Goal: Task Accomplishment & Management: Use online tool/utility

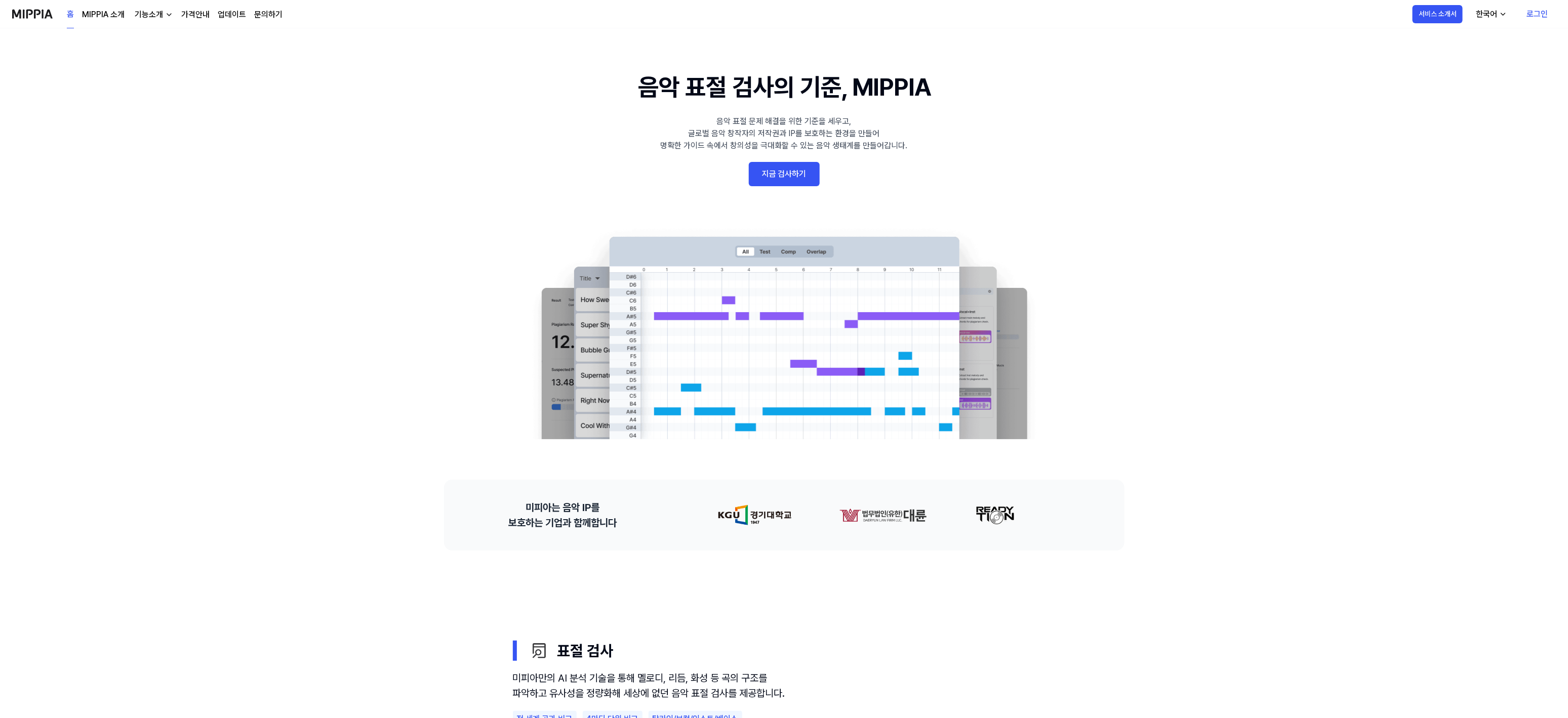
click at [1535, 7] on link "로그인" at bounding box center [1537, 14] width 37 height 28
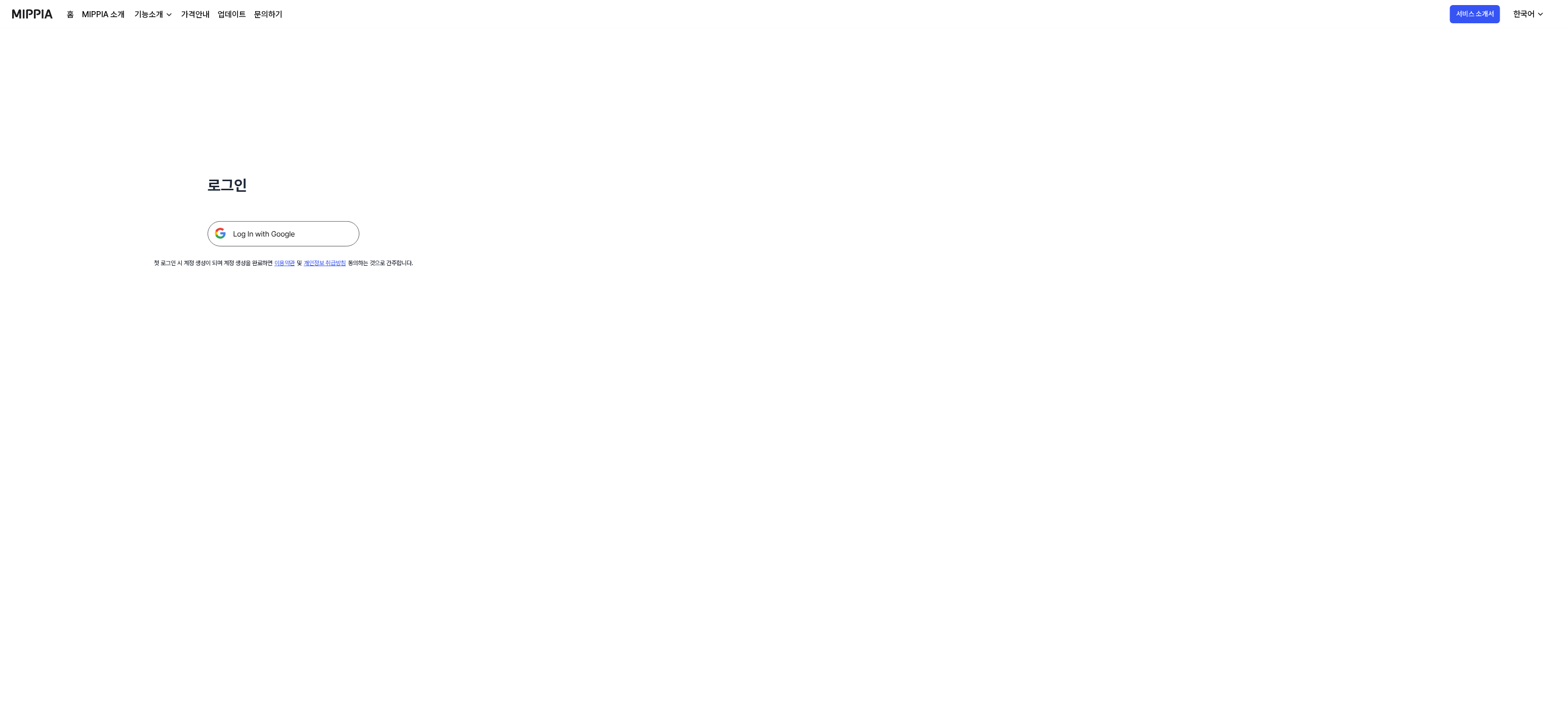
click at [286, 231] on img at bounding box center [283, 234] width 152 height 25
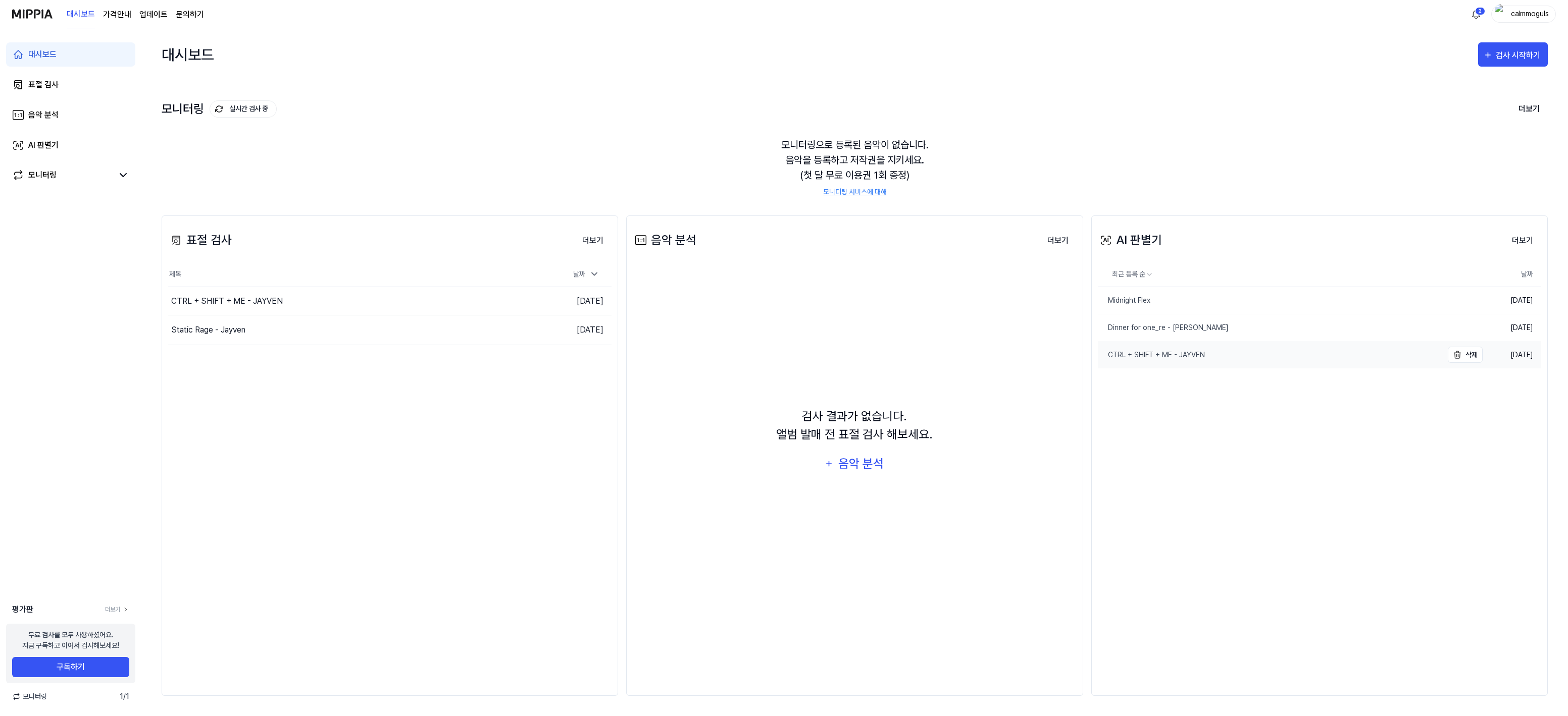
click at [1165, 356] on div "CTRL + SHIFT + ME - JAYVEN" at bounding box center [1152, 355] width 107 height 10
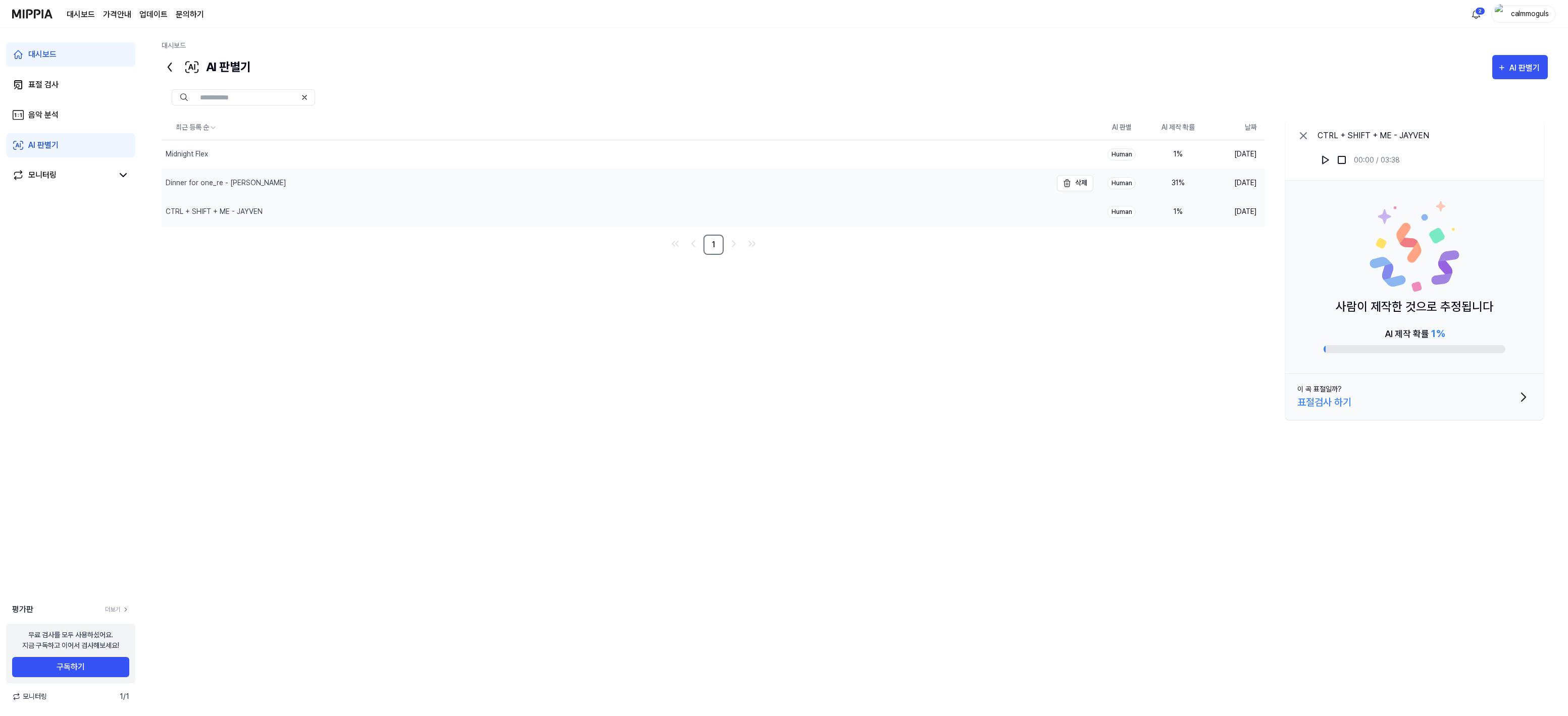
click at [223, 185] on div "Dinner for one_re - Jayven" at bounding box center [226, 182] width 121 height 10
click at [226, 220] on div "CTRL + SHIFT + ME - JAYVEN" at bounding box center [606, 212] width 891 height 28
click at [202, 158] on div "Midnight Flex" at bounding box center [187, 154] width 43 height 10
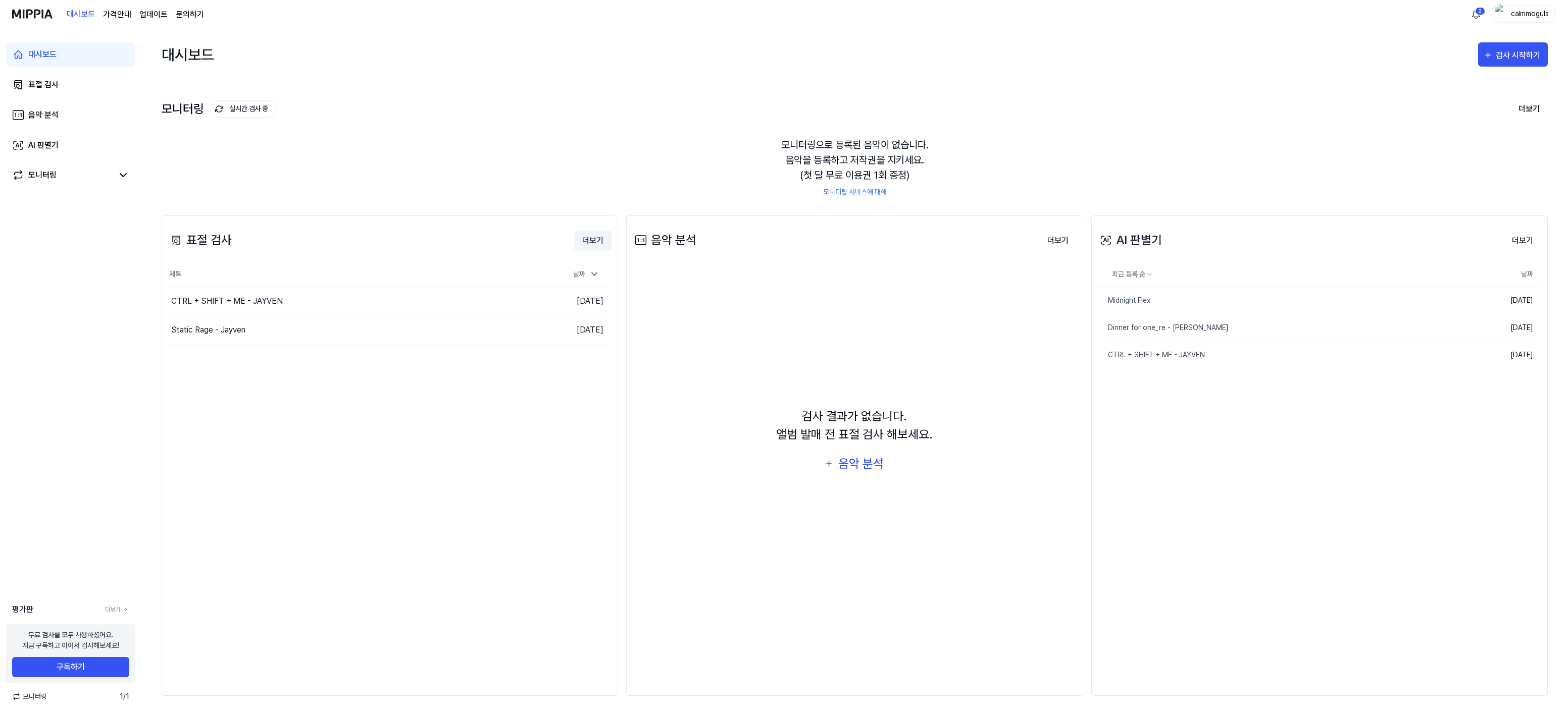
click at [589, 240] on button "더보기" at bounding box center [592, 240] width 37 height 20
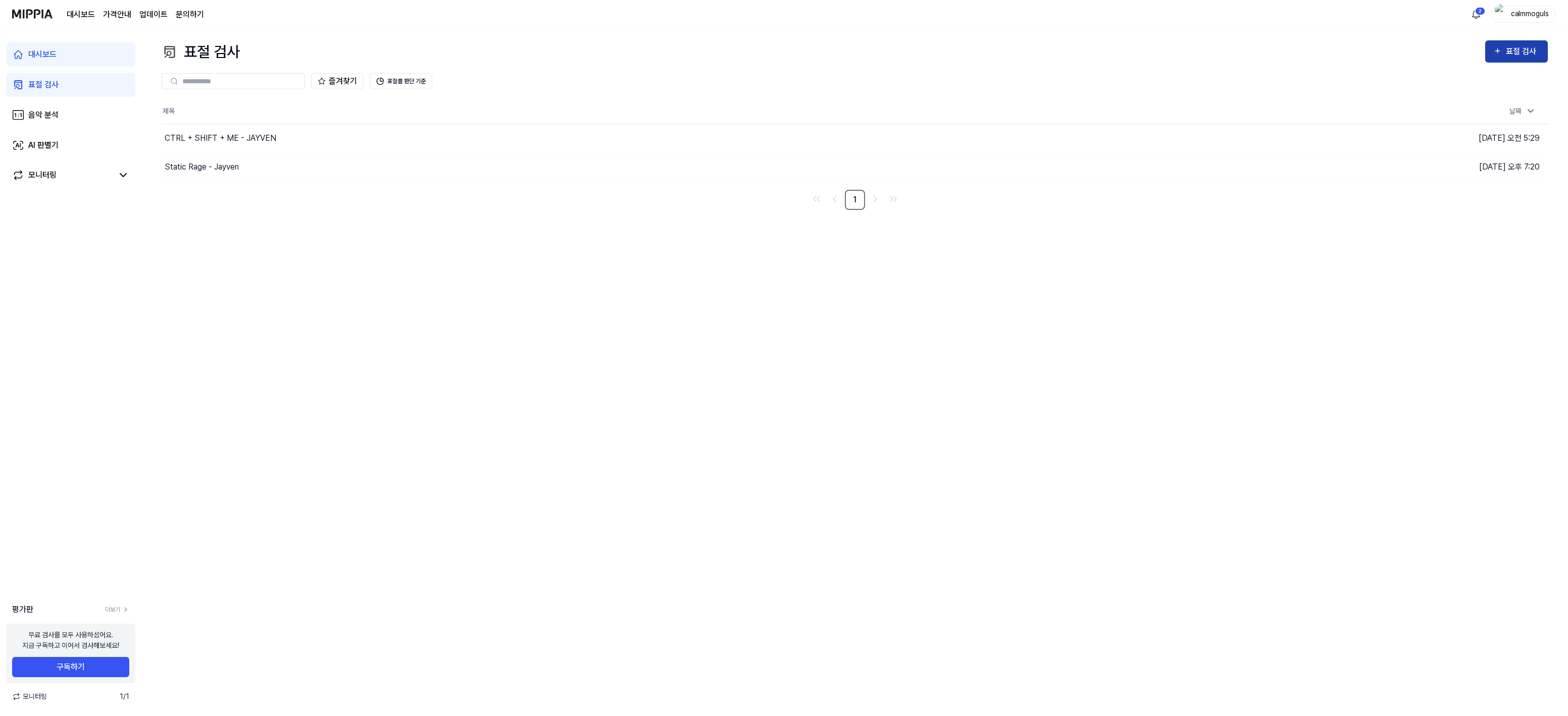
click at [1533, 57] on div "표절 검사" at bounding box center [1523, 52] width 34 height 13
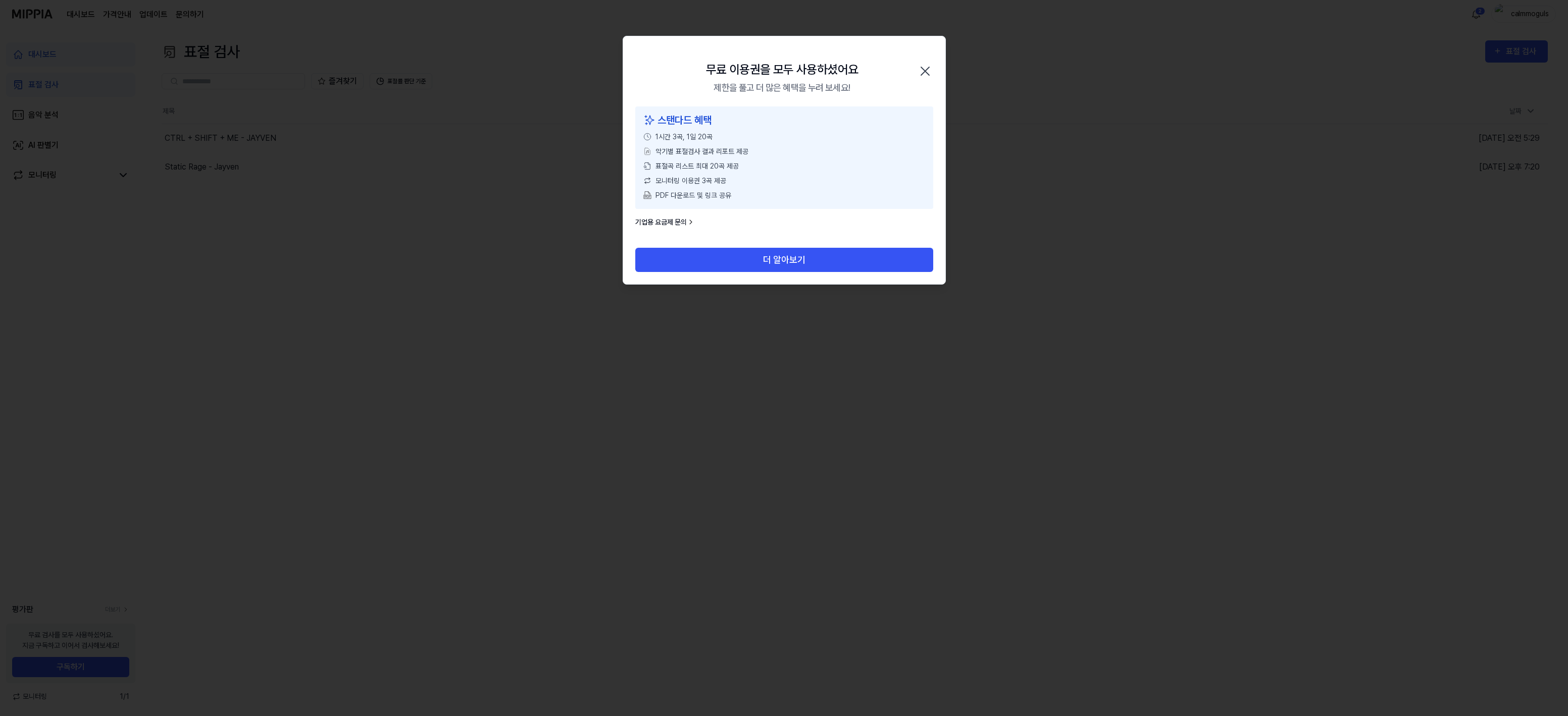
drag, startPoint x: 715, startPoint y: 256, endPoint x: 818, endPoint y: 99, distance: 187.8
click at [825, 100] on div "무료 이용권을 모두 사용하셨어요 제한을 풀고 더 많은 혜택을 누려 보세요! 닫기 스탠다드 혜택 1시간 3곡, 1일 20곡 악기별 표절검사 결과…" at bounding box center [784, 160] width 323 height 249
click at [932, 70] on icon "button" at bounding box center [925, 71] width 16 height 16
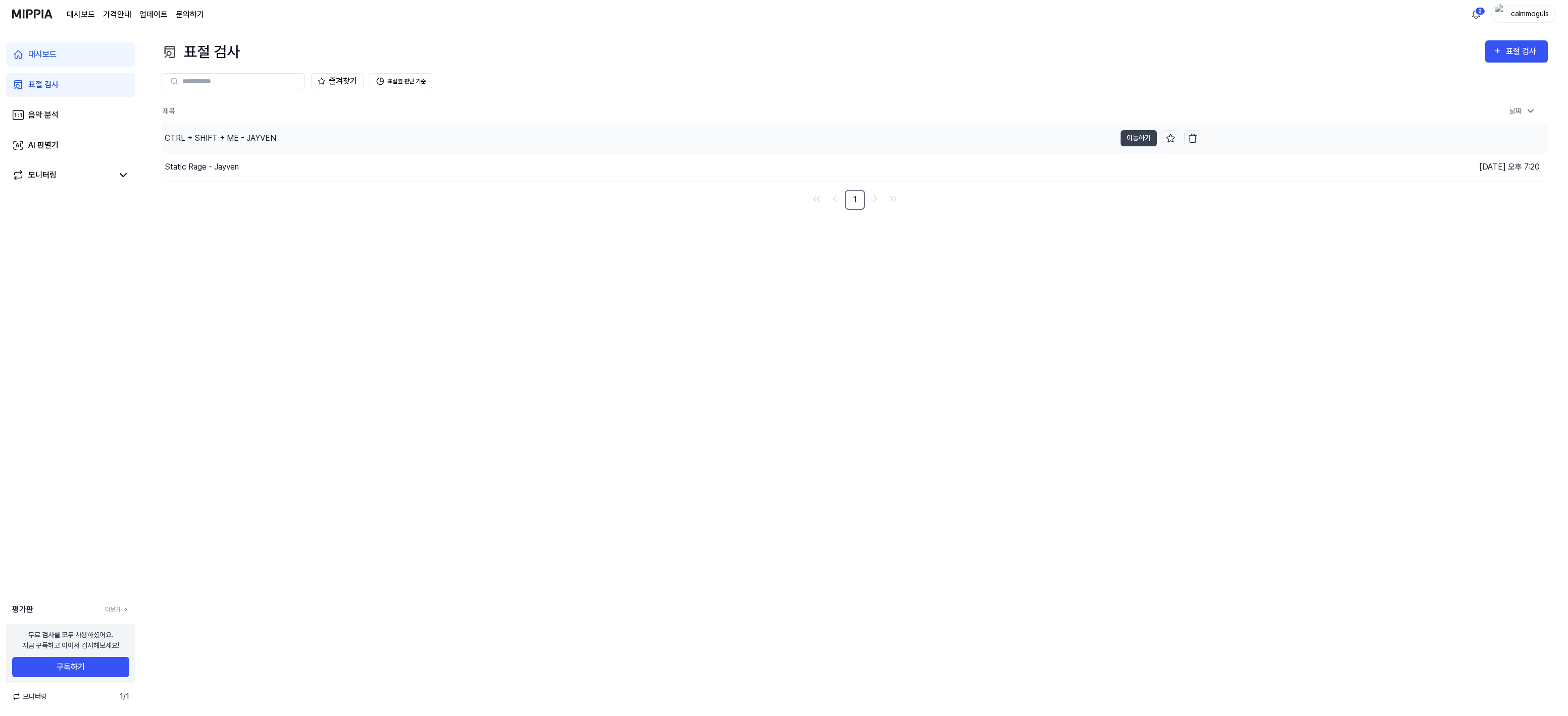
click at [177, 131] on div "CTRL + SHIFT + ME - JAYVEN" at bounding box center [638, 138] width 954 height 28
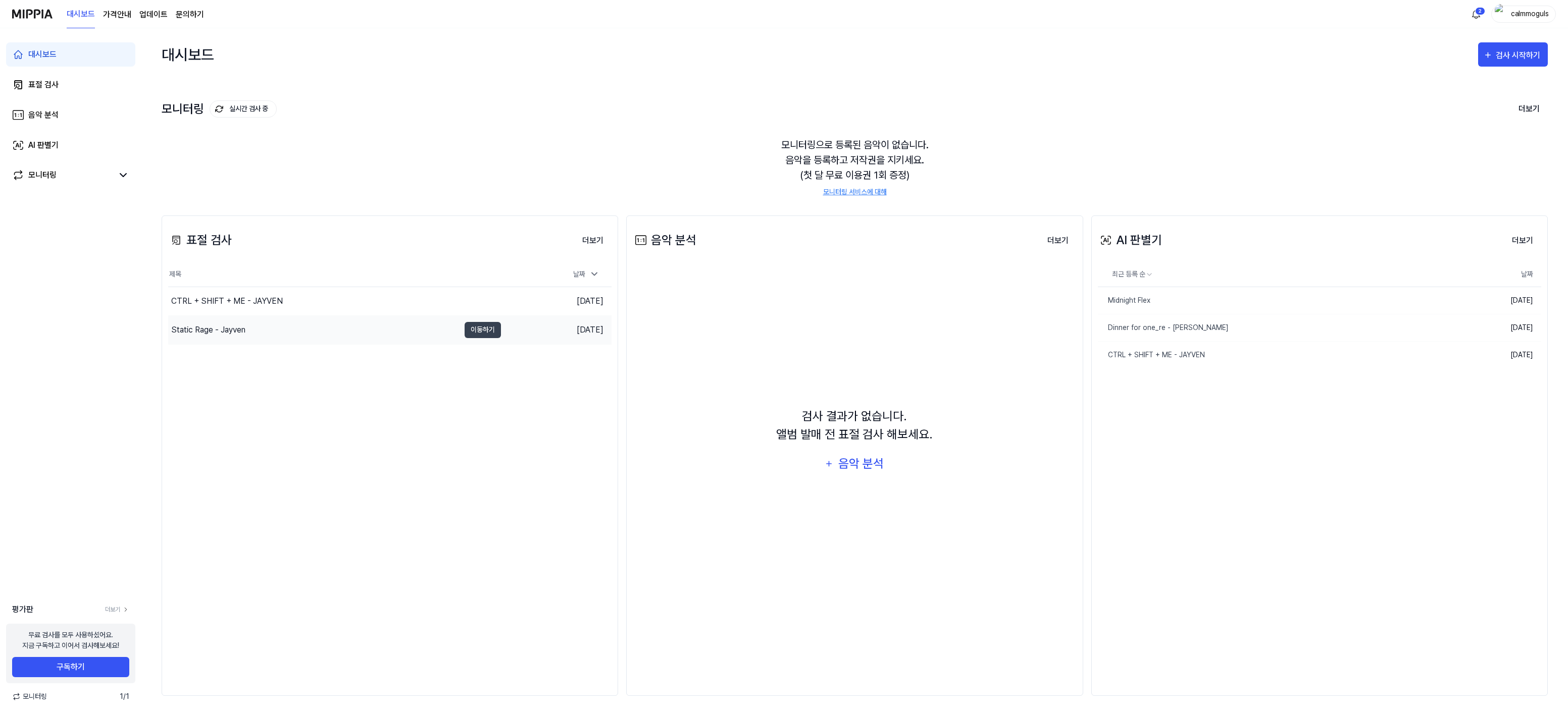
click at [225, 333] on div "Static Rage - Jayven" at bounding box center [208, 330] width 74 height 12
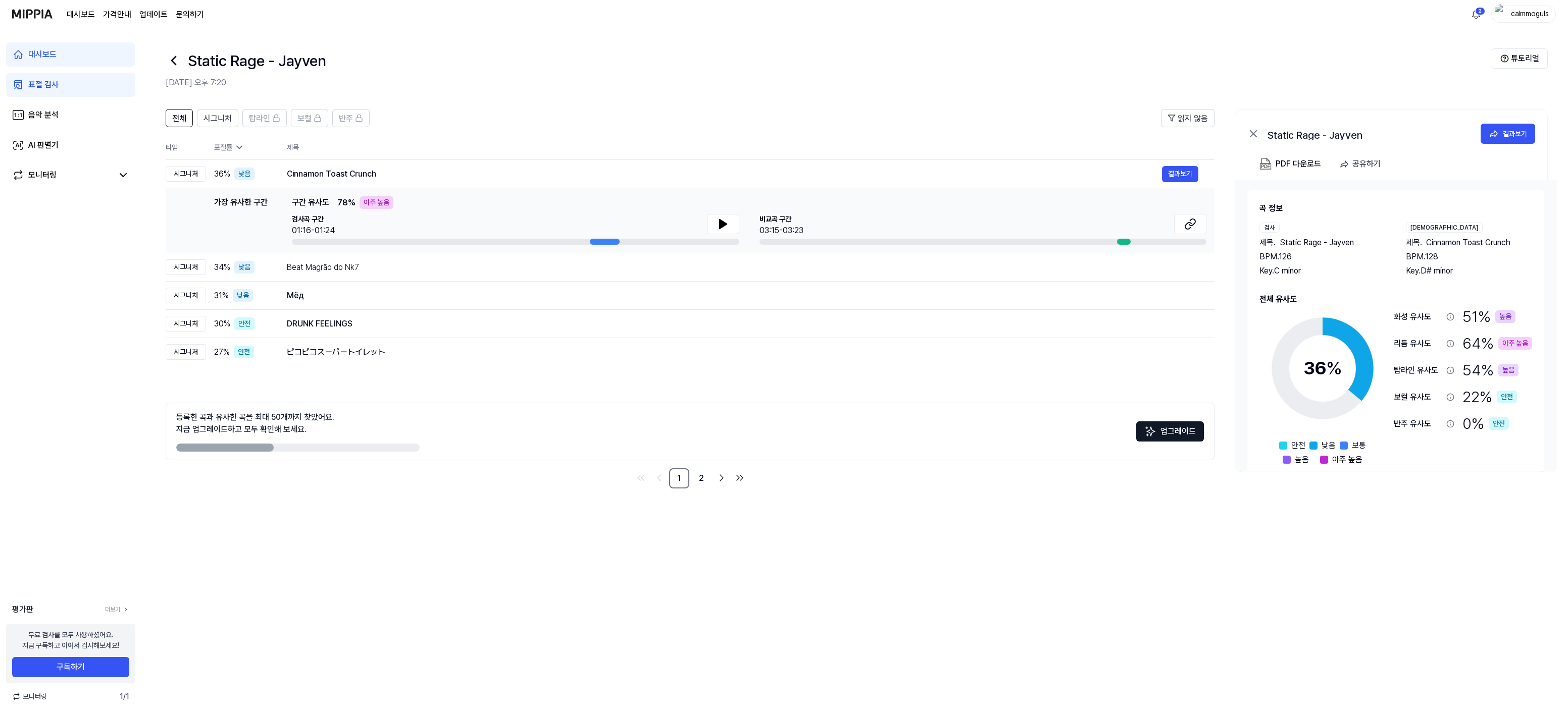
click at [242, 144] on icon at bounding box center [239, 147] width 10 height 10
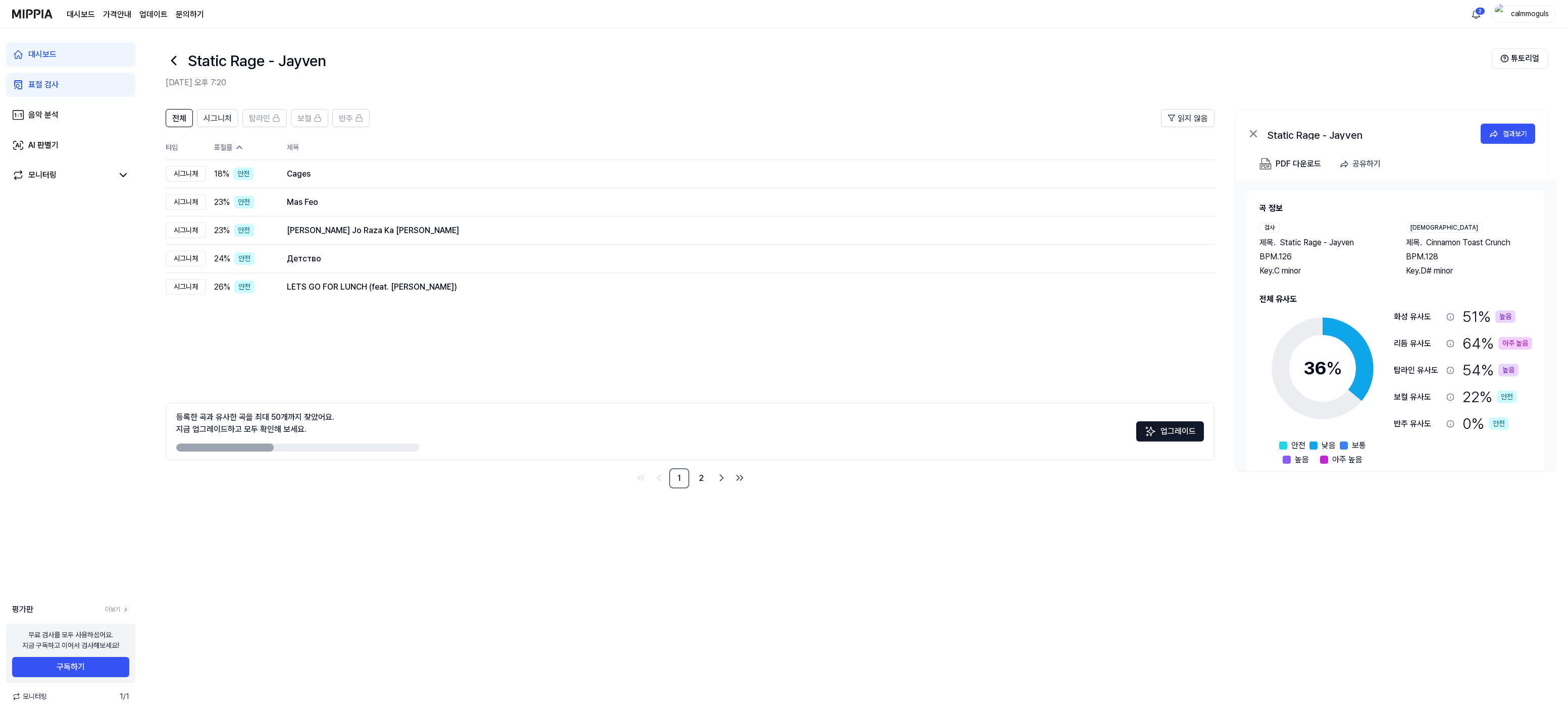
click at [1407, 316] on div "화성 유사도" at bounding box center [1418, 317] width 49 height 12
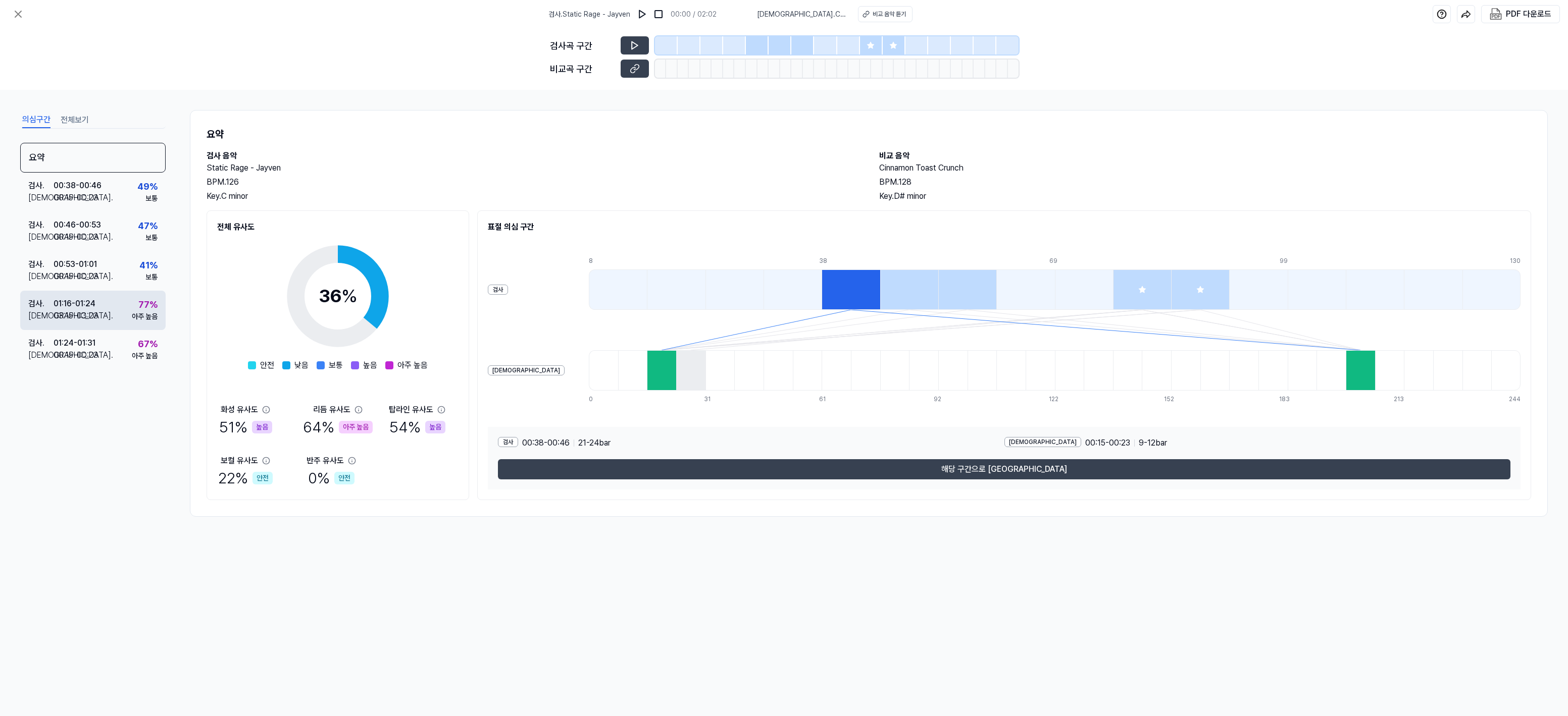
click at [83, 318] on div "03:15 - 03:23" at bounding box center [76, 316] width 45 height 12
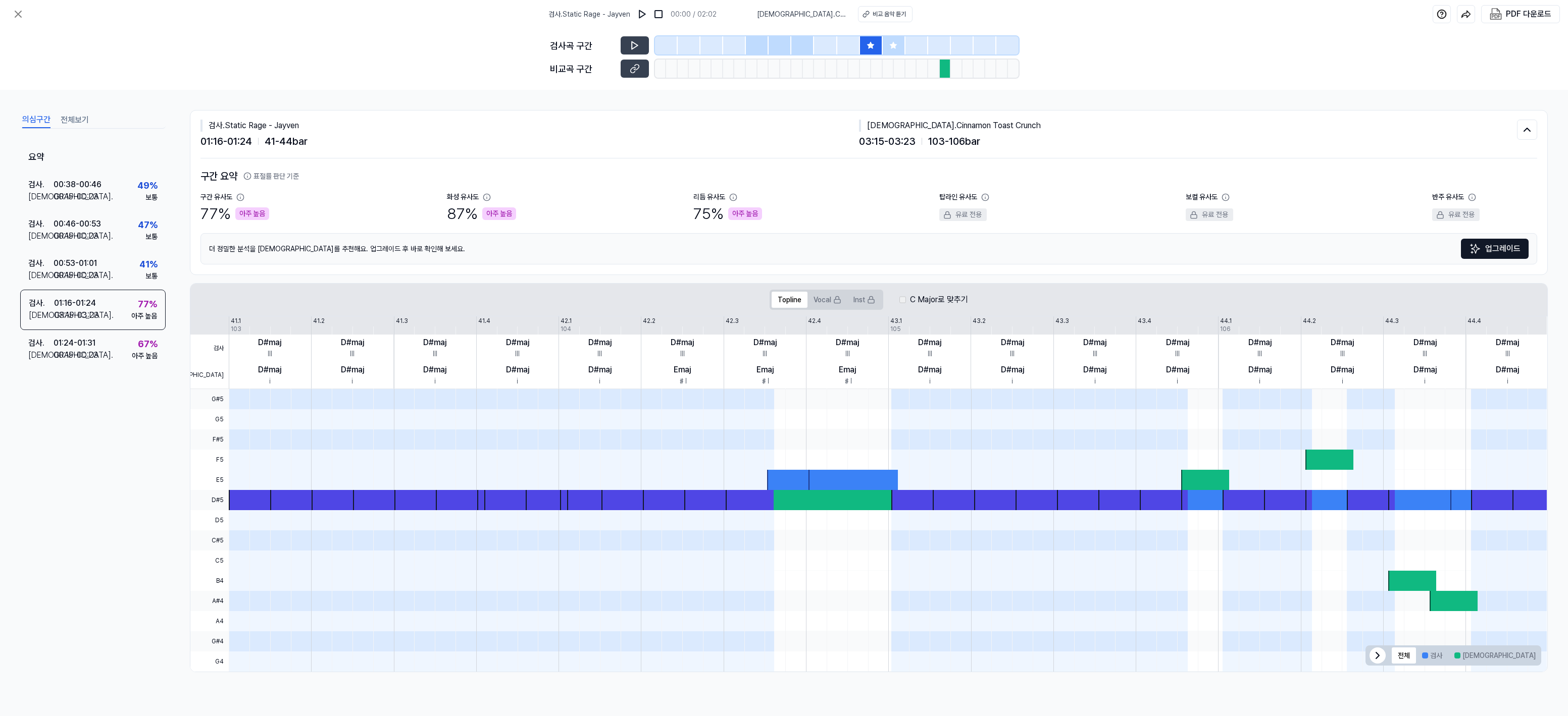
click at [1503, 252] on button "업그레이드" at bounding box center [1494, 248] width 68 height 20
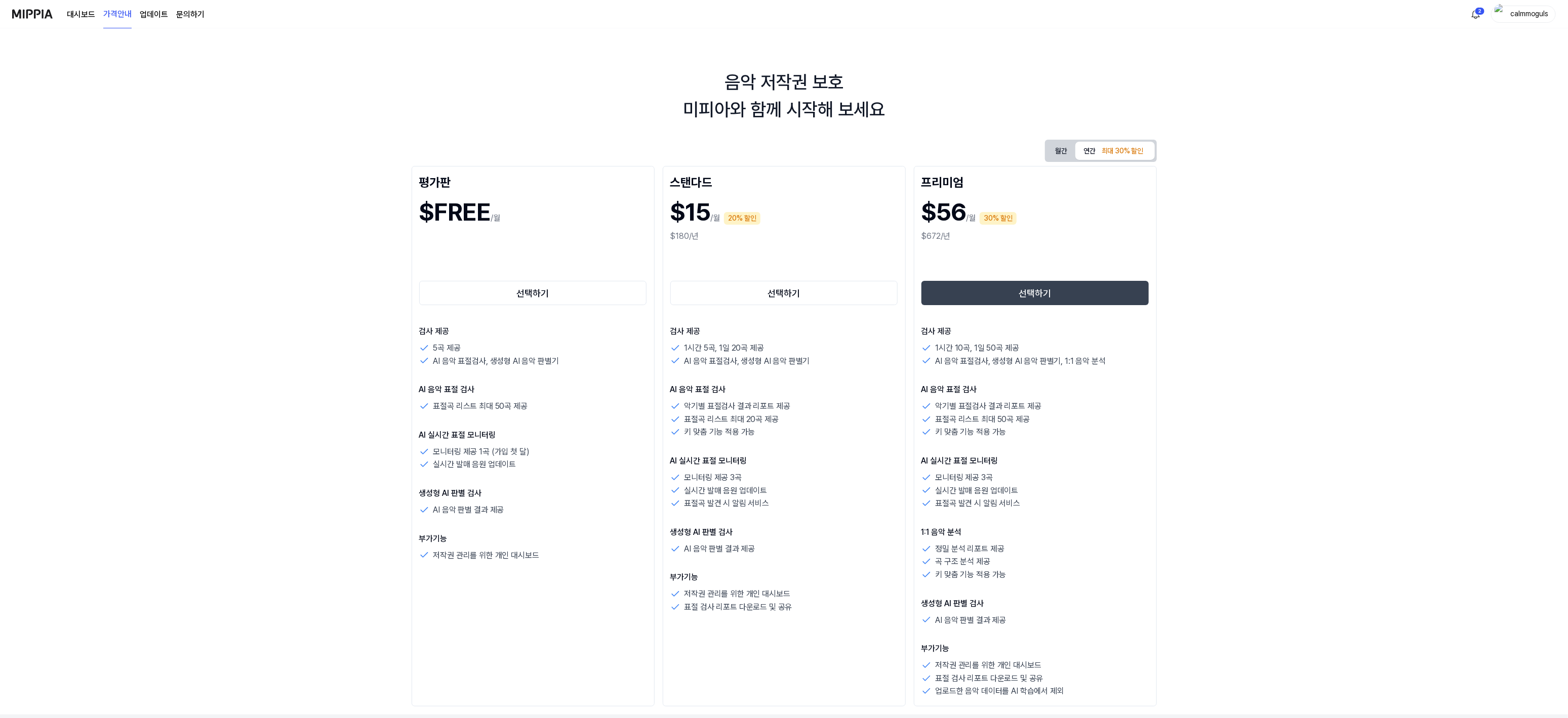
click at [1061, 152] on button "월간" at bounding box center [1061, 151] width 28 height 19
click at [1088, 157] on button "연간 최대 30% 할인" at bounding box center [1115, 151] width 79 height 18
click at [1060, 156] on button "월간" at bounding box center [1061, 151] width 28 height 18
click at [1088, 156] on button "연간 최대 30% 할인" at bounding box center [1115, 151] width 79 height 21
click at [1520, 14] on div "calmmoguls" at bounding box center [1530, 13] width 40 height 11
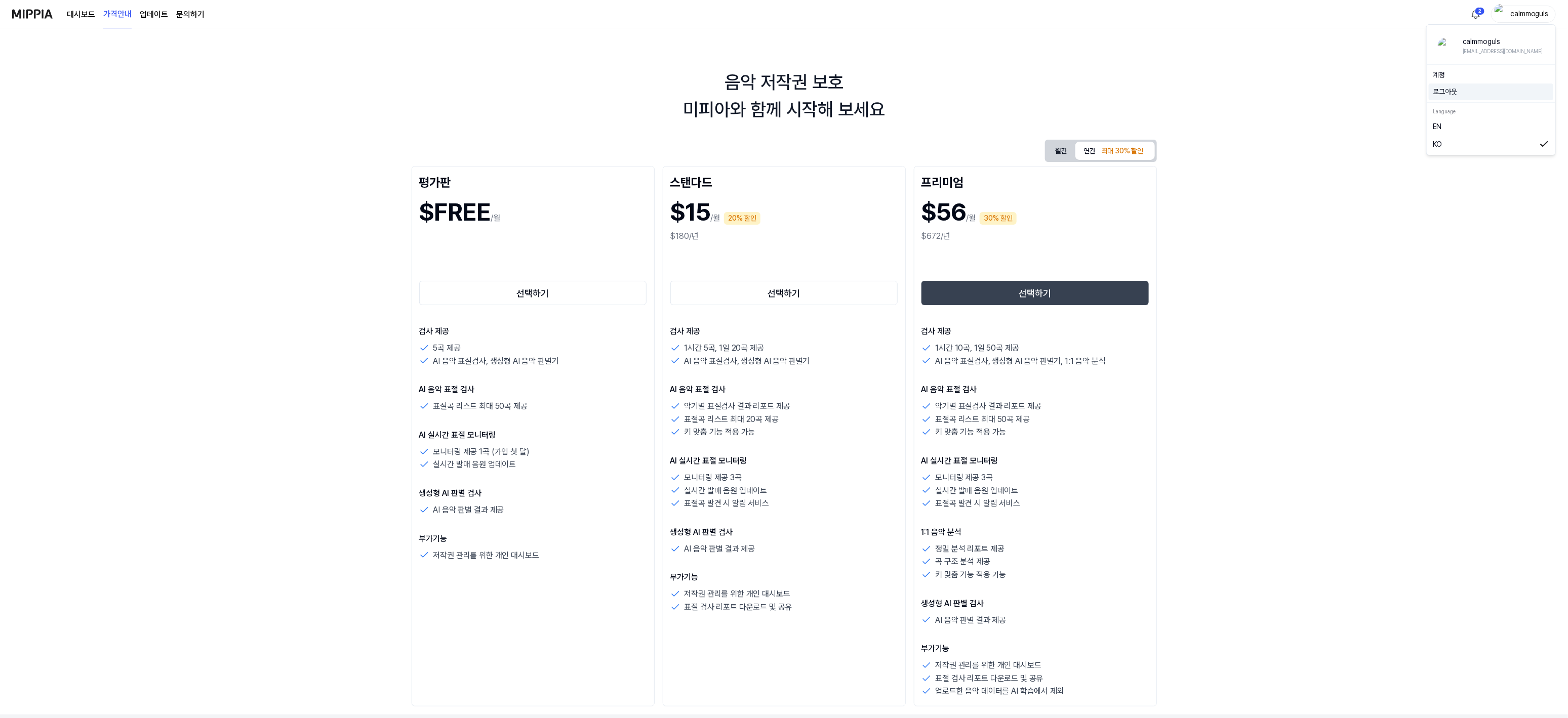
click at [1443, 93] on button "로그아웃" at bounding box center [1491, 92] width 117 height 10
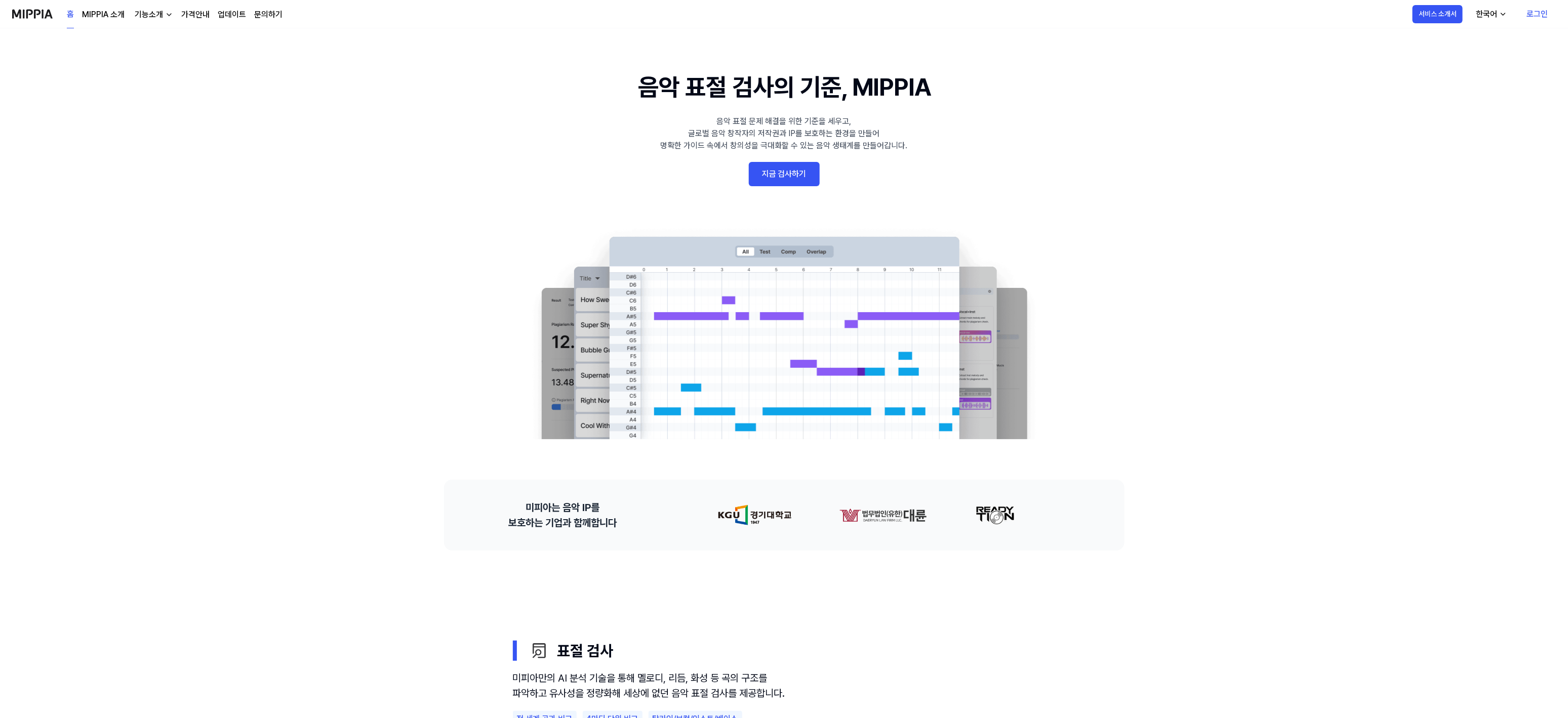
click at [1539, 13] on link "로그인" at bounding box center [1537, 14] width 37 height 28
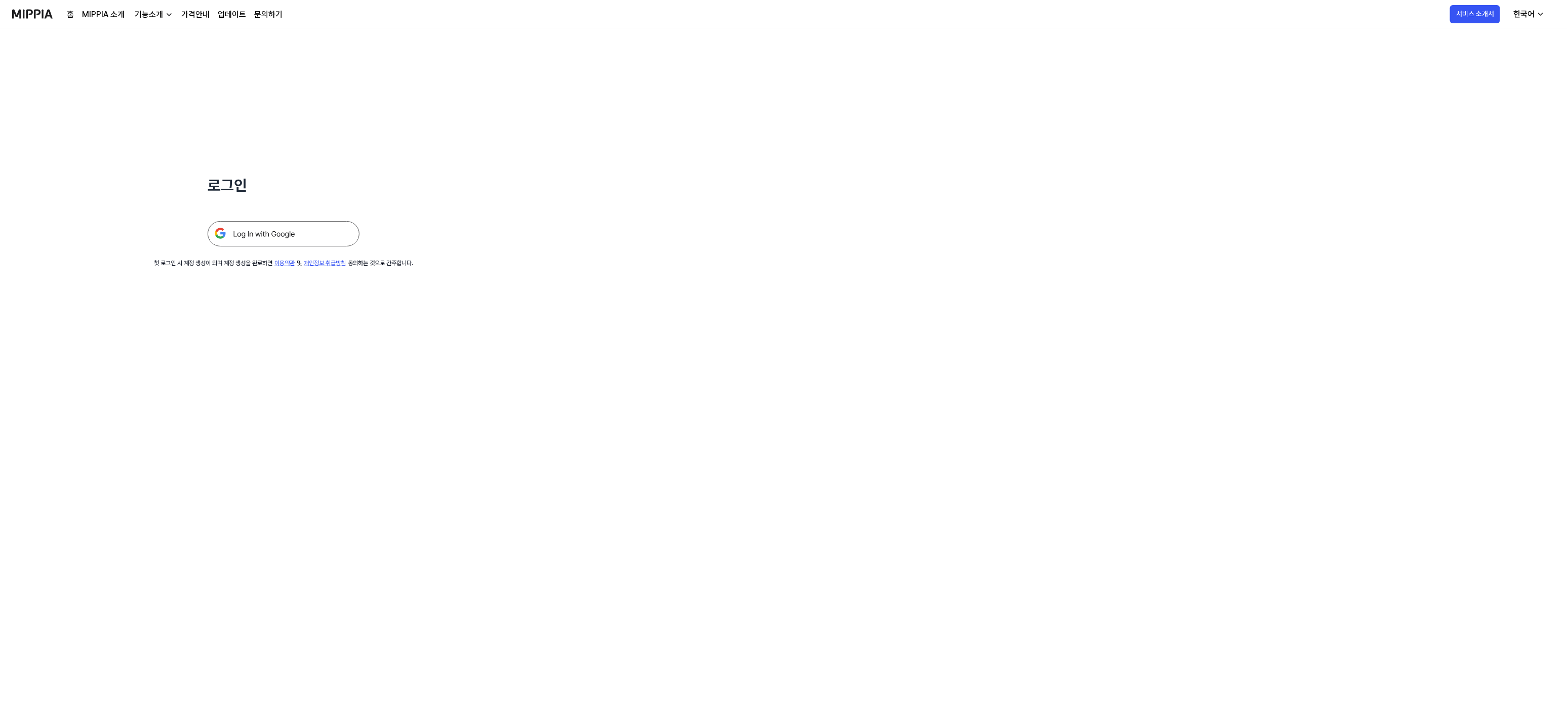
click at [250, 240] on img at bounding box center [283, 234] width 152 height 25
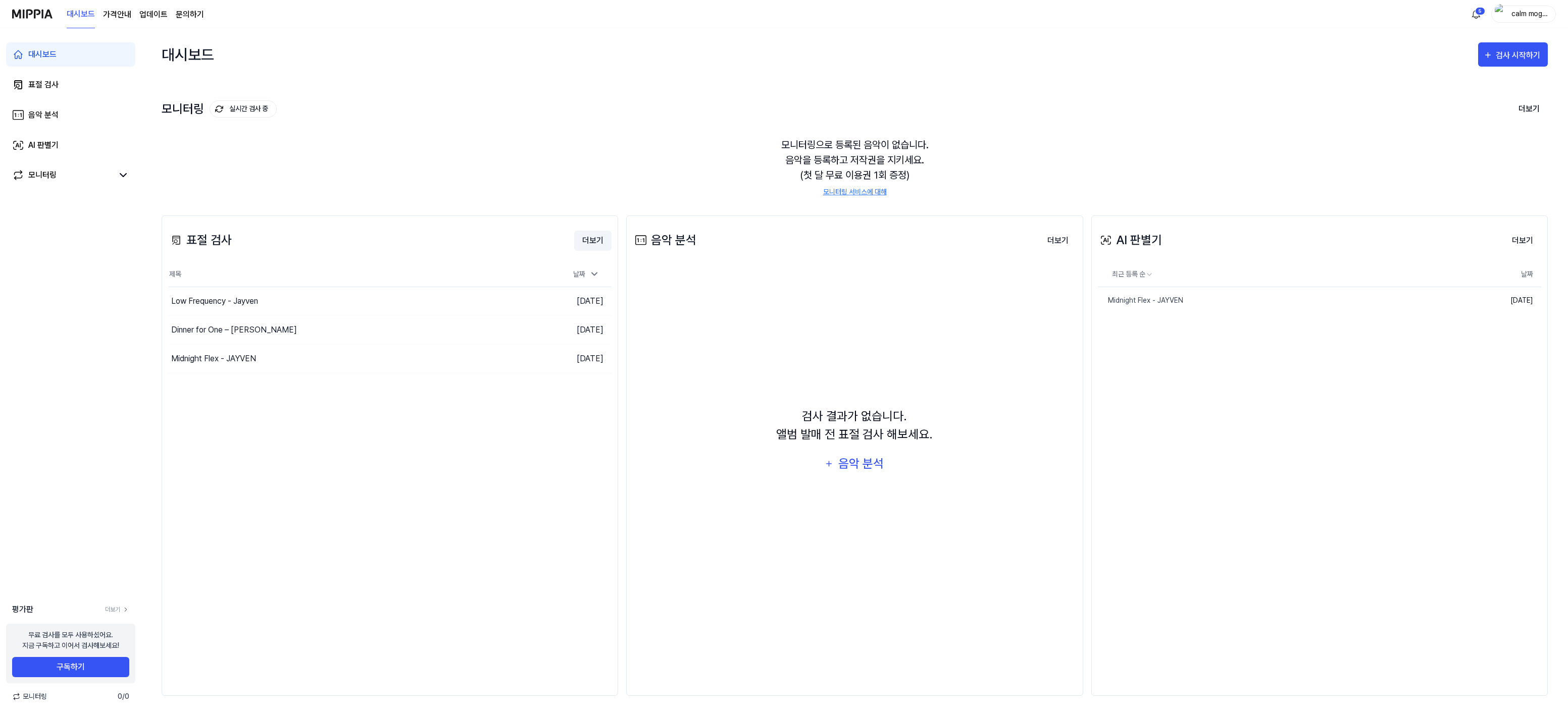
click at [587, 241] on button "더보기" at bounding box center [592, 240] width 37 height 20
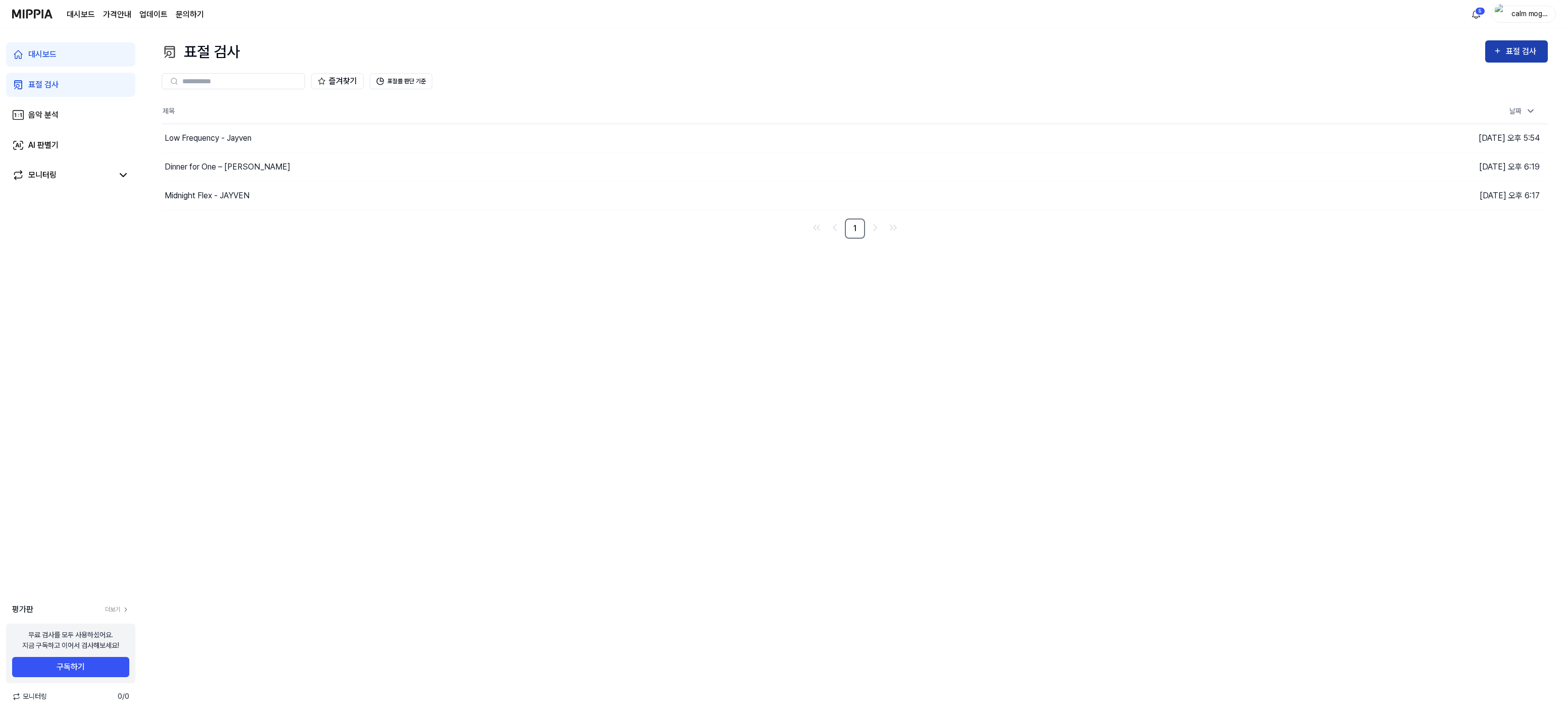
click at [1510, 58] on div "표절 검사" at bounding box center [1523, 52] width 34 height 13
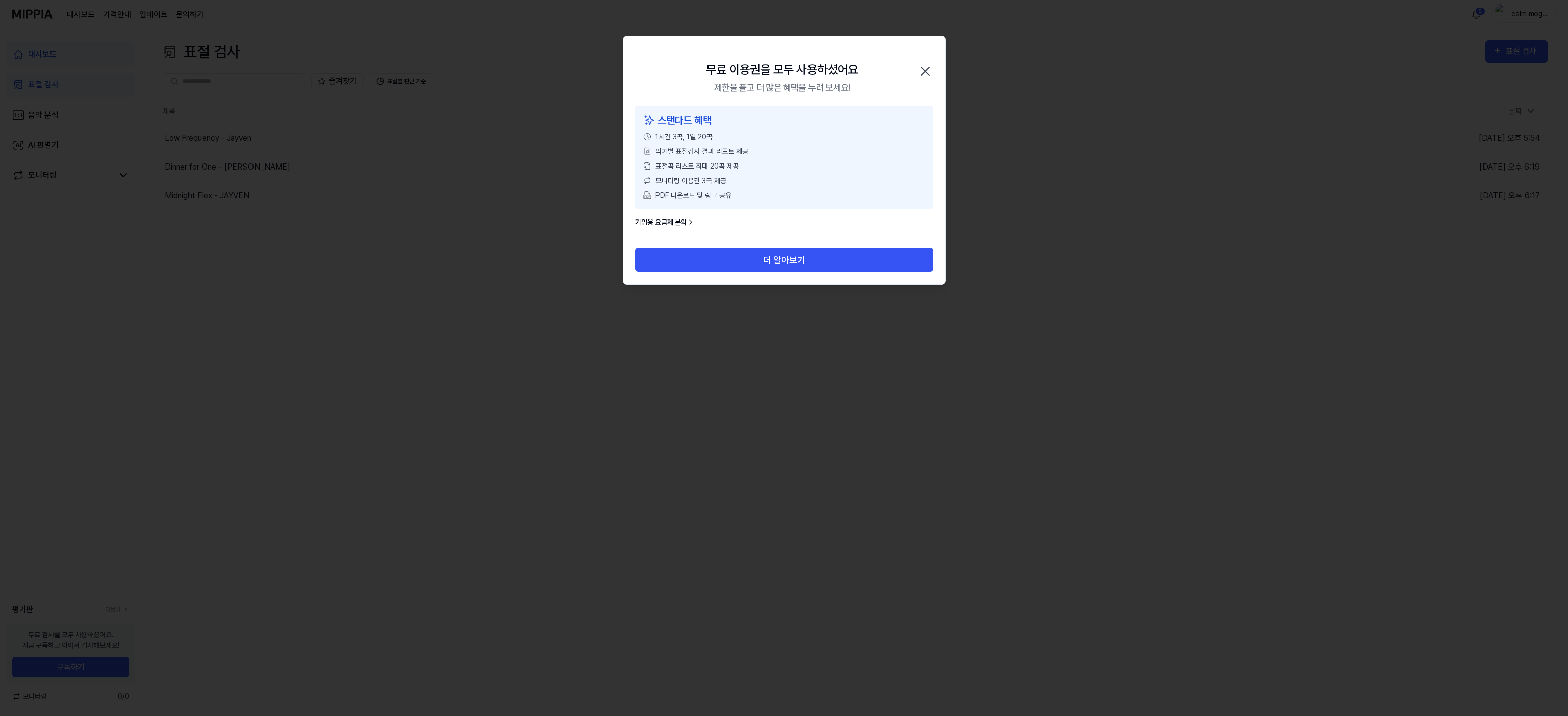
click at [923, 72] on icon "button" at bounding box center [925, 71] width 8 height 8
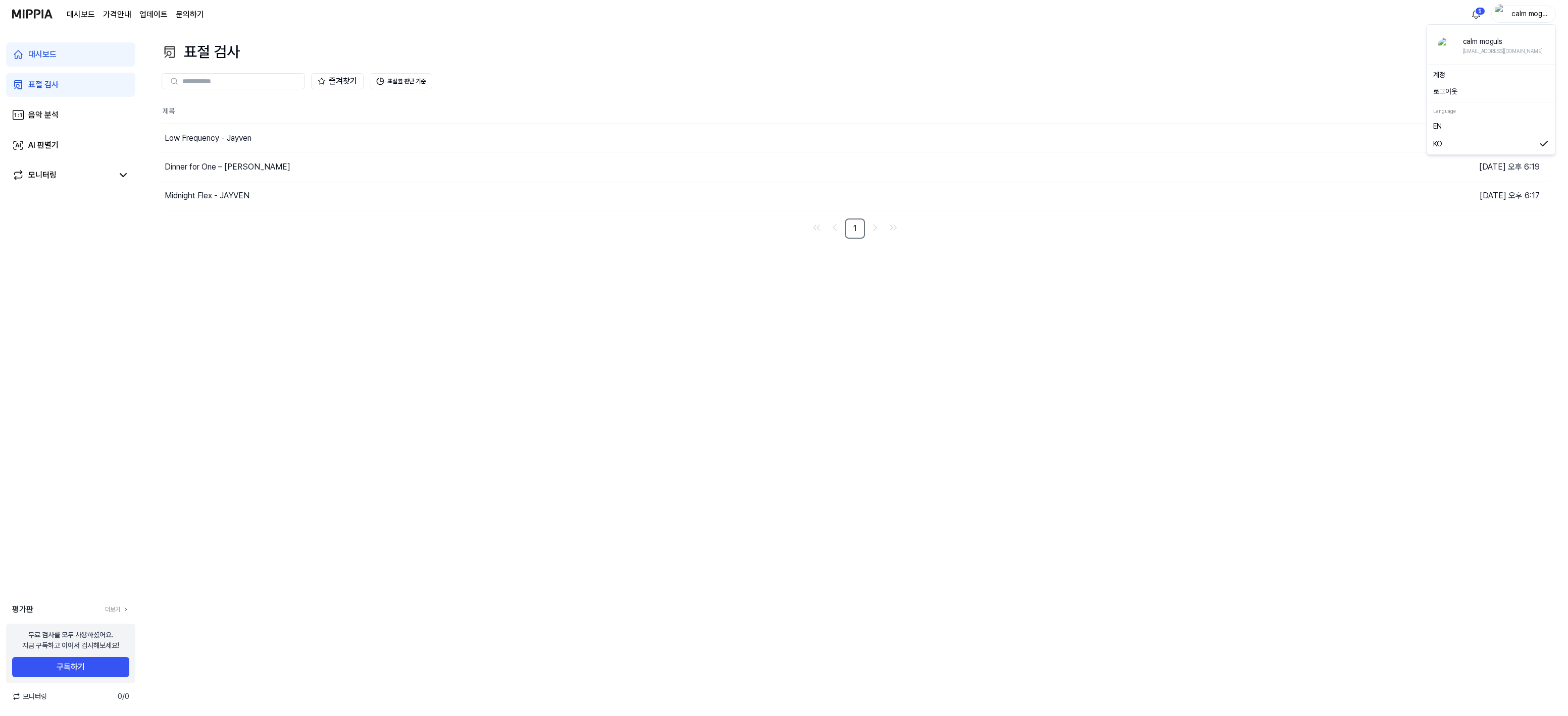
click at [1525, 9] on div "calm moguls" at bounding box center [1530, 13] width 40 height 11
click at [1447, 88] on button "로그아웃" at bounding box center [1491, 91] width 116 height 10
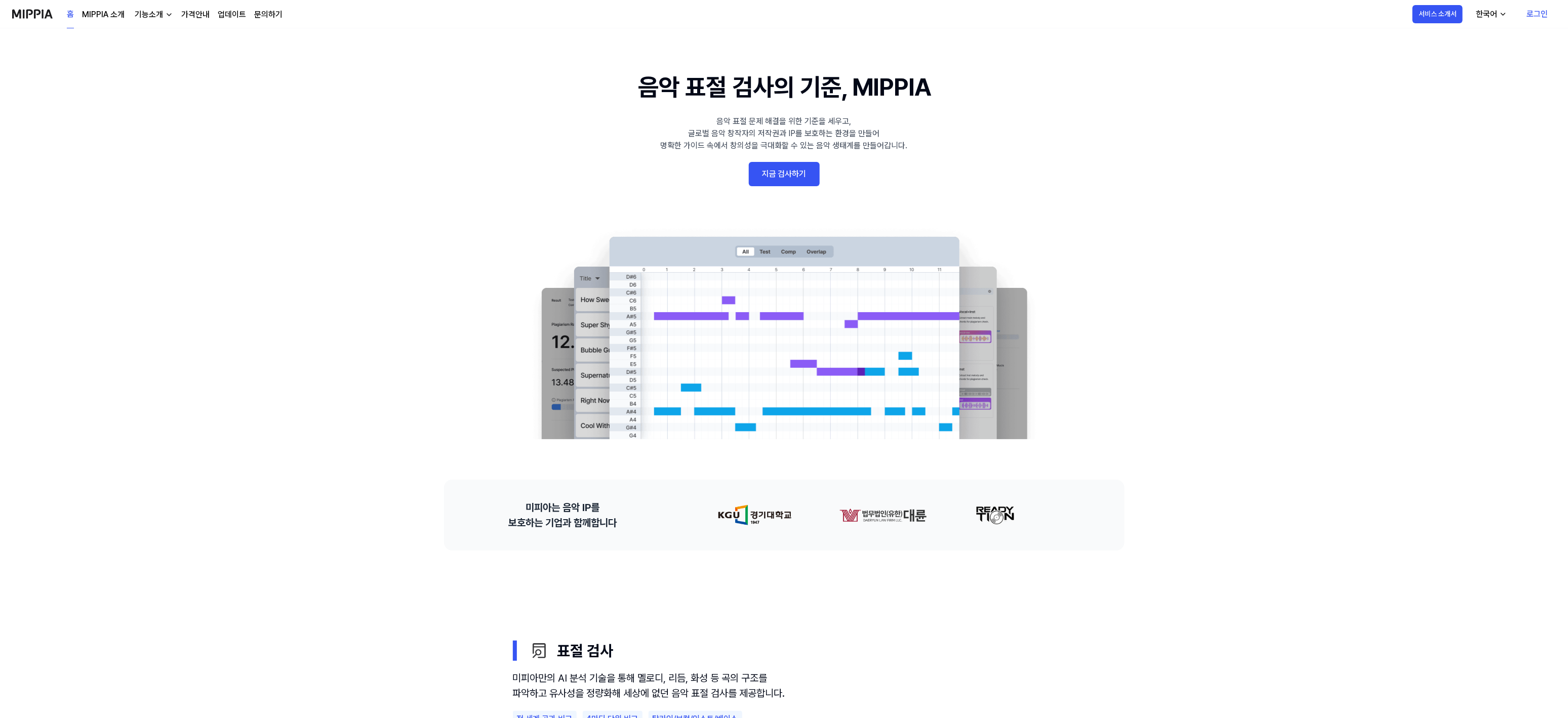
click at [1532, 11] on link "로그인" at bounding box center [1537, 14] width 37 height 28
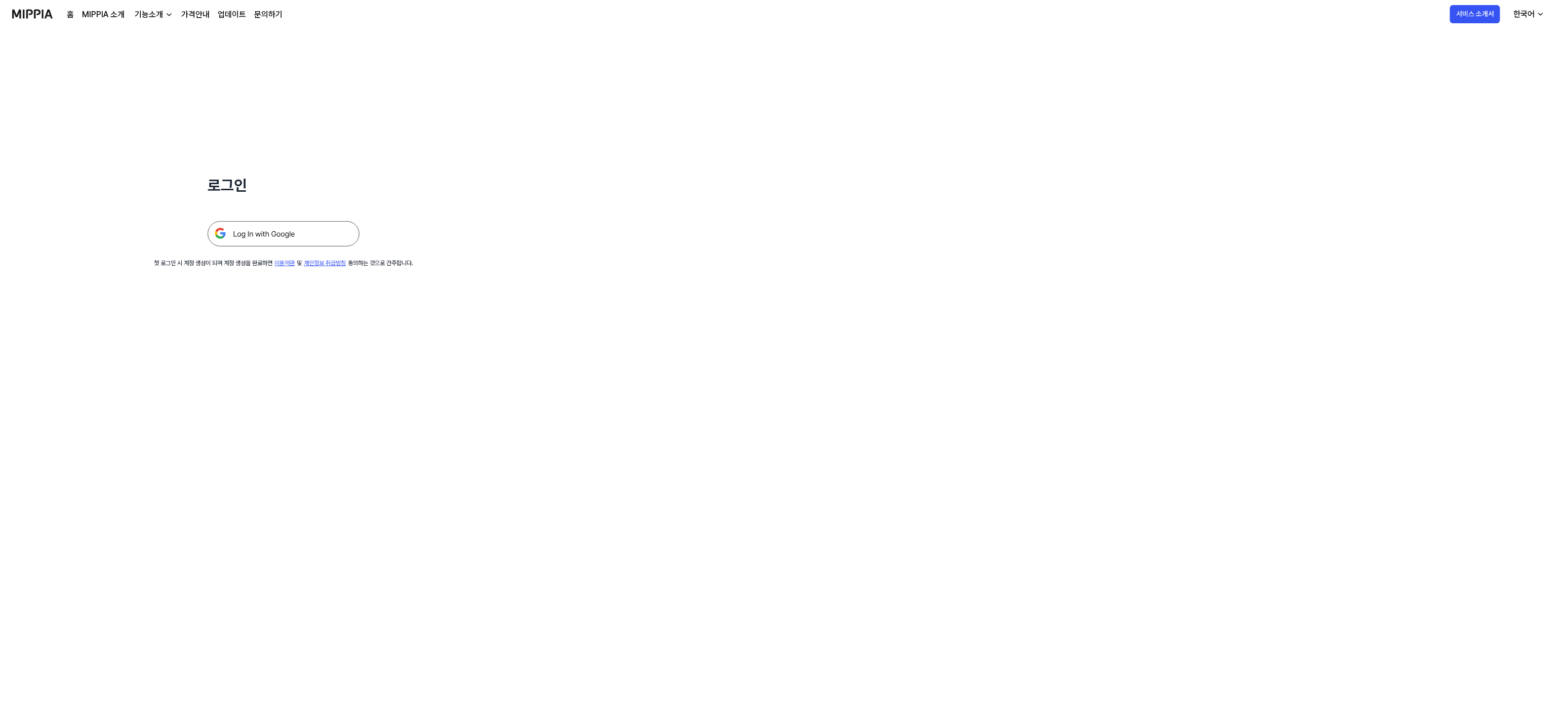
click at [302, 233] on img at bounding box center [283, 234] width 152 height 25
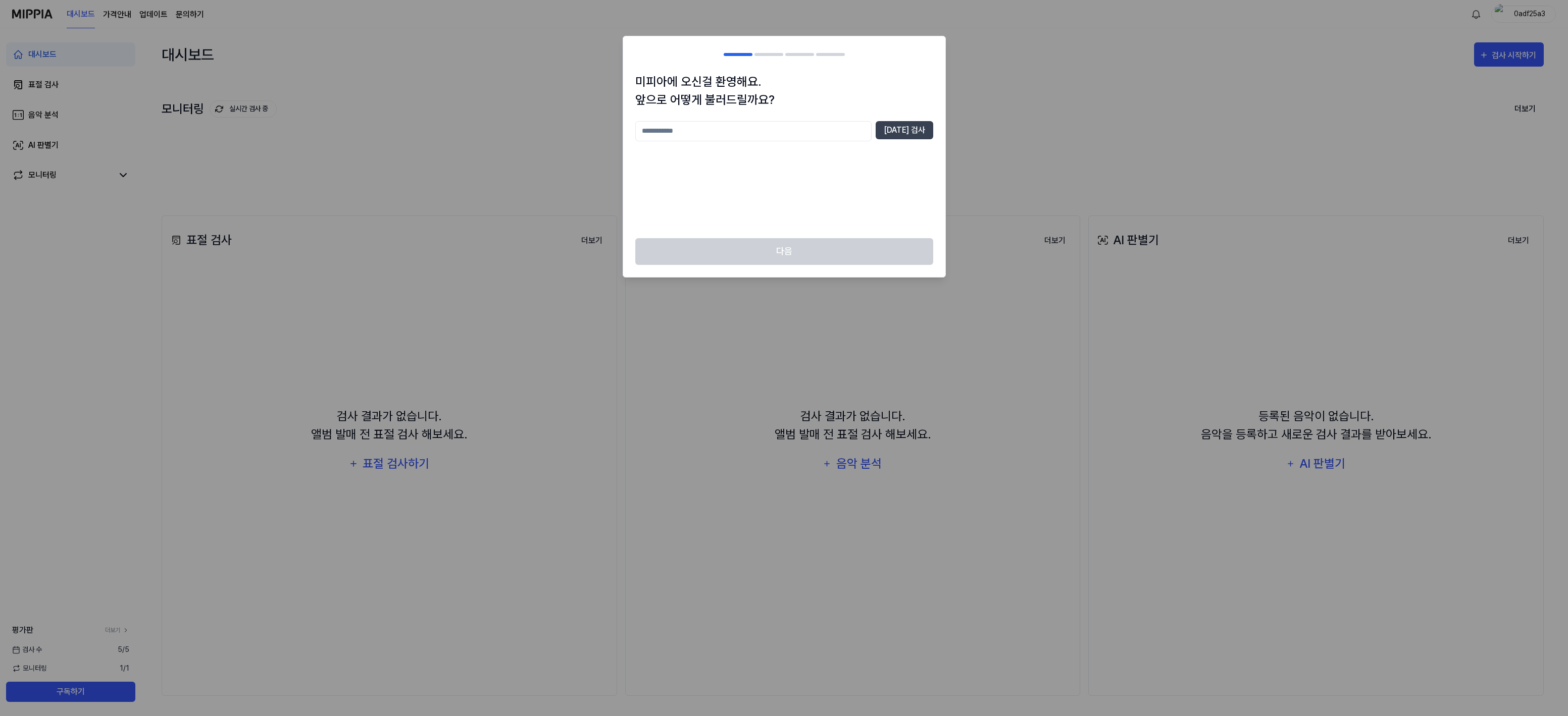
click at [708, 131] on input "text" at bounding box center [754, 131] width 236 height 20
click at [914, 131] on button "[DATE] 검사" at bounding box center [905, 130] width 58 height 18
click at [679, 132] on input "*" at bounding box center [754, 131] width 236 height 20
drag, startPoint x: 679, startPoint y: 132, endPoint x: 589, endPoint y: 132, distance: 90.0
click at [590, 132] on body "대시보드 가격안내 업데이트 문의하기 0adf25a3 대시보드 표절 검사 음악 분석 AI 판별기 모니터링 평가판 더보기 검사 [DATE] 모니터…" at bounding box center [782, 358] width 1564 height 716
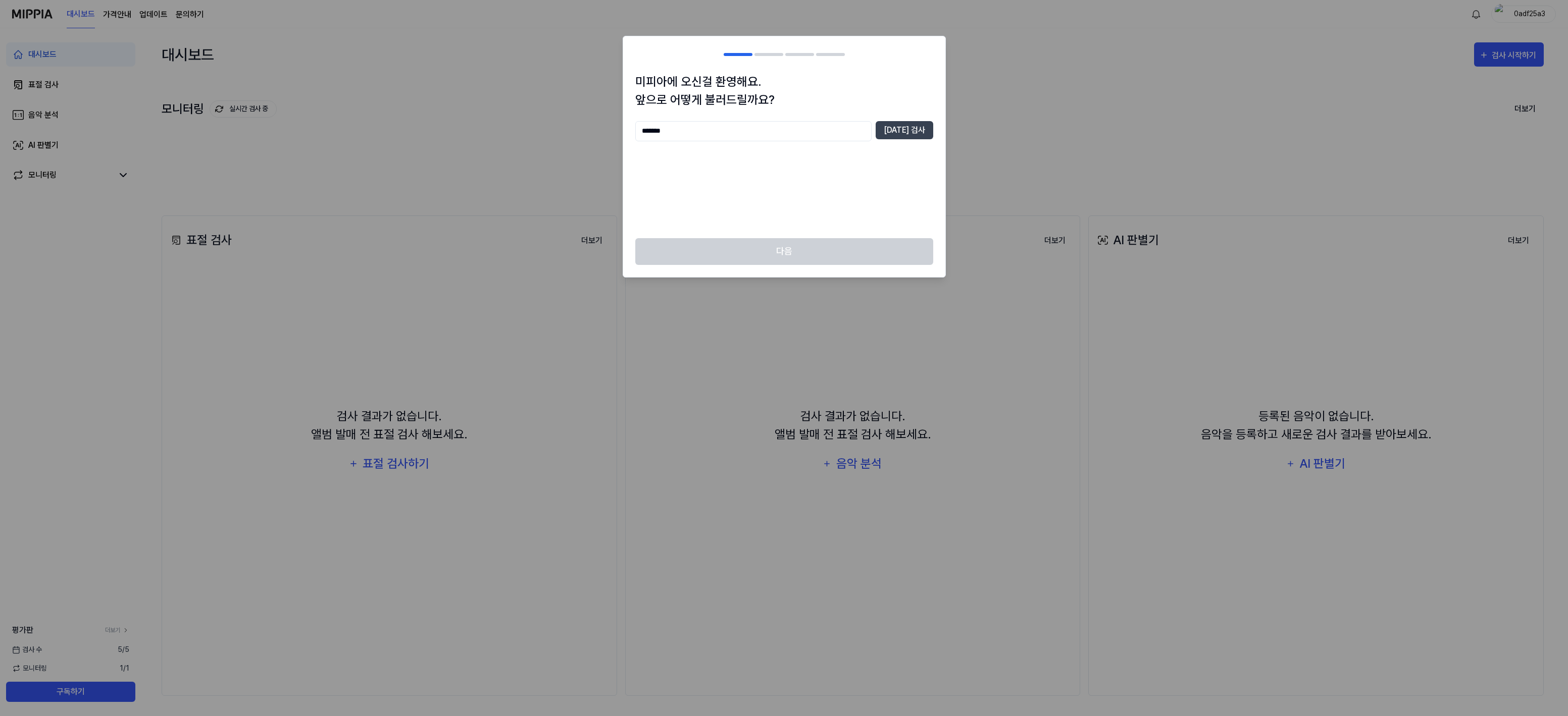
type input "*******"
click at [886, 135] on div "******* [DATE] 검사" at bounding box center [784, 131] width 298 height 20
click at [909, 125] on button "[DATE] 검사" at bounding box center [905, 130] width 58 height 18
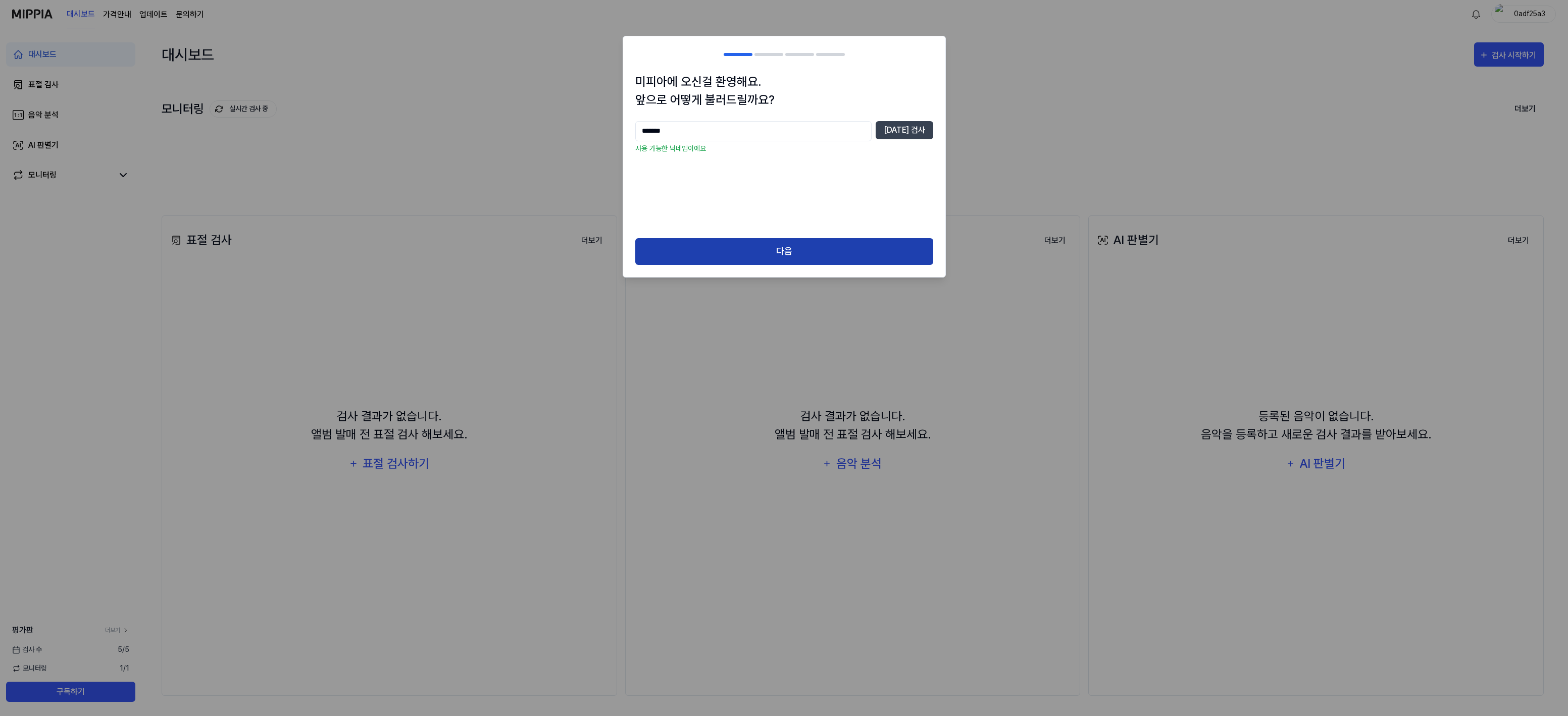
click at [807, 240] on button "다음" at bounding box center [784, 252] width 298 height 27
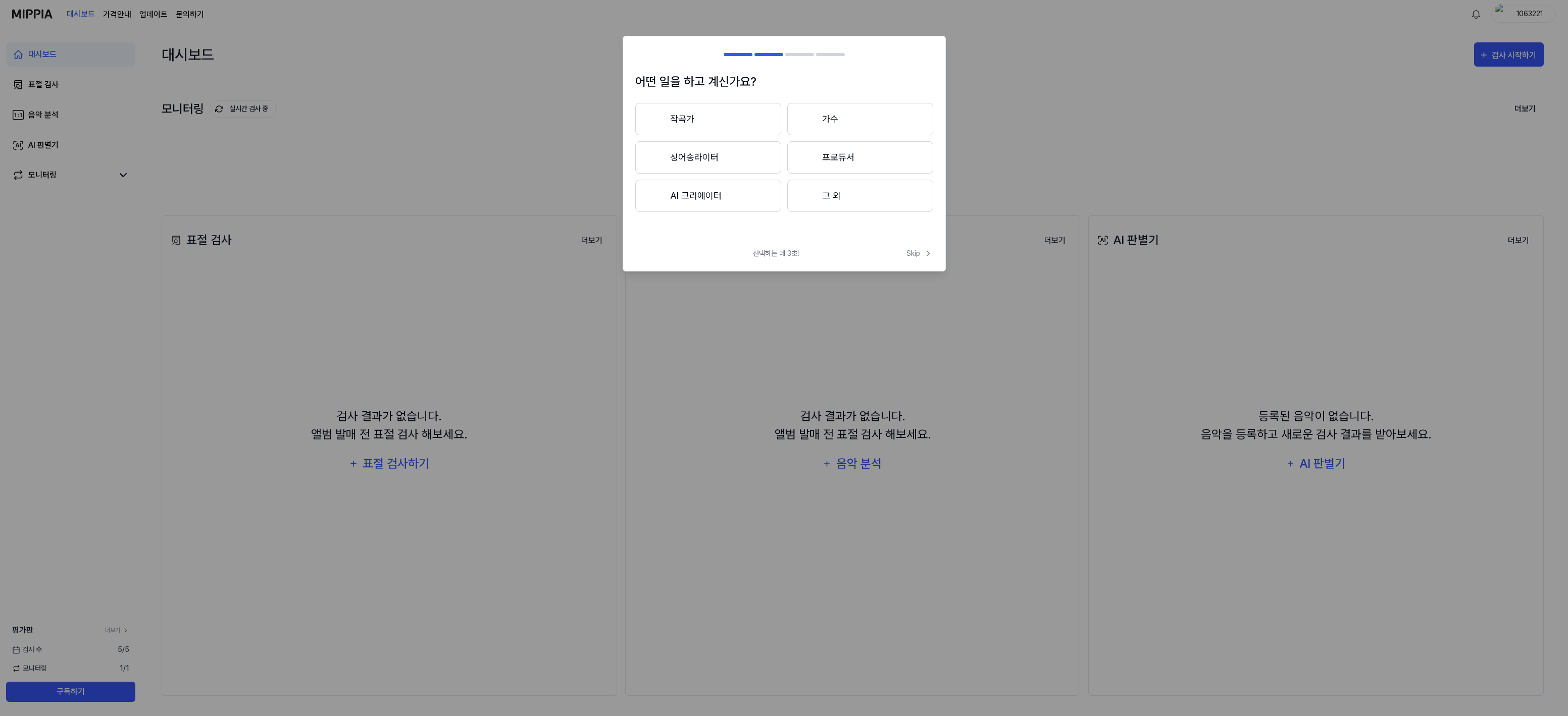
click at [716, 118] on button "작곡가" at bounding box center [709, 119] width 146 height 32
click at [719, 158] on button "3년 이하" at bounding box center [709, 157] width 146 height 32
click at [692, 208] on button "그 외" at bounding box center [708, 200] width 145 height 32
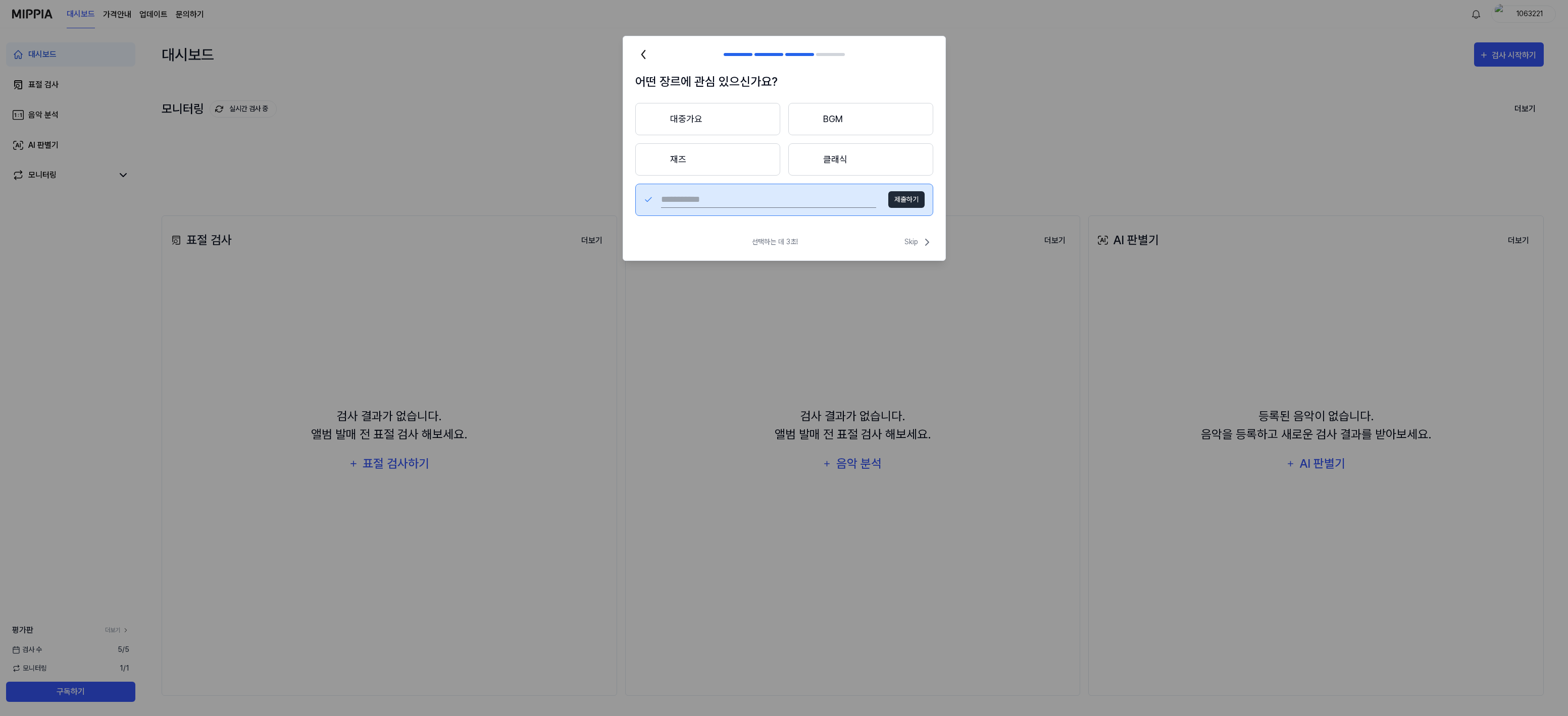
click at [815, 196] on input "text" at bounding box center [768, 200] width 215 height 16
type input "***"
click at [893, 201] on button "제출하기" at bounding box center [906, 199] width 37 height 16
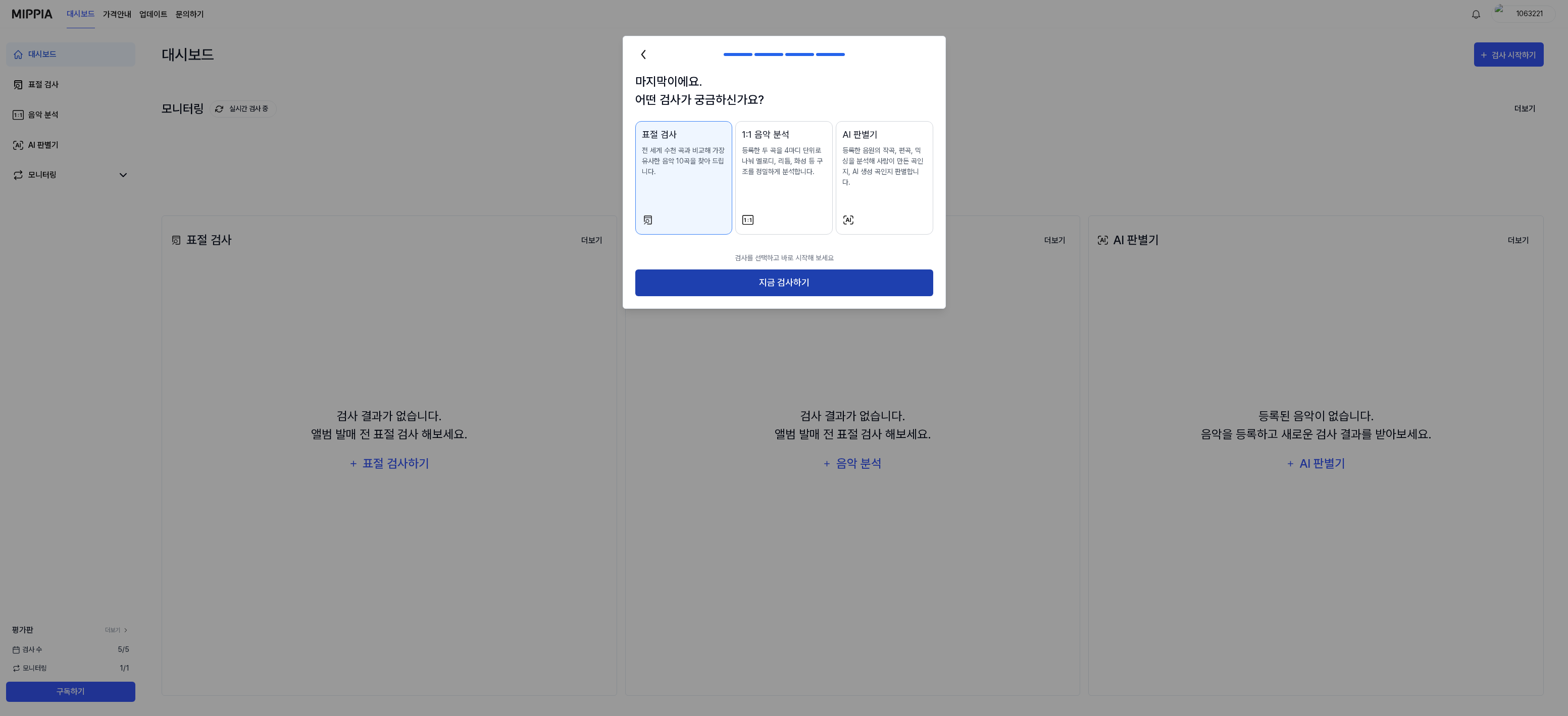
click at [790, 282] on button "지금 검사하기" at bounding box center [784, 283] width 298 height 27
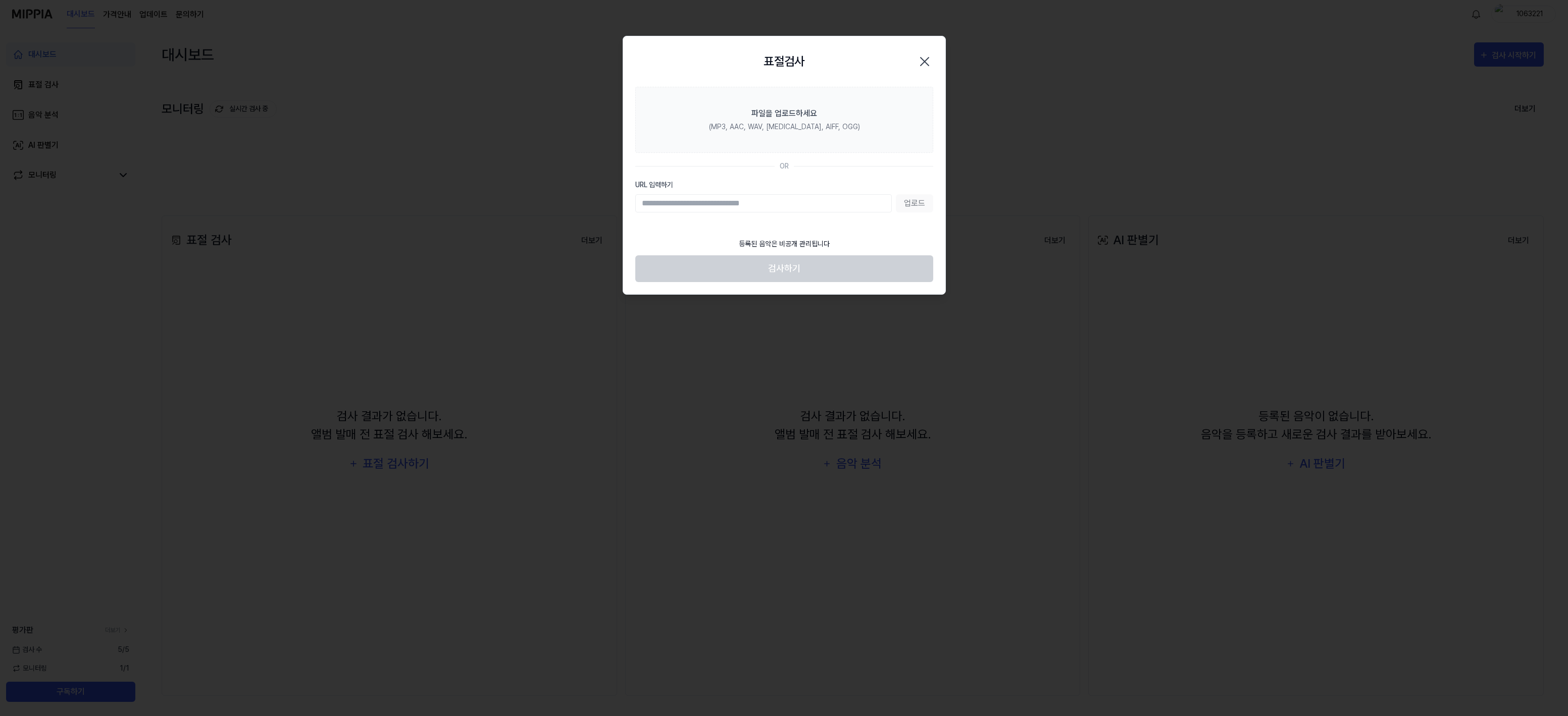
click at [749, 78] on div "표절검사 닫기" at bounding box center [784, 61] width 322 height 50
click at [778, 122] on div "(MP3, AAC, WAV, [MEDICAL_DATA], AIFF, OGG)" at bounding box center [784, 127] width 151 height 10
click at [0, 0] on input "파일을 업로드하세요 (MP3, AAC, WAV, [MEDICAL_DATA], AIFF, OGG)" at bounding box center [0, 0] width 0 height 0
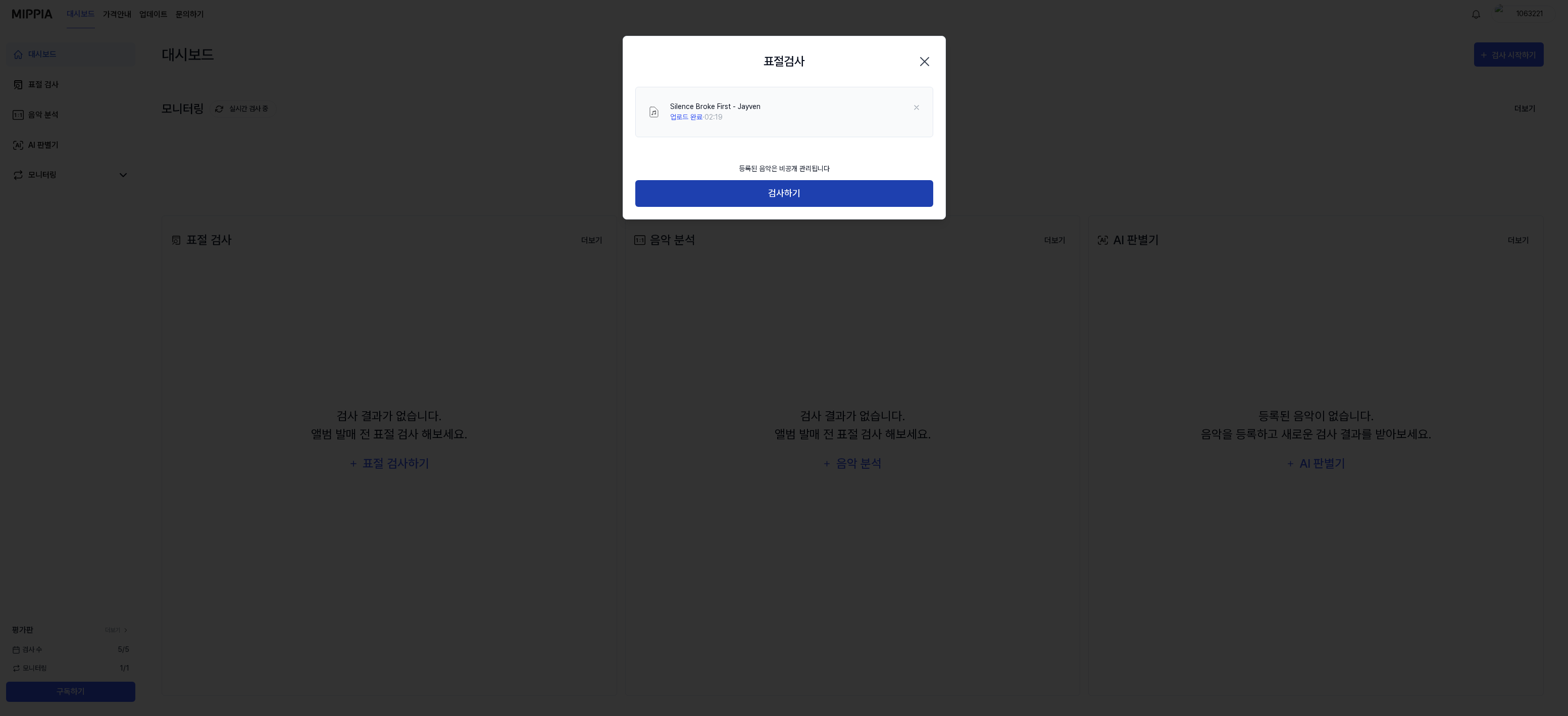
click at [772, 197] on button "검사하기" at bounding box center [784, 193] width 298 height 27
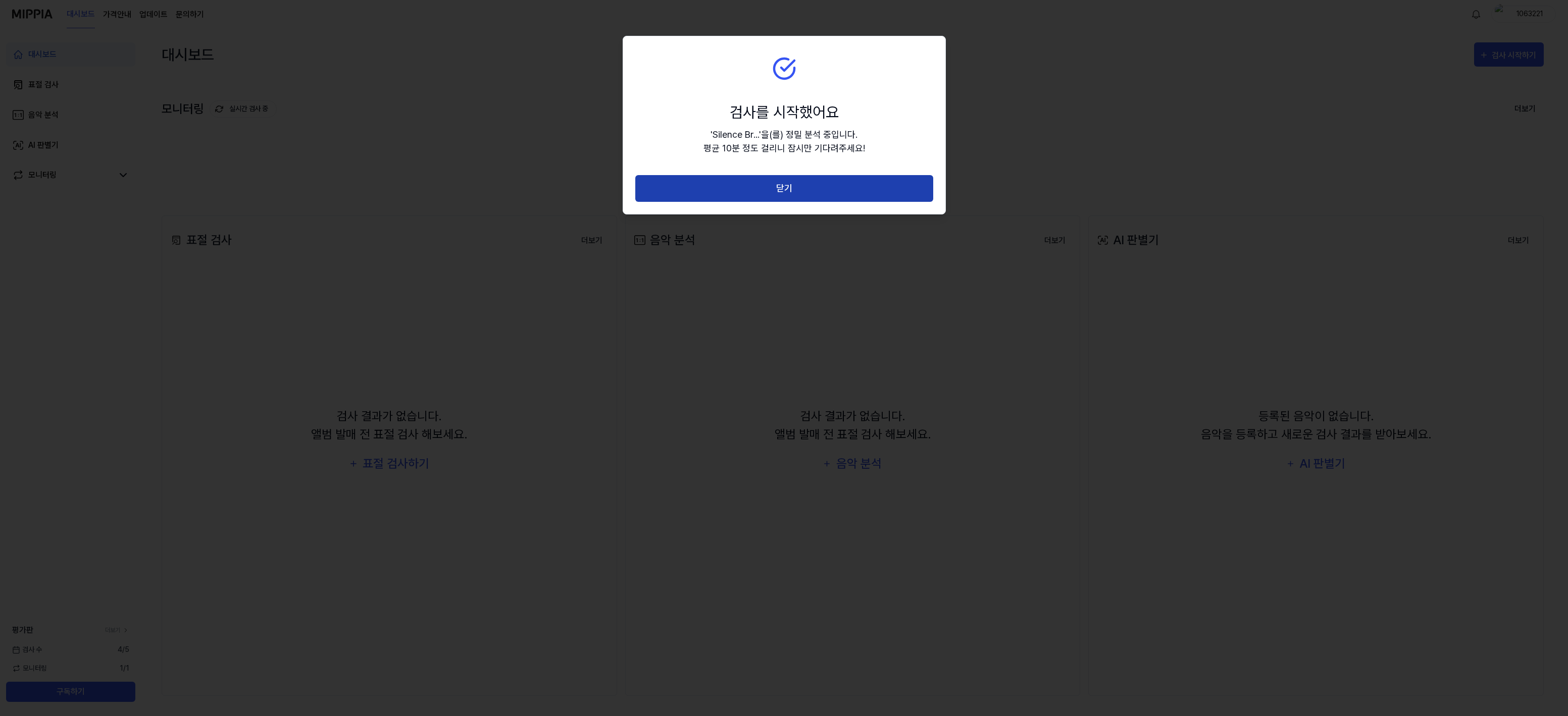
click at [784, 193] on button "닫기" at bounding box center [784, 189] width 298 height 27
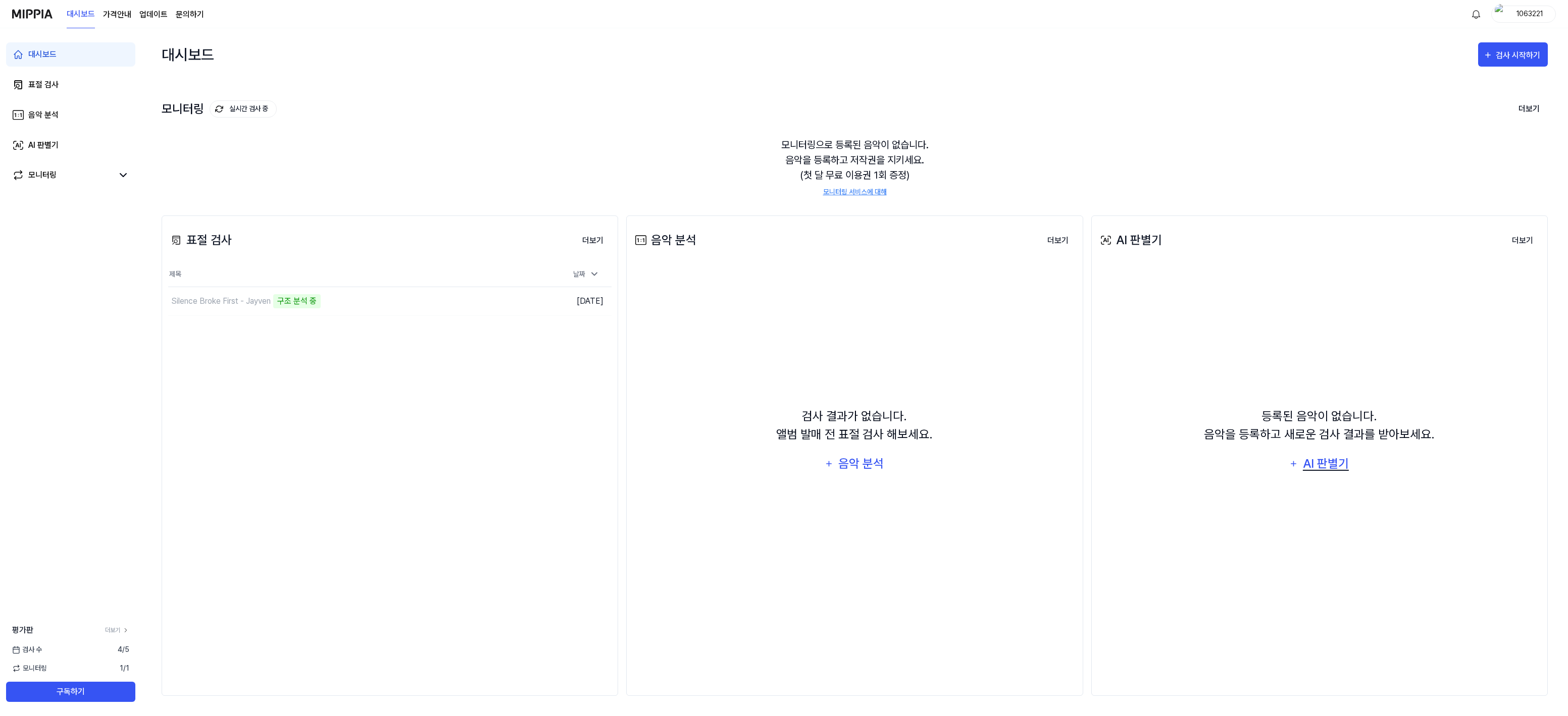
click at [1320, 467] on div "AI 판별기" at bounding box center [1326, 464] width 49 height 19
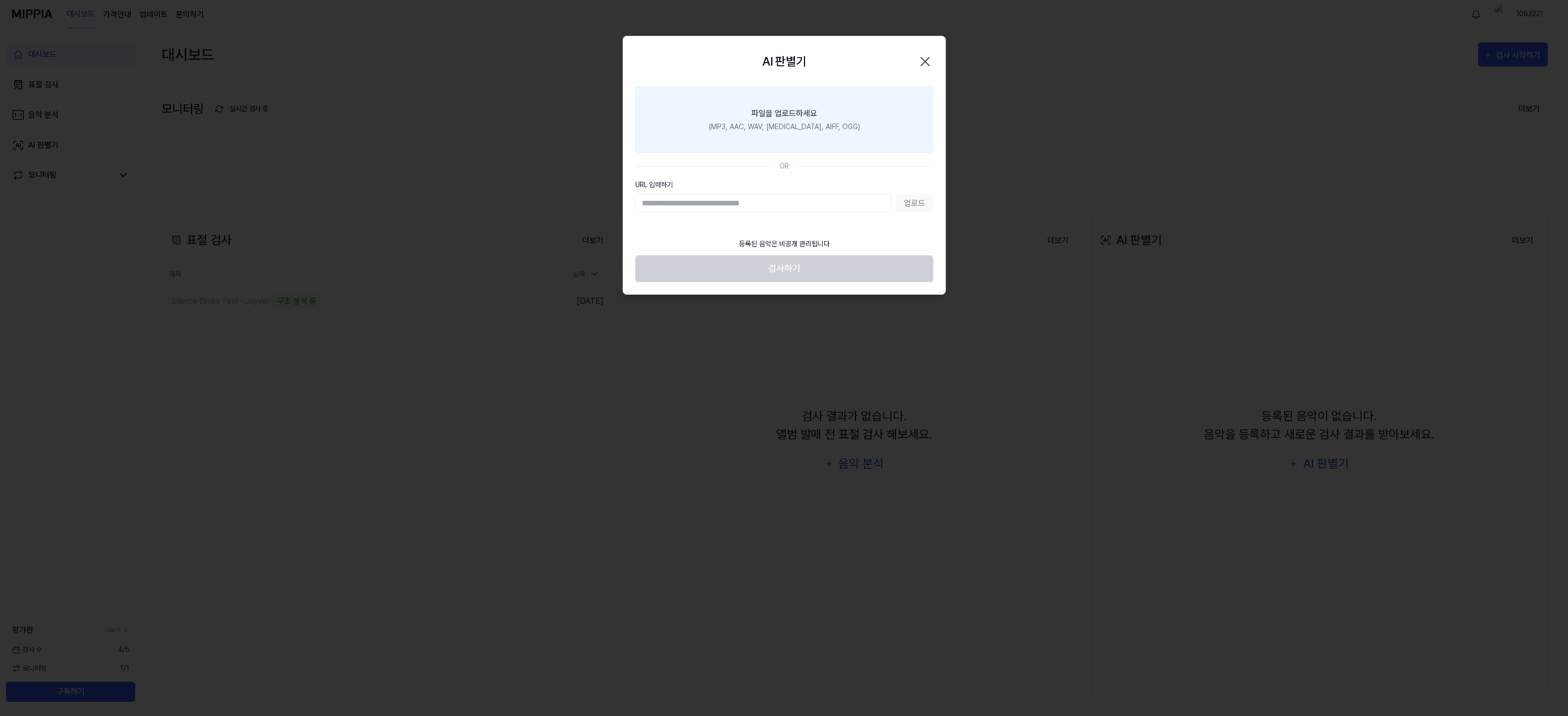
click at [822, 115] on label "파일을 업로드하세요 (MP3, AAC, WAV, [MEDICAL_DATA], AIFF, OGG)" at bounding box center [784, 120] width 298 height 66
click at [0, 0] on input "파일을 업로드하세요 (MP3, AAC, WAV, [MEDICAL_DATA], AIFF, OGG)" at bounding box center [0, 0] width 0 height 0
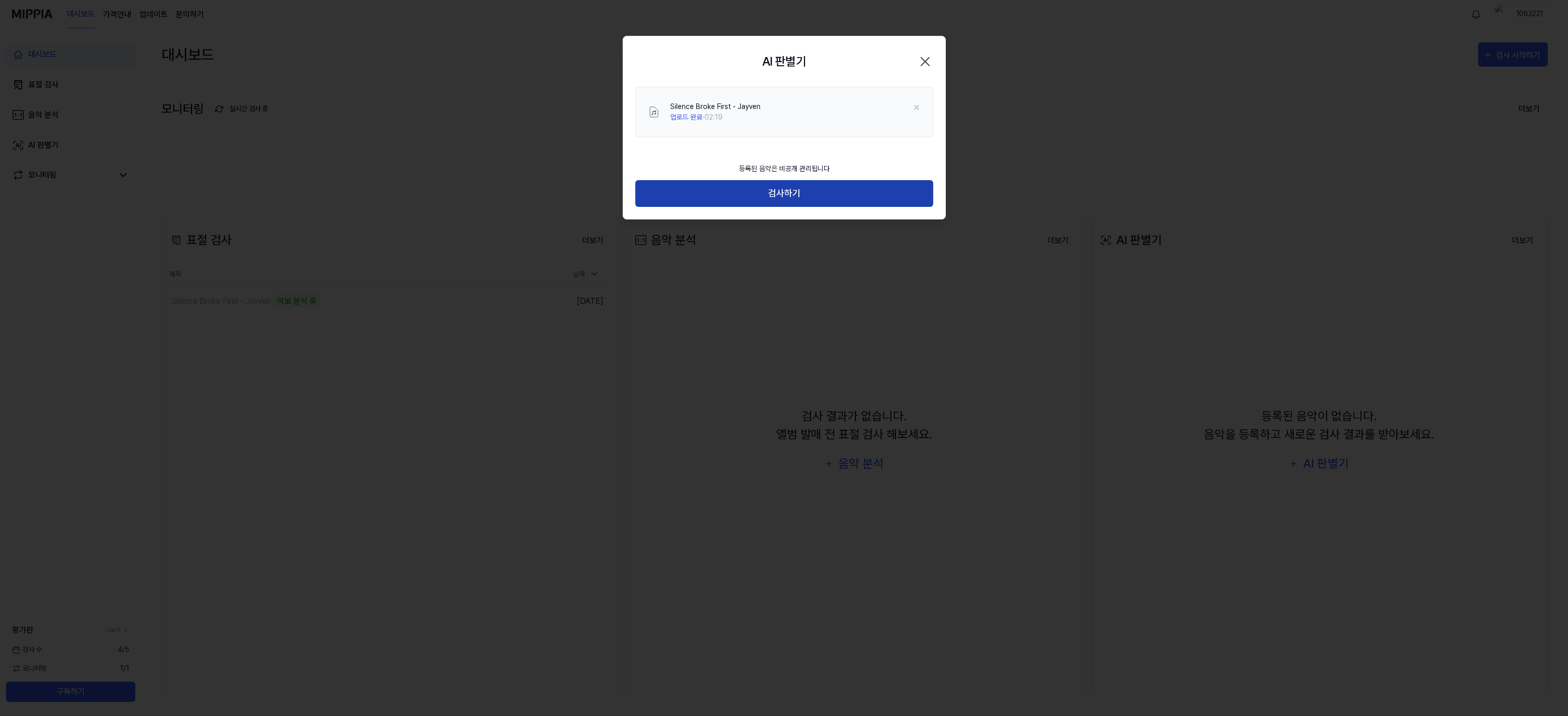
click at [788, 197] on button "검사하기" at bounding box center [784, 193] width 298 height 27
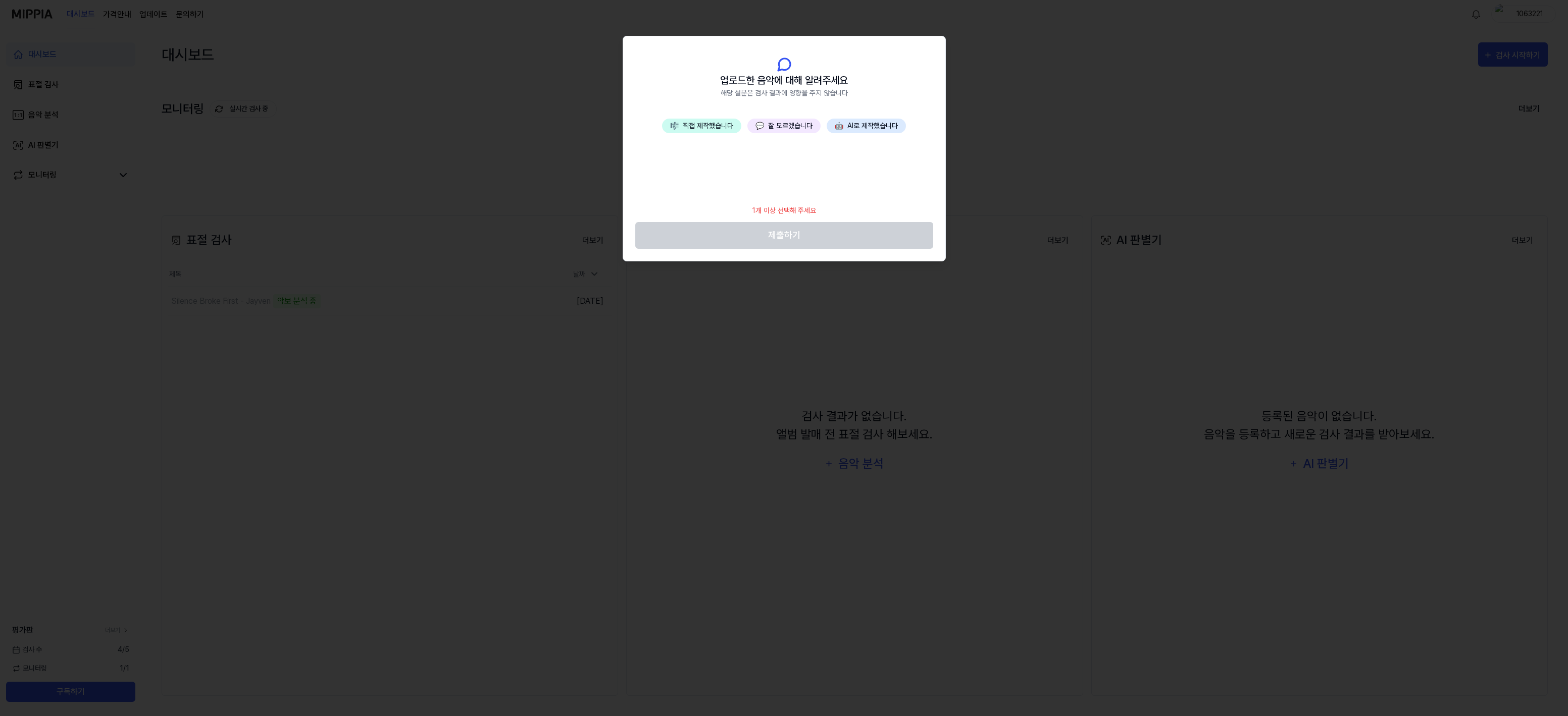
click at [785, 125] on button "💬 잘 모르겠습니다" at bounding box center [784, 126] width 73 height 15
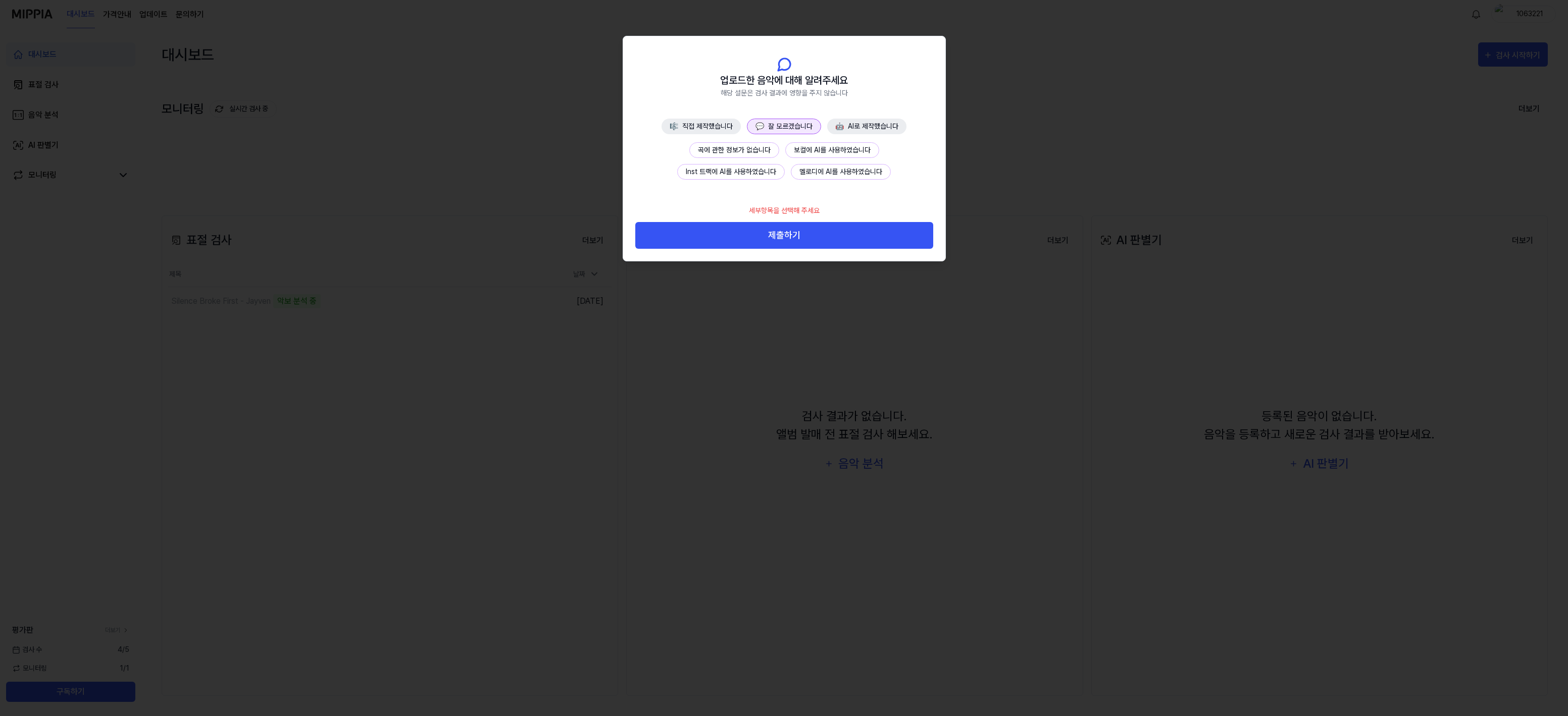
click at [785, 125] on button "💬 잘 모르겠습니다" at bounding box center [784, 127] width 74 height 16
click at [767, 147] on button "곡에 관한 정보가 없습니다" at bounding box center [734, 150] width 90 height 16
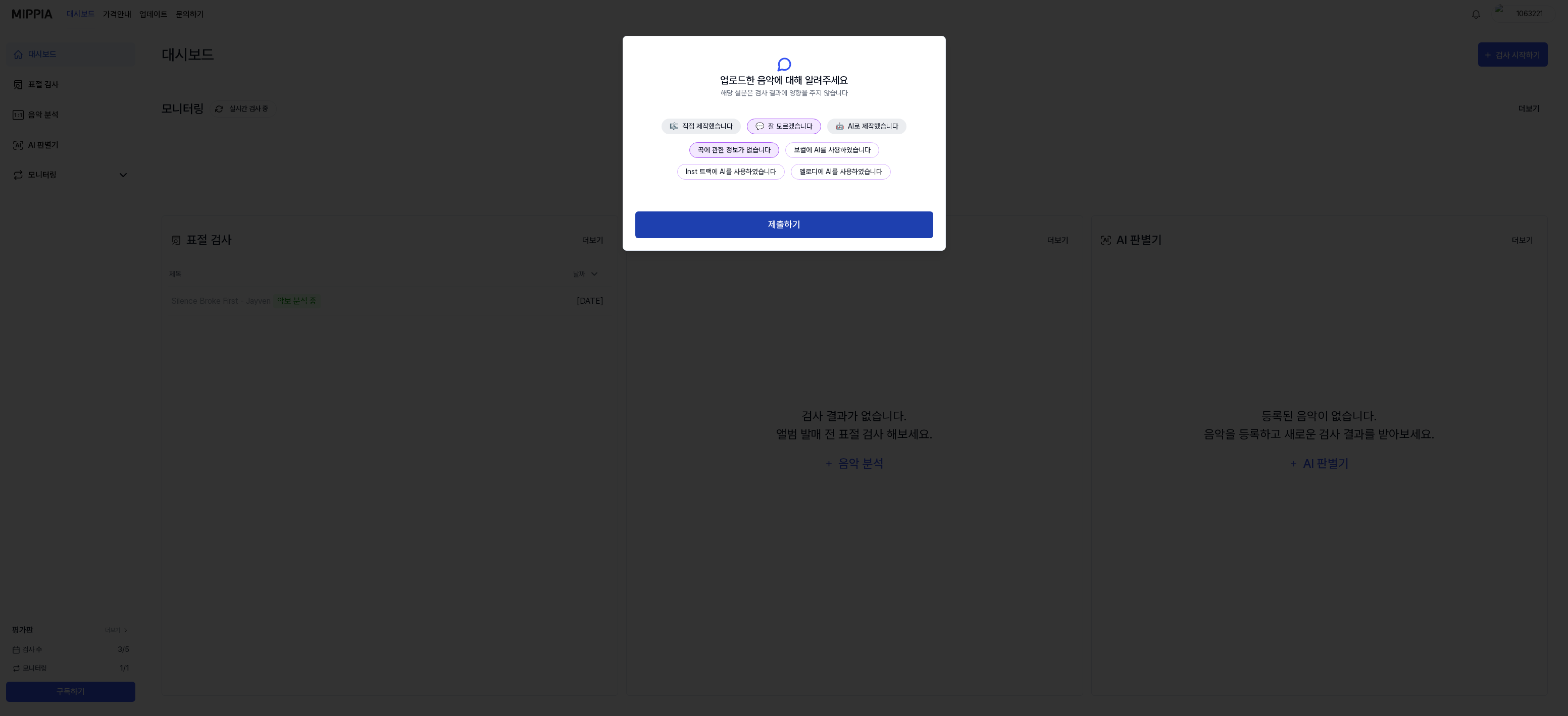
click at [782, 229] on button "제출하기" at bounding box center [784, 225] width 298 height 27
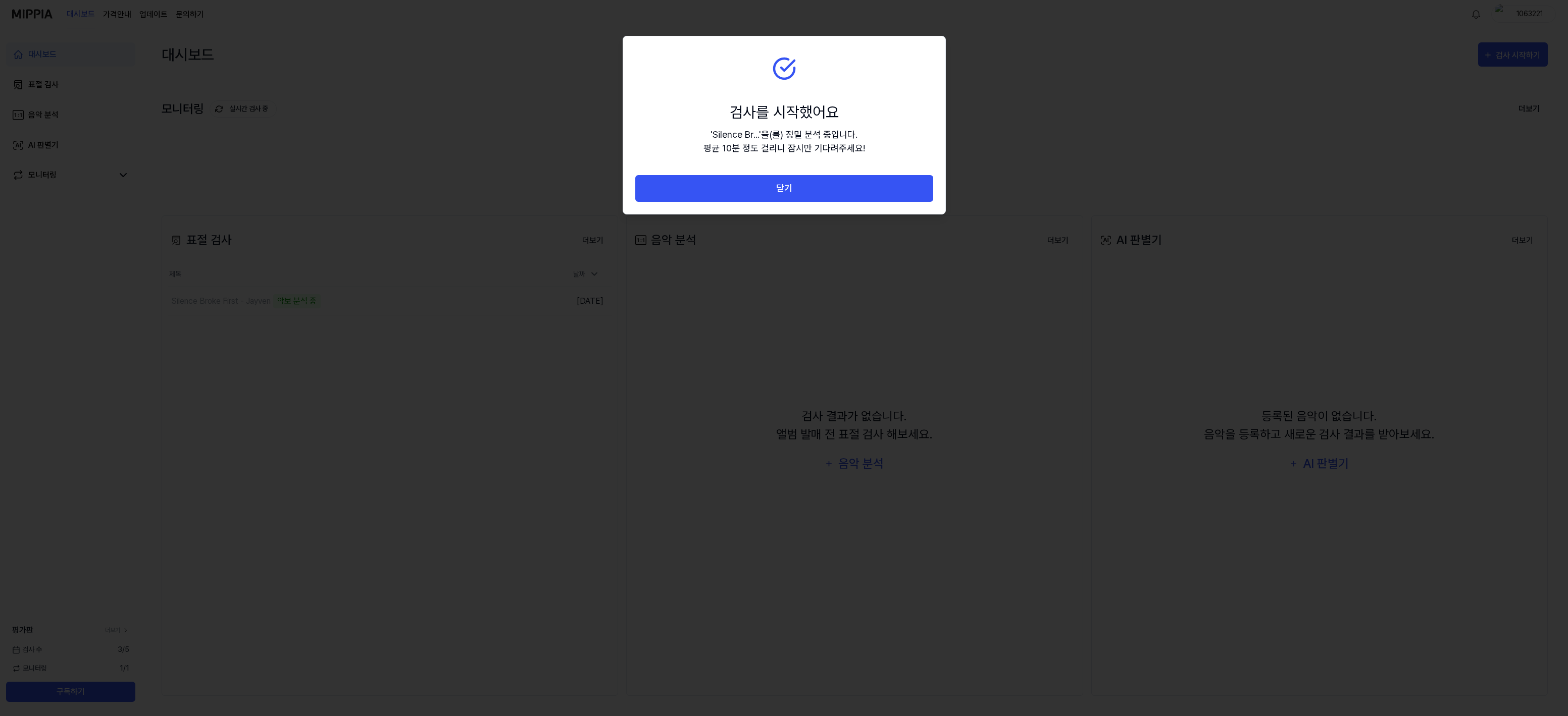
drag, startPoint x: 782, startPoint y: 187, endPoint x: 758, endPoint y: 77, distance: 112.6
click at [758, 77] on div "검사를 시작했어요 ' Silence Br... ' 을(를) 정밀 분석 중입니다. 평균 10분 정도 걸리니 잠시만 기다려주세요! 닫기" at bounding box center [784, 125] width 322 height 178
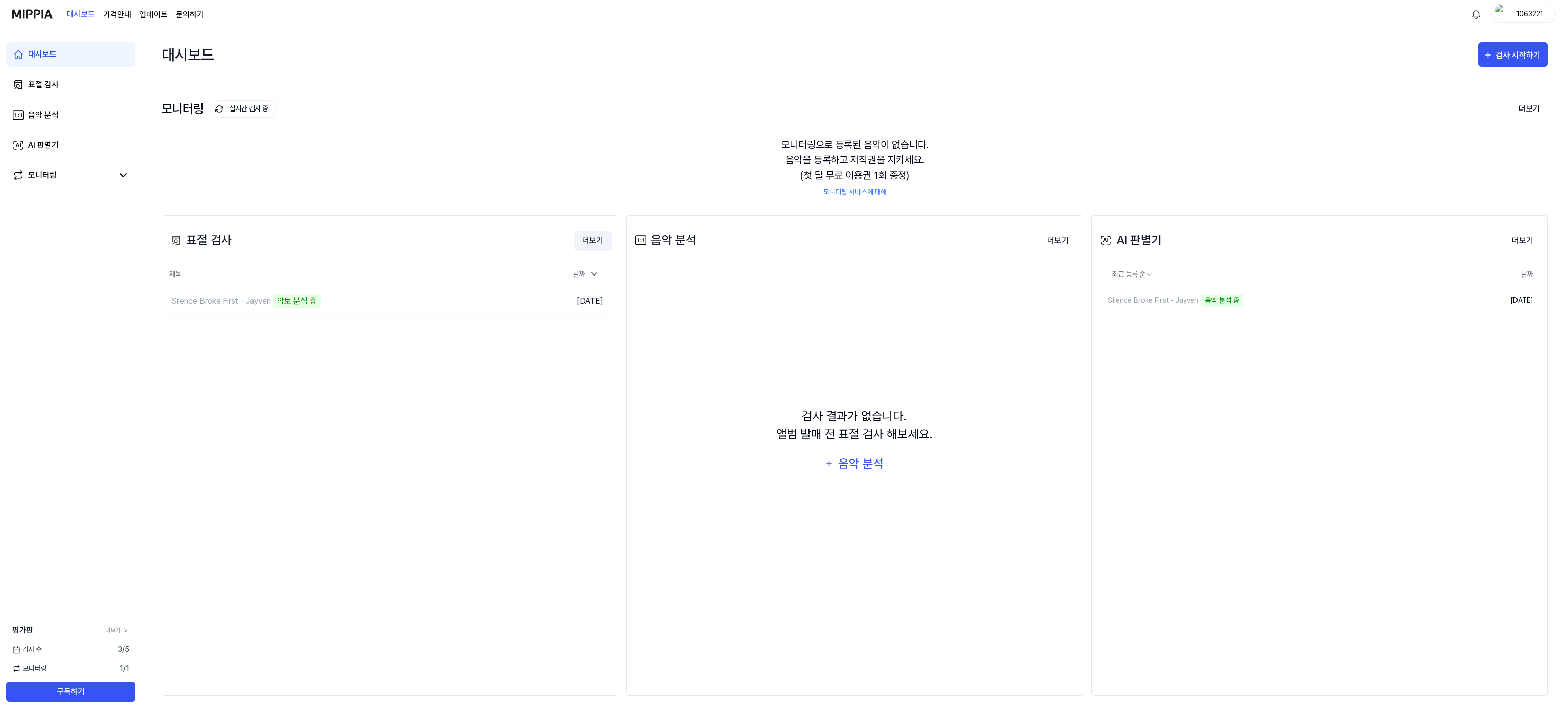
click at [598, 248] on button "더보기" at bounding box center [592, 240] width 37 height 20
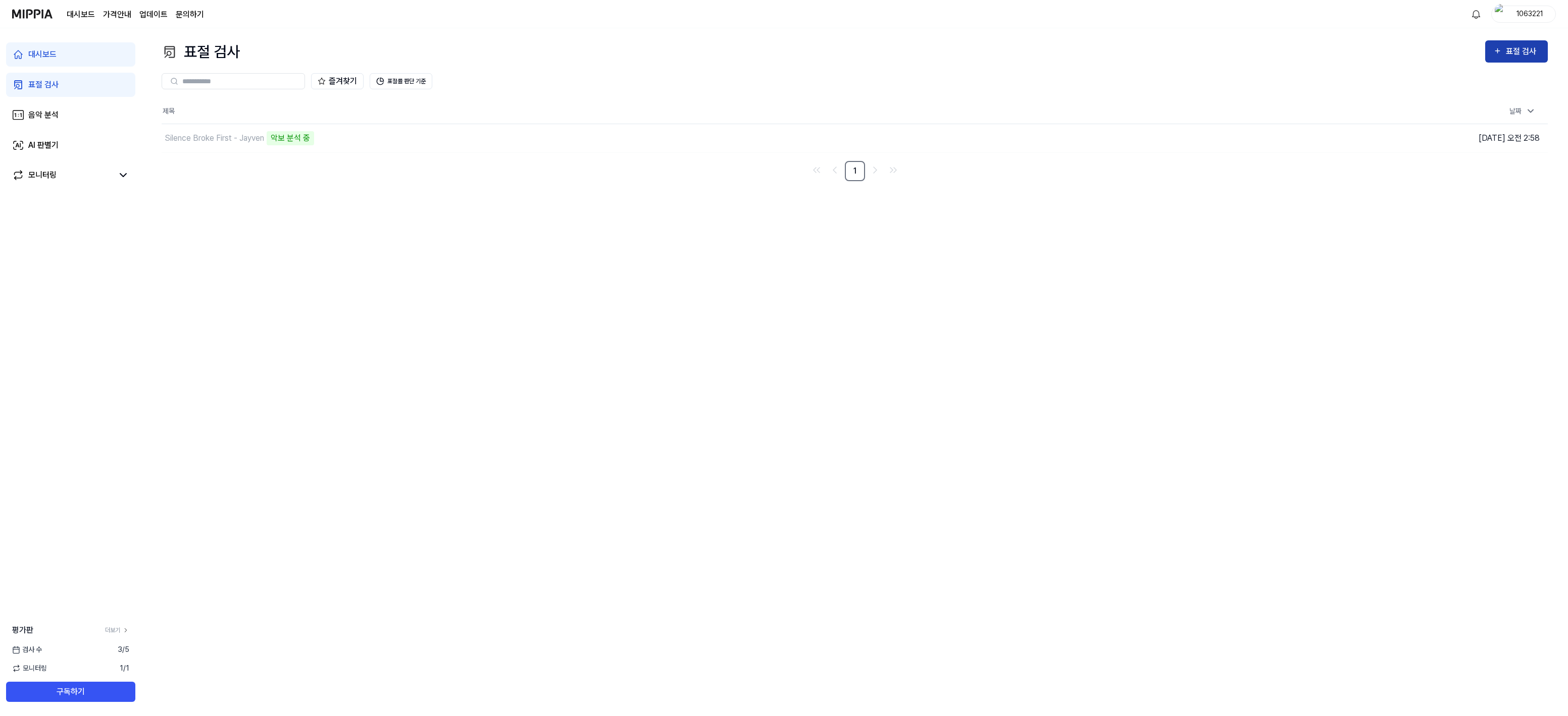
click at [1529, 46] on div "표절 검사" at bounding box center [1523, 52] width 34 height 13
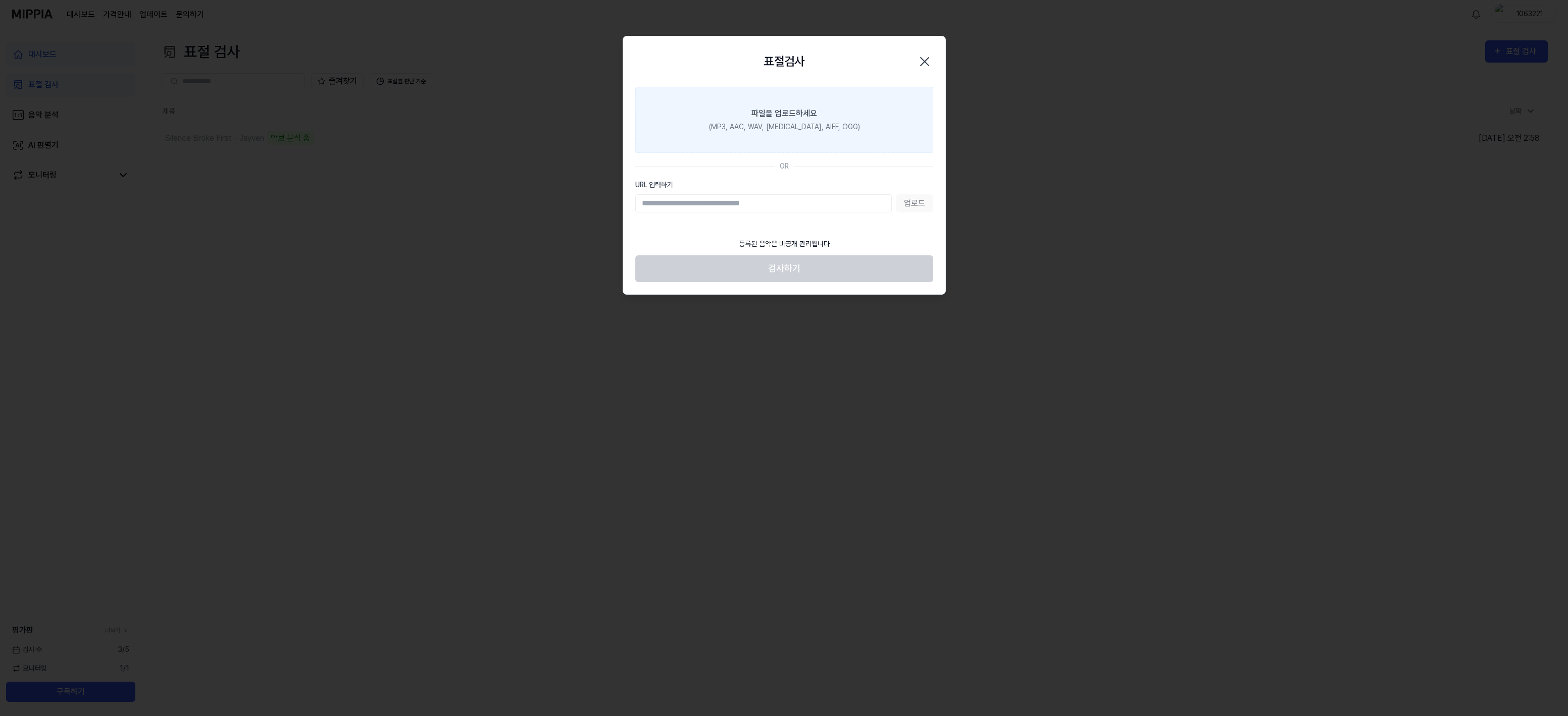
click at [775, 136] on label "파일을 업로드하세요 (MP3, AAC, WAV, [MEDICAL_DATA], AIFF, OGG)" at bounding box center [784, 120] width 298 height 66
click at [0, 0] on input "파일을 업로드하세요 (MP3, AAC, WAV, [MEDICAL_DATA], AIFF, OGG)" at bounding box center [0, 0] width 0 height 0
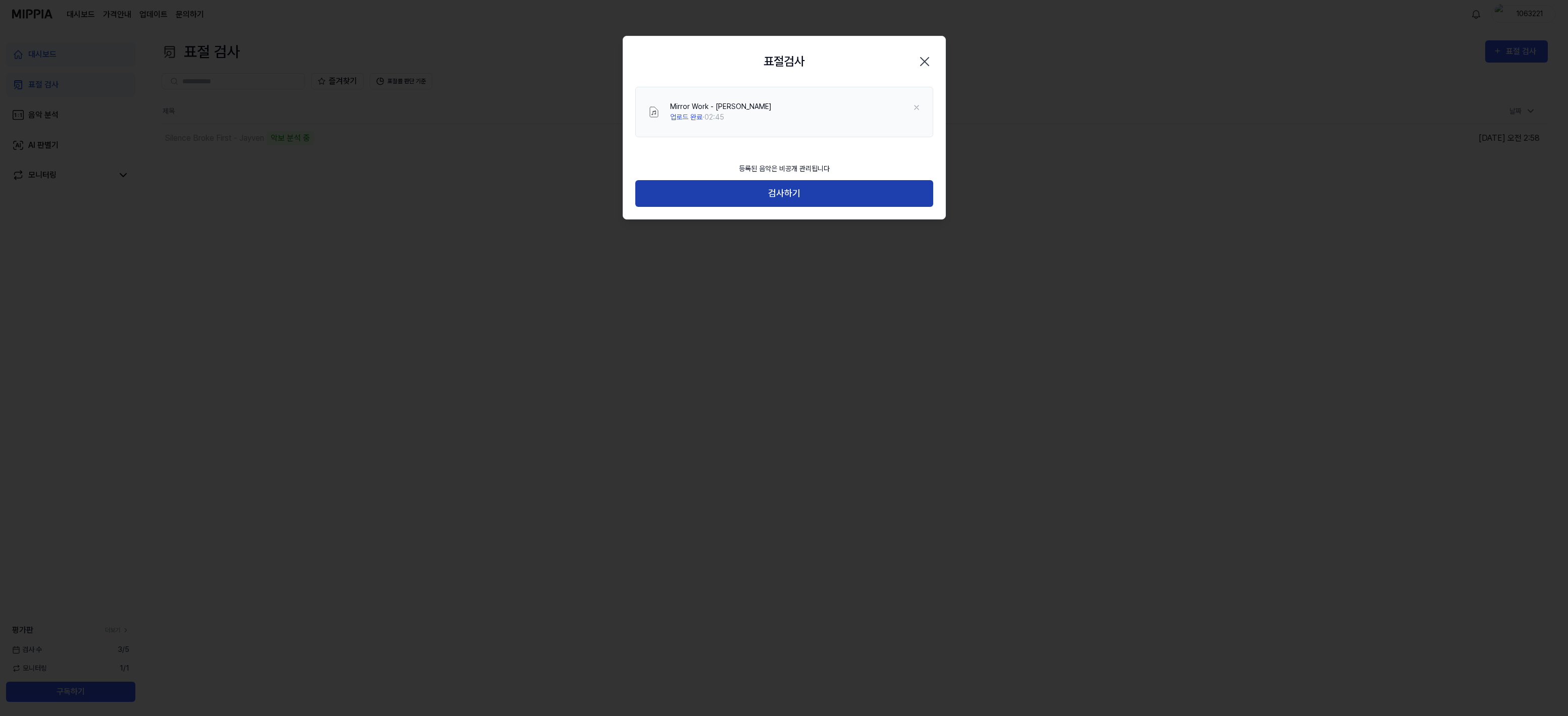
click at [787, 204] on button "검사하기" at bounding box center [784, 193] width 298 height 27
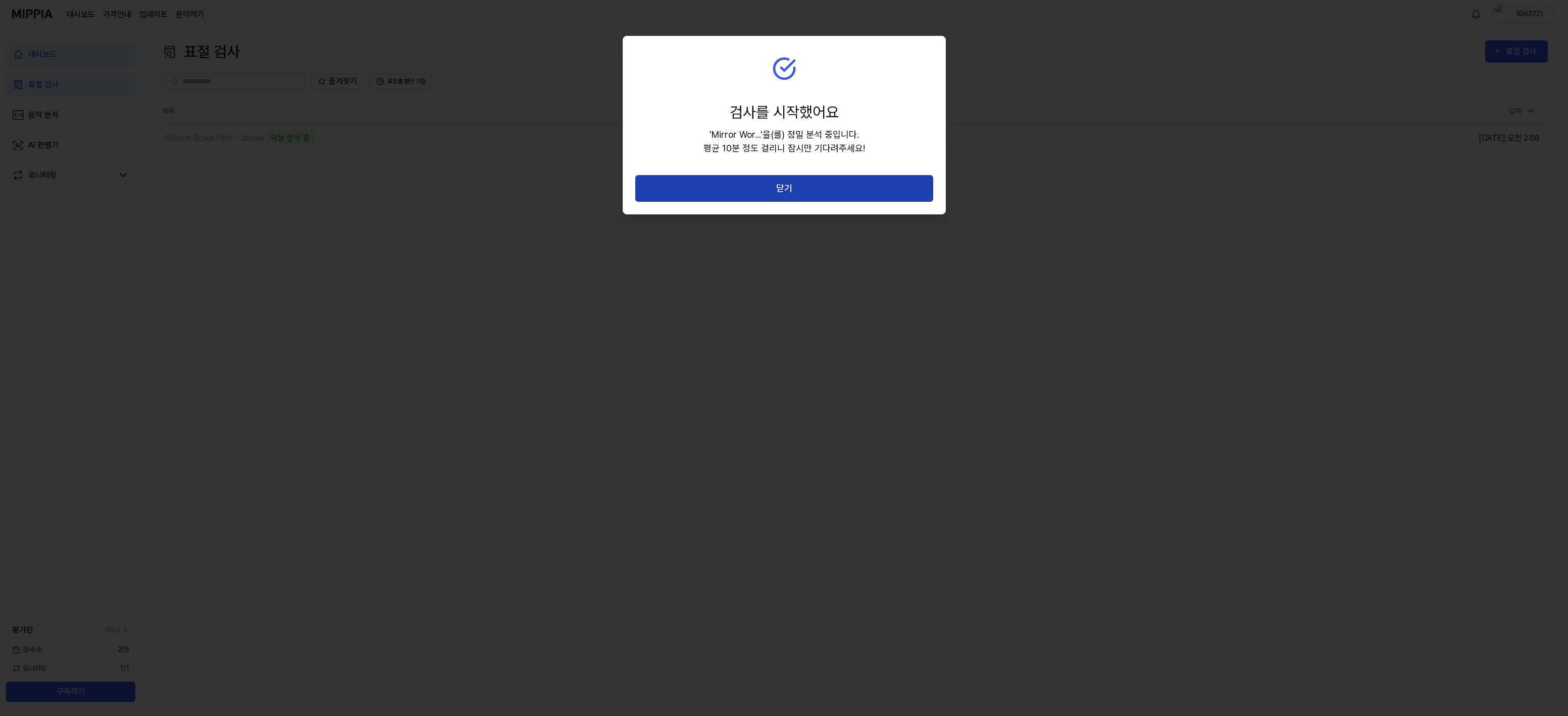
click at [789, 188] on button "닫기" at bounding box center [784, 189] width 298 height 27
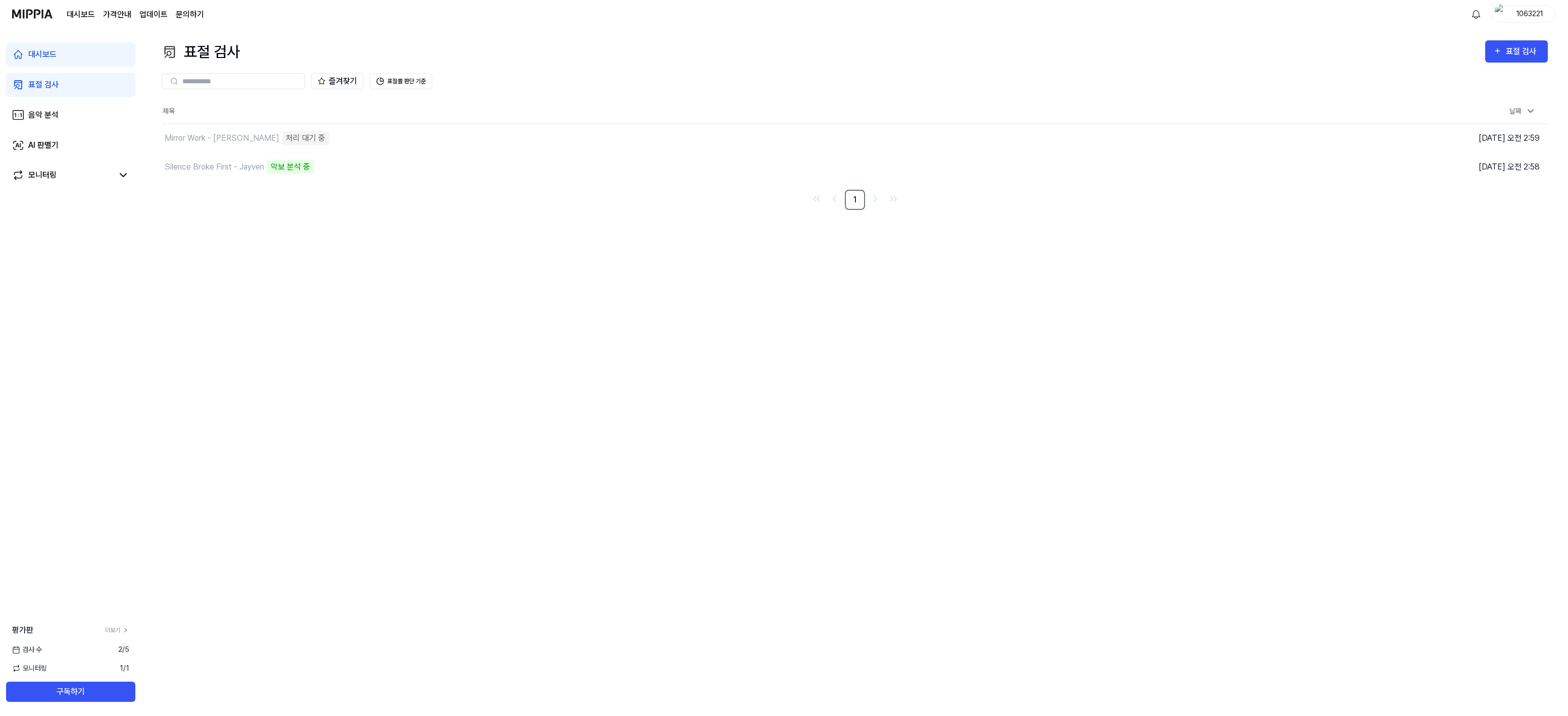
click at [47, 50] on div "대시보드" at bounding box center [42, 55] width 28 height 12
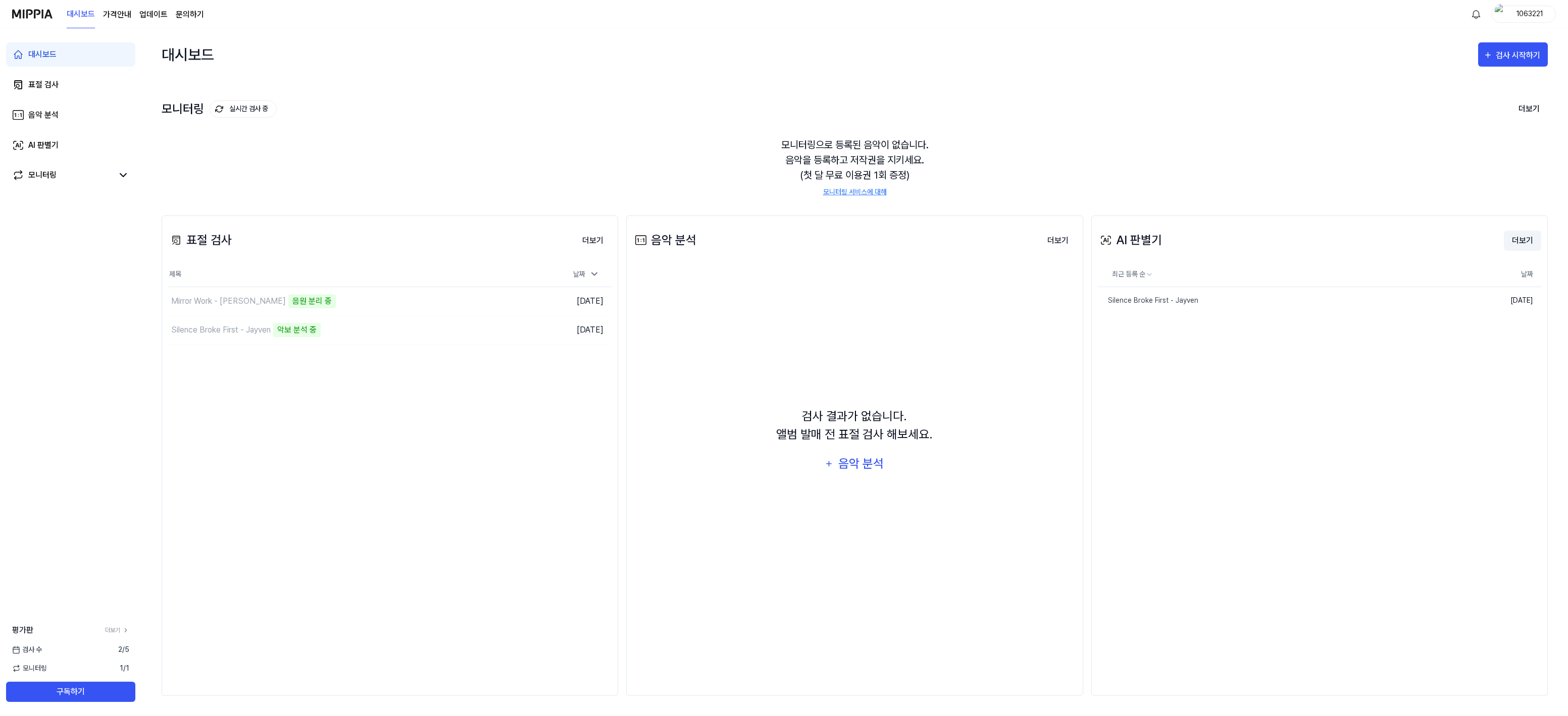
click at [1515, 239] on button "더보기" at bounding box center [1522, 240] width 37 height 20
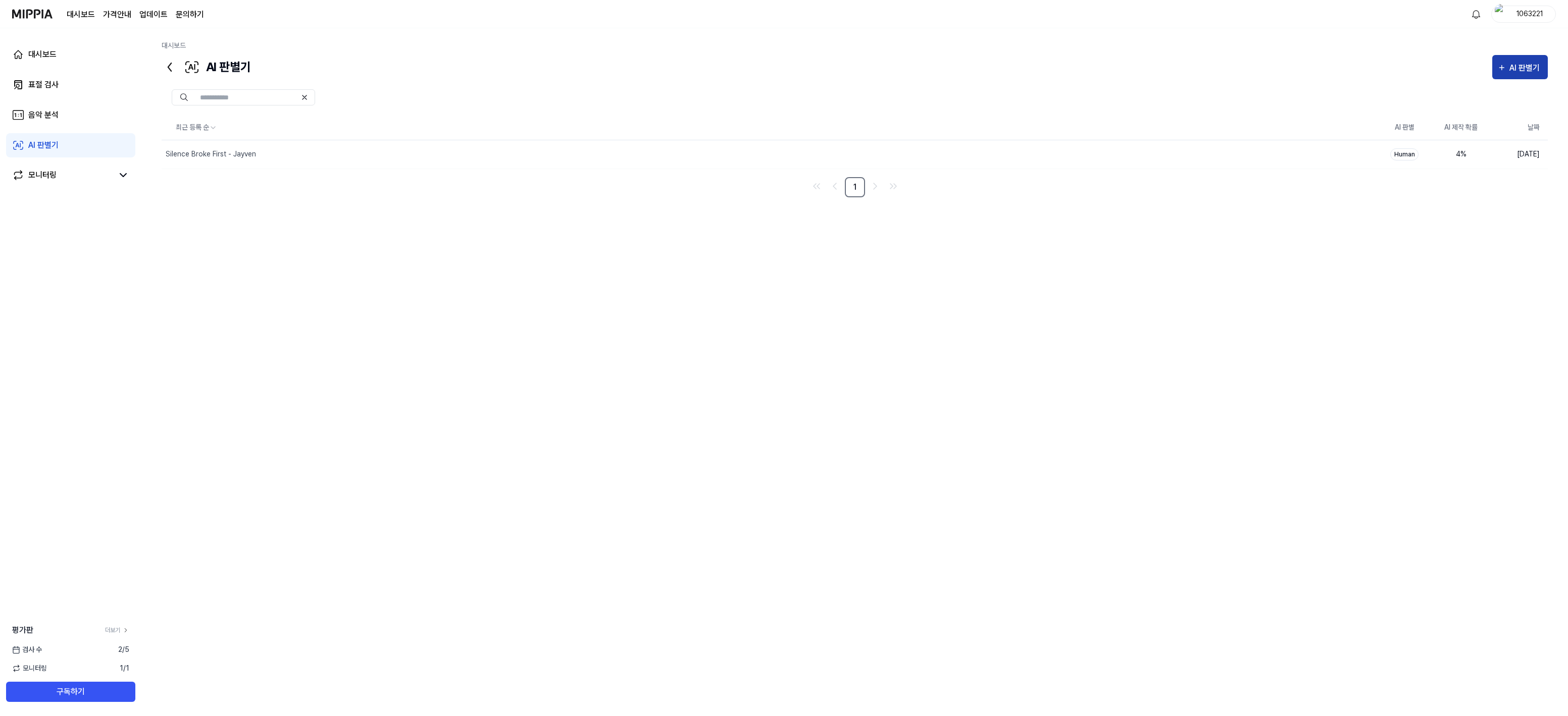
click at [1545, 65] on button "AI 판별기" at bounding box center [1520, 67] width 55 height 24
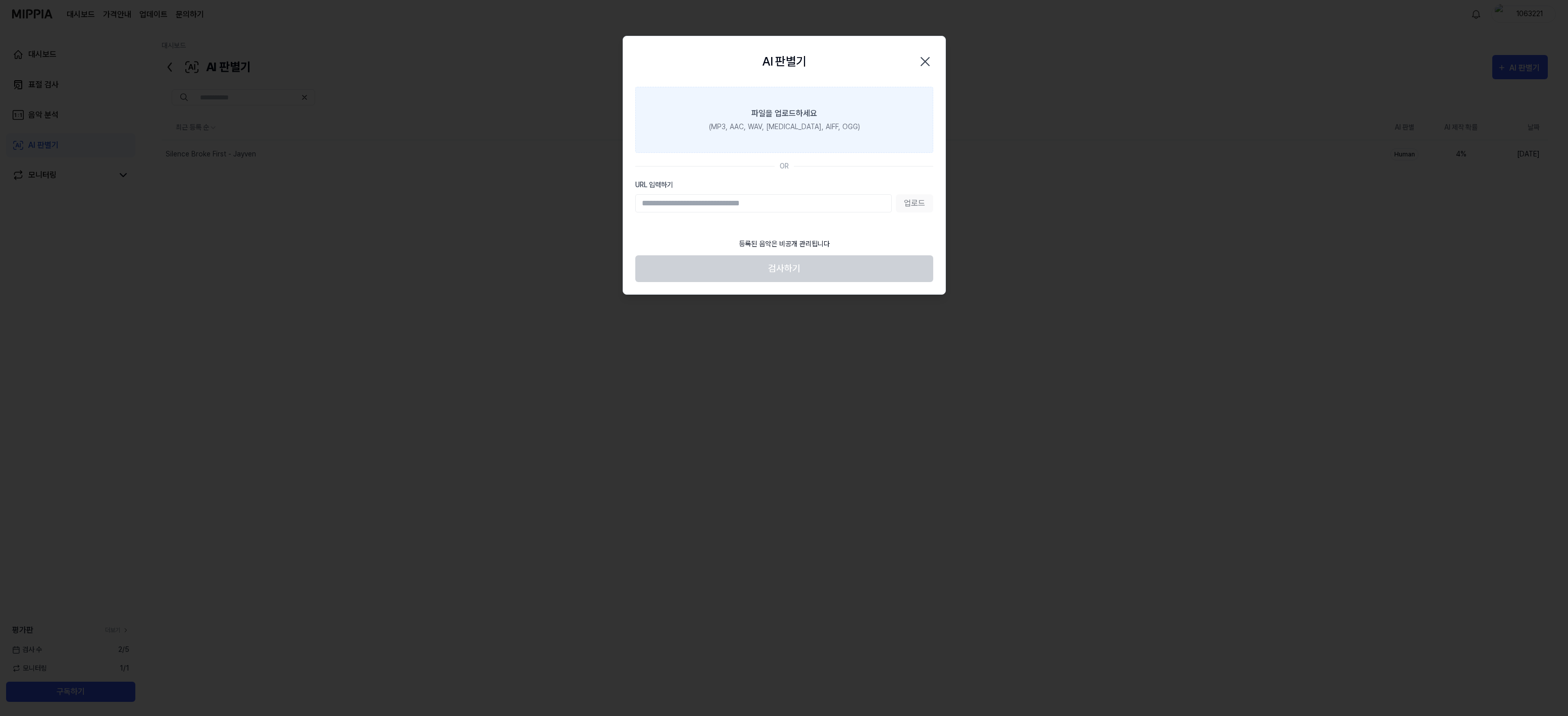
click at [746, 147] on label "파일을 업로드하세요 (MP3, AAC, WAV, [MEDICAL_DATA], AIFF, OGG)" at bounding box center [784, 120] width 298 height 66
click at [0, 0] on input "파일을 업로드하세요 (MP3, AAC, WAV, [MEDICAL_DATA], AIFF, OGG)" at bounding box center [0, 0] width 0 height 0
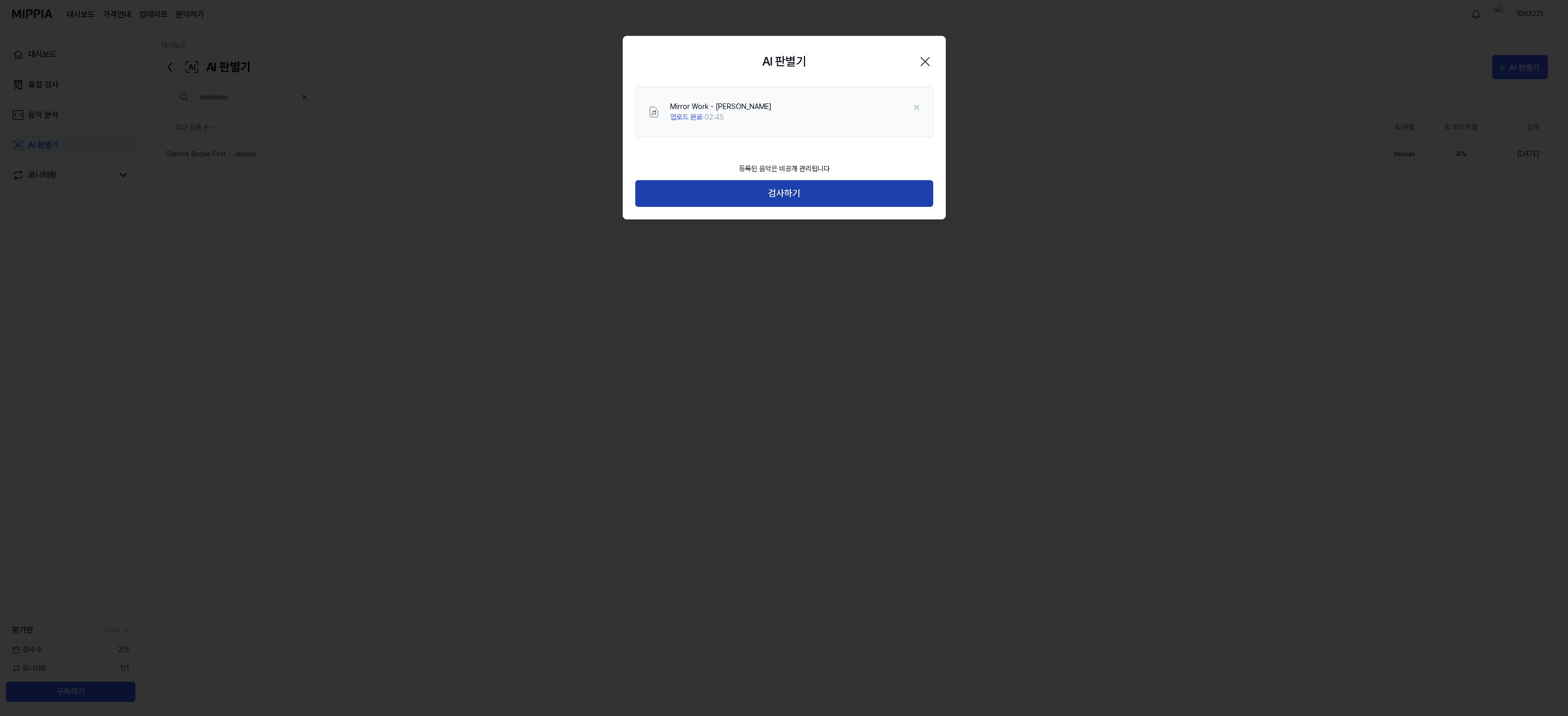
click at [784, 200] on button "검사하기" at bounding box center [784, 193] width 298 height 27
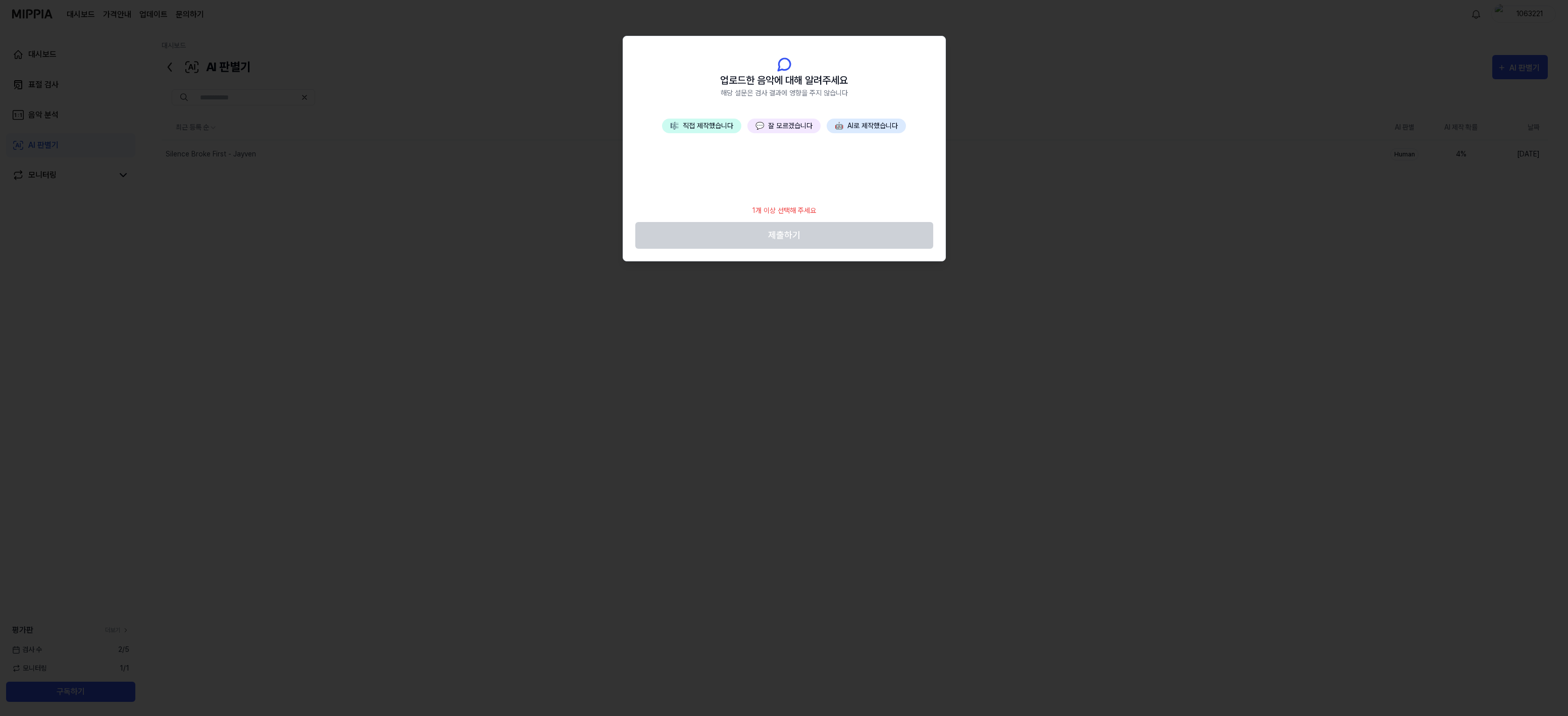
click at [776, 124] on button "💬 잘 모르겠습니다" at bounding box center [784, 126] width 73 height 15
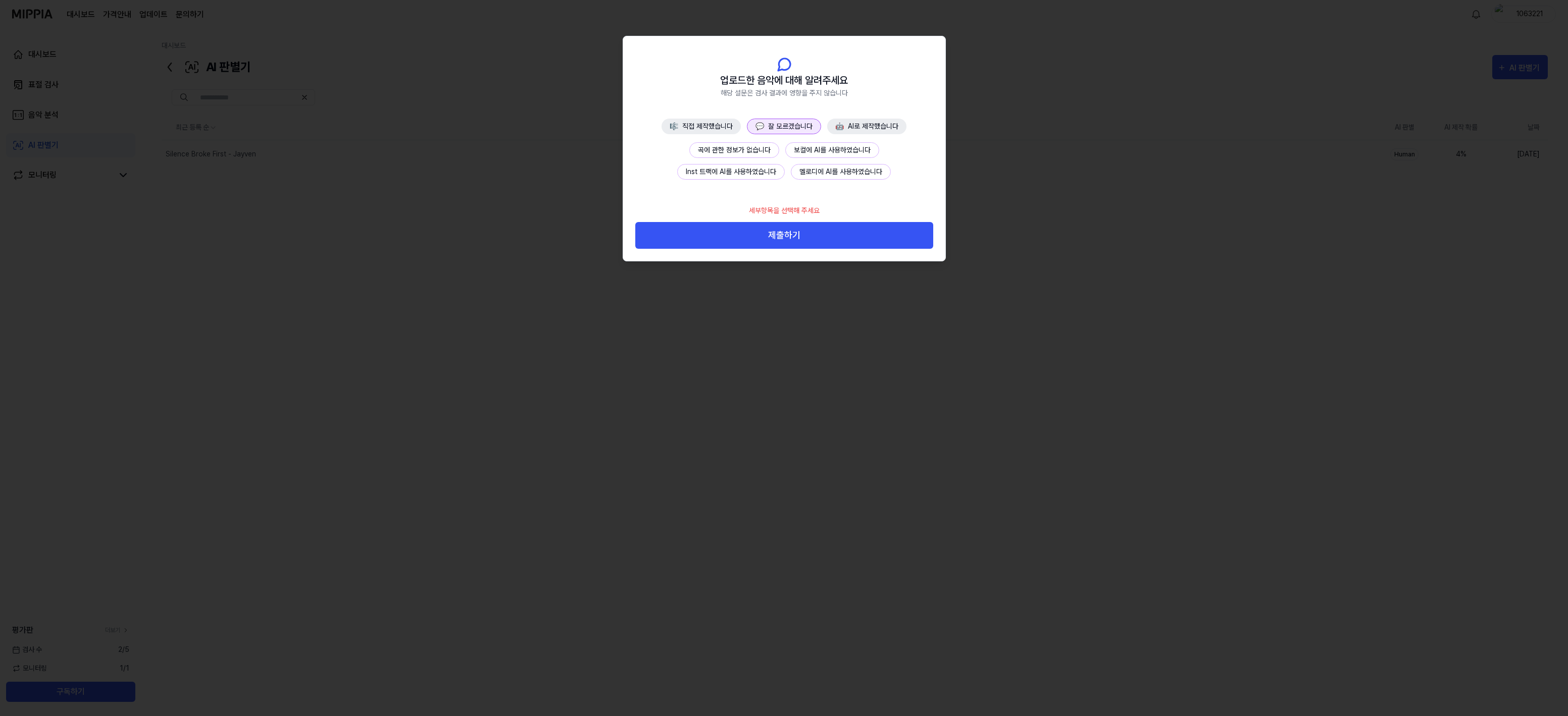
click at [776, 124] on button "💬 잘 모르겠습니다" at bounding box center [784, 127] width 74 height 16
drag, startPoint x: 793, startPoint y: 244, endPoint x: 775, endPoint y: 96, distance: 149.1
click at [775, 96] on div "업로드한 음악에 대해 알려주세요 해당 설문은 검사 결과에 영향을 주지 않습니다 🎼 직접 제작했습니다 💬 잘 모르겠습니다 🤖 AI로 제작했습니다…" at bounding box center [784, 148] width 322 height 224
click at [723, 124] on button "🎼 직접 제작했습니다" at bounding box center [701, 127] width 79 height 16
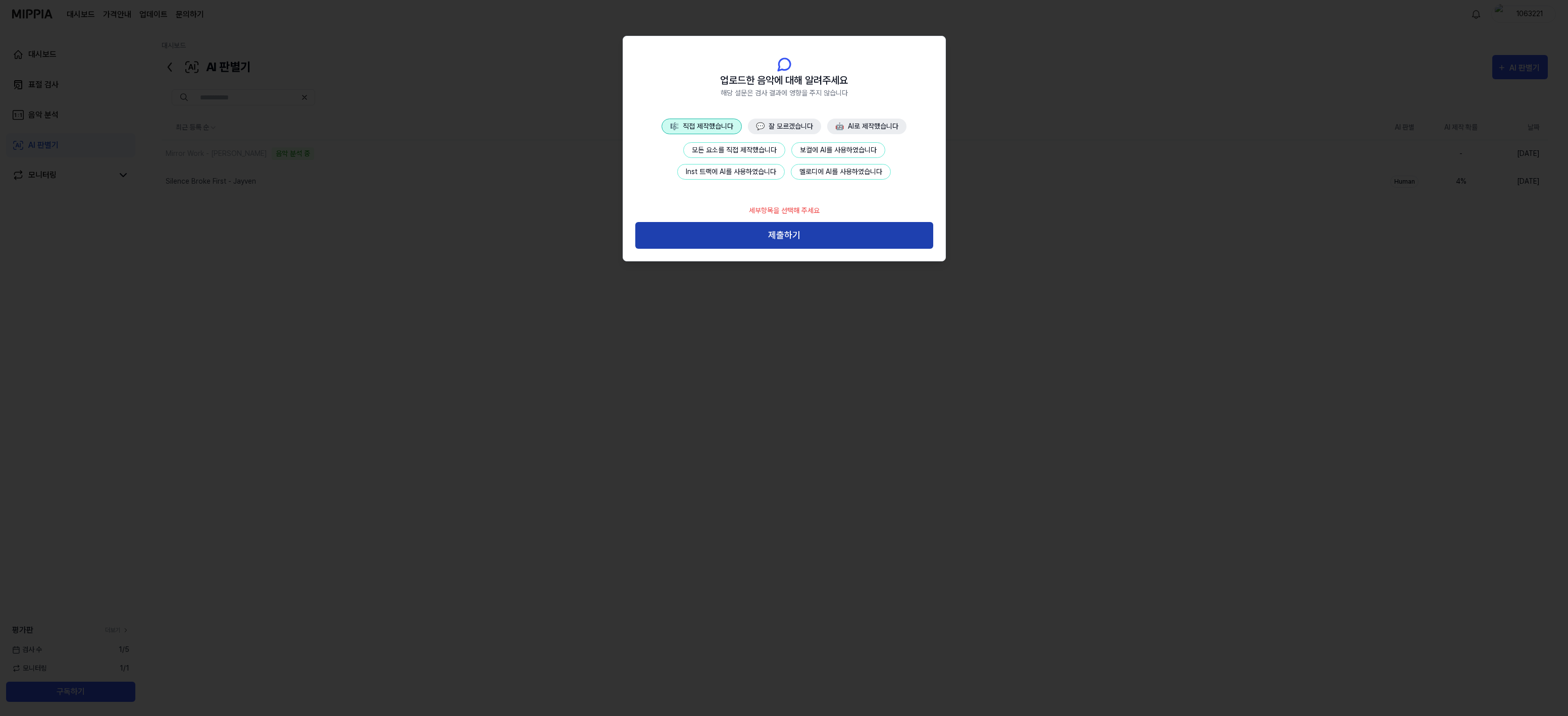
click at [793, 242] on button "제출하기" at bounding box center [784, 235] width 298 height 27
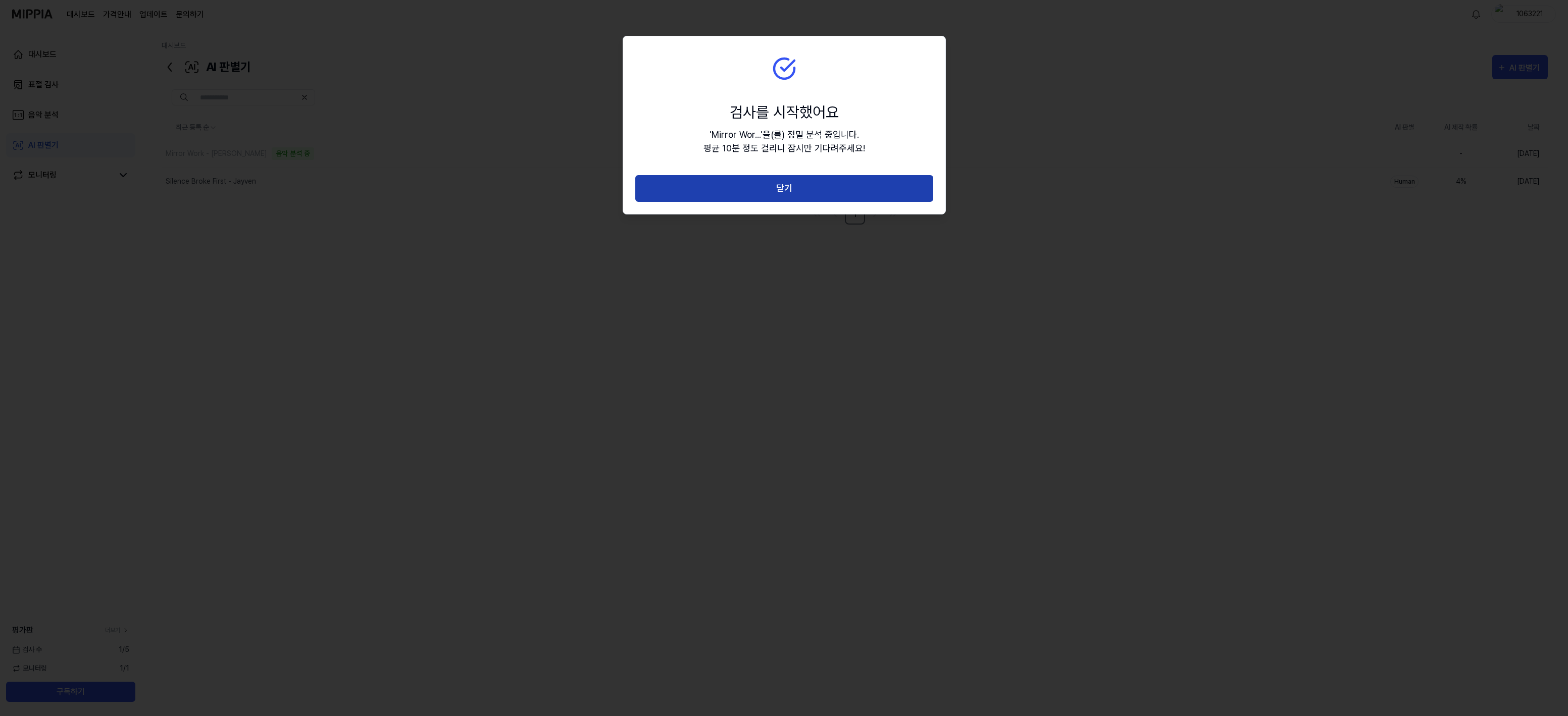
click at [785, 191] on button "닫기" at bounding box center [784, 189] width 298 height 27
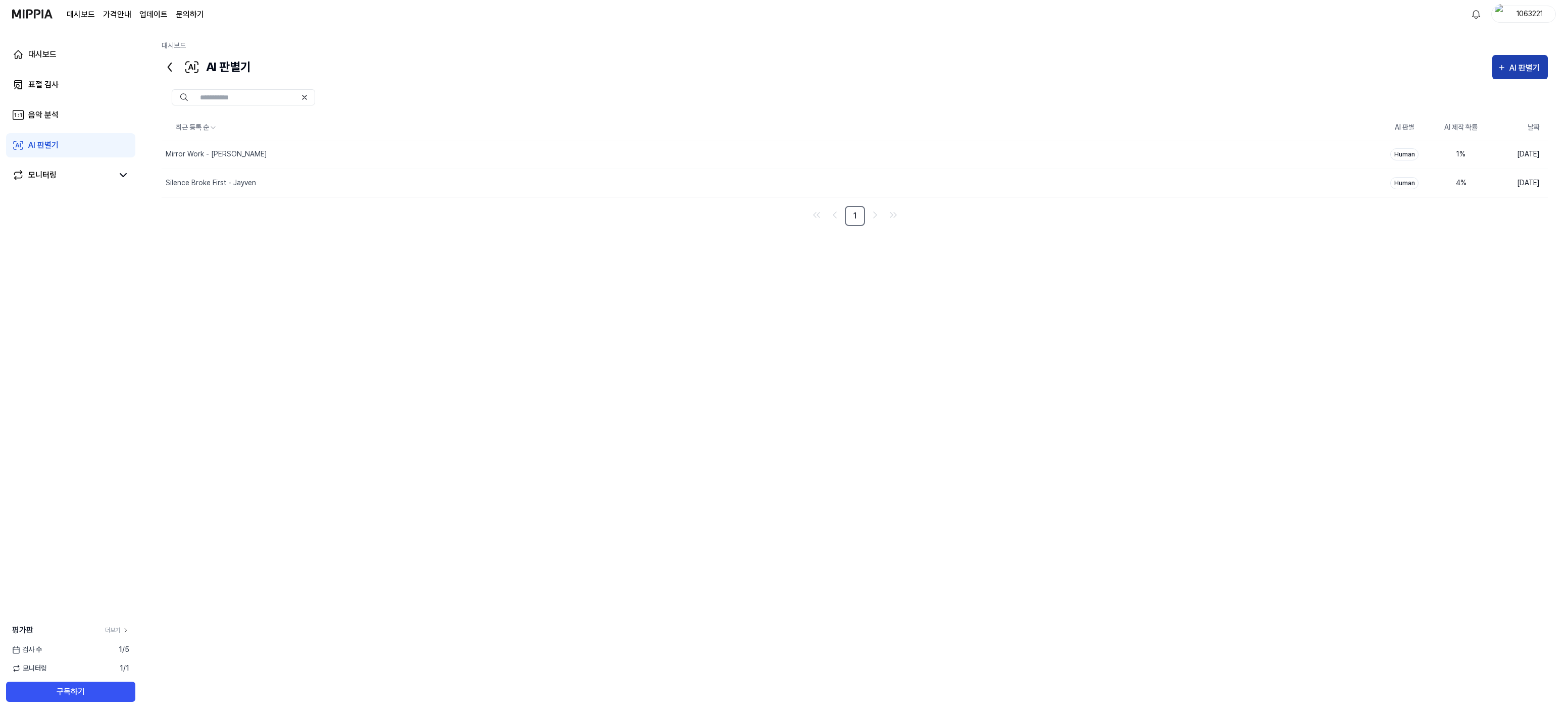
click at [1519, 69] on div "AI 판별기" at bounding box center [1526, 68] width 33 height 13
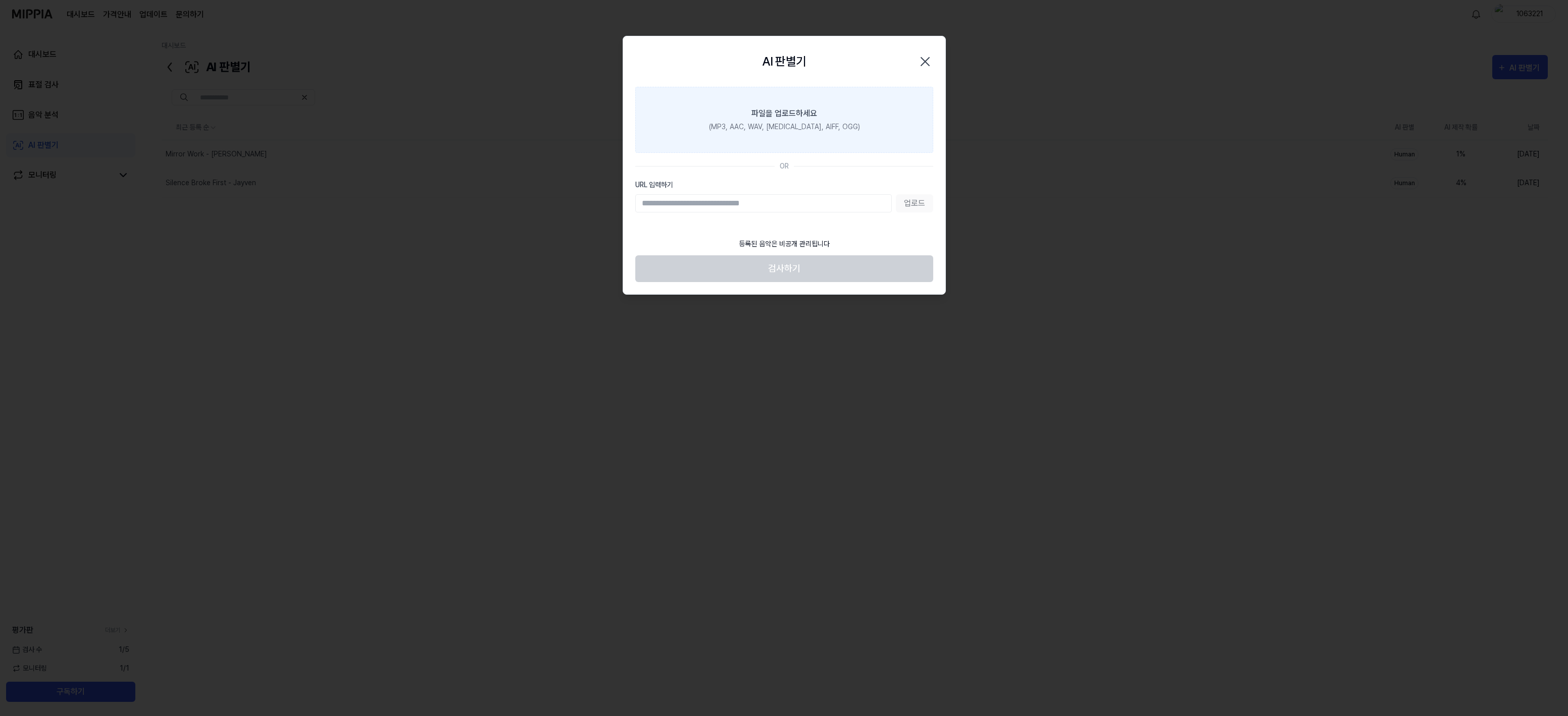
click at [780, 117] on div "파일을 업로드하세요" at bounding box center [784, 114] width 66 height 12
click at [0, 0] on input "파일을 업로드하세요 (MP3, AAC, WAV, [MEDICAL_DATA], AIFF, OGG)" at bounding box center [0, 0] width 0 height 0
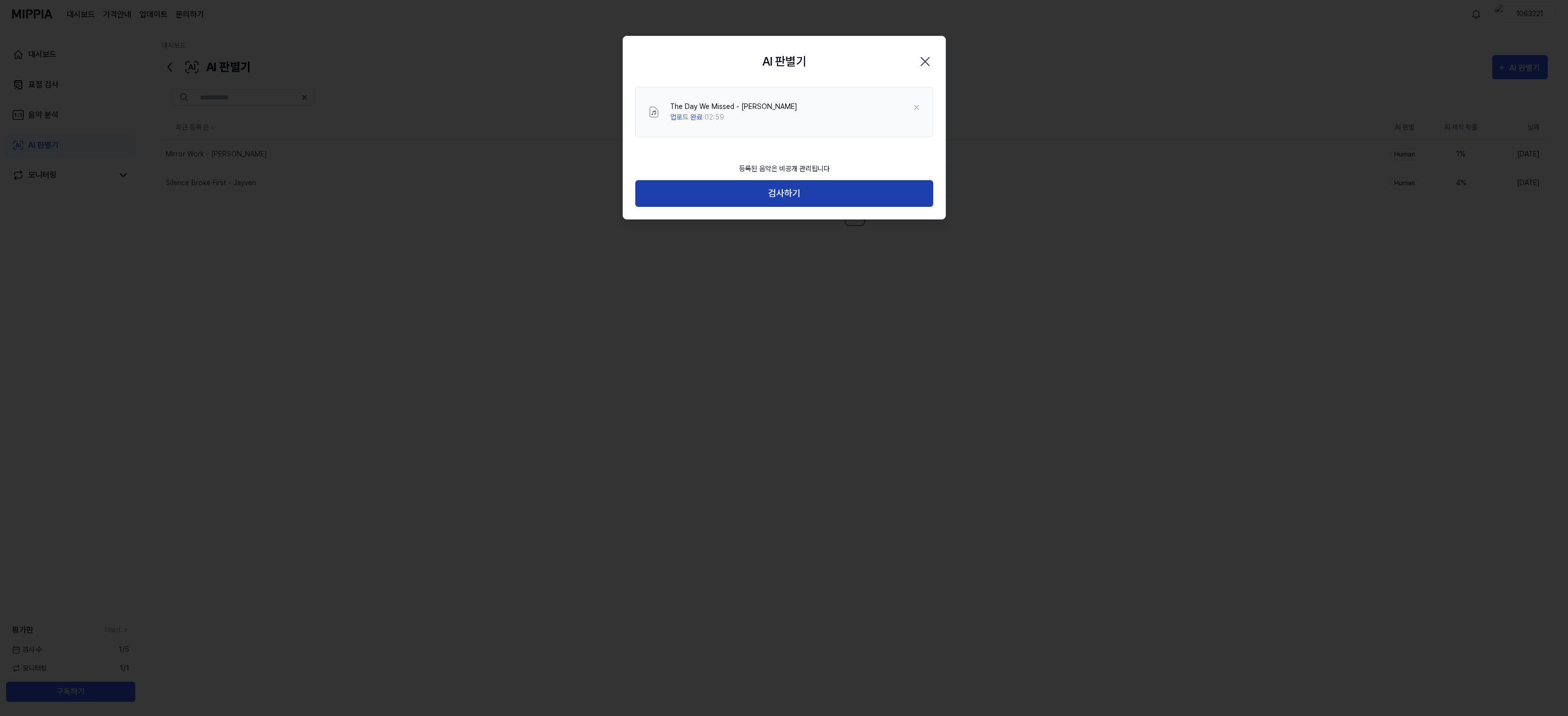
click at [782, 196] on button "검사하기" at bounding box center [784, 193] width 298 height 27
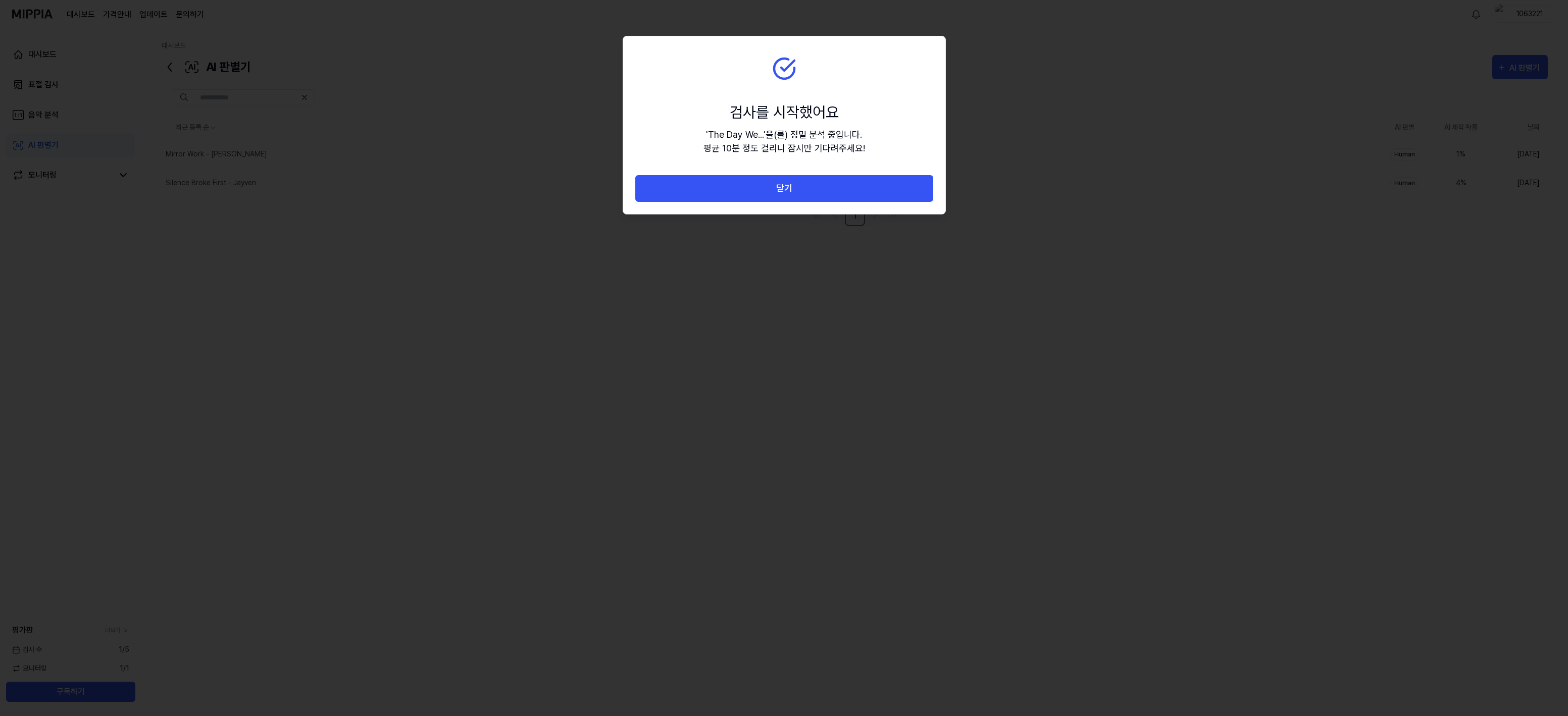
click at [782, 196] on button "닫기" at bounding box center [784, 189] width 298 height 27
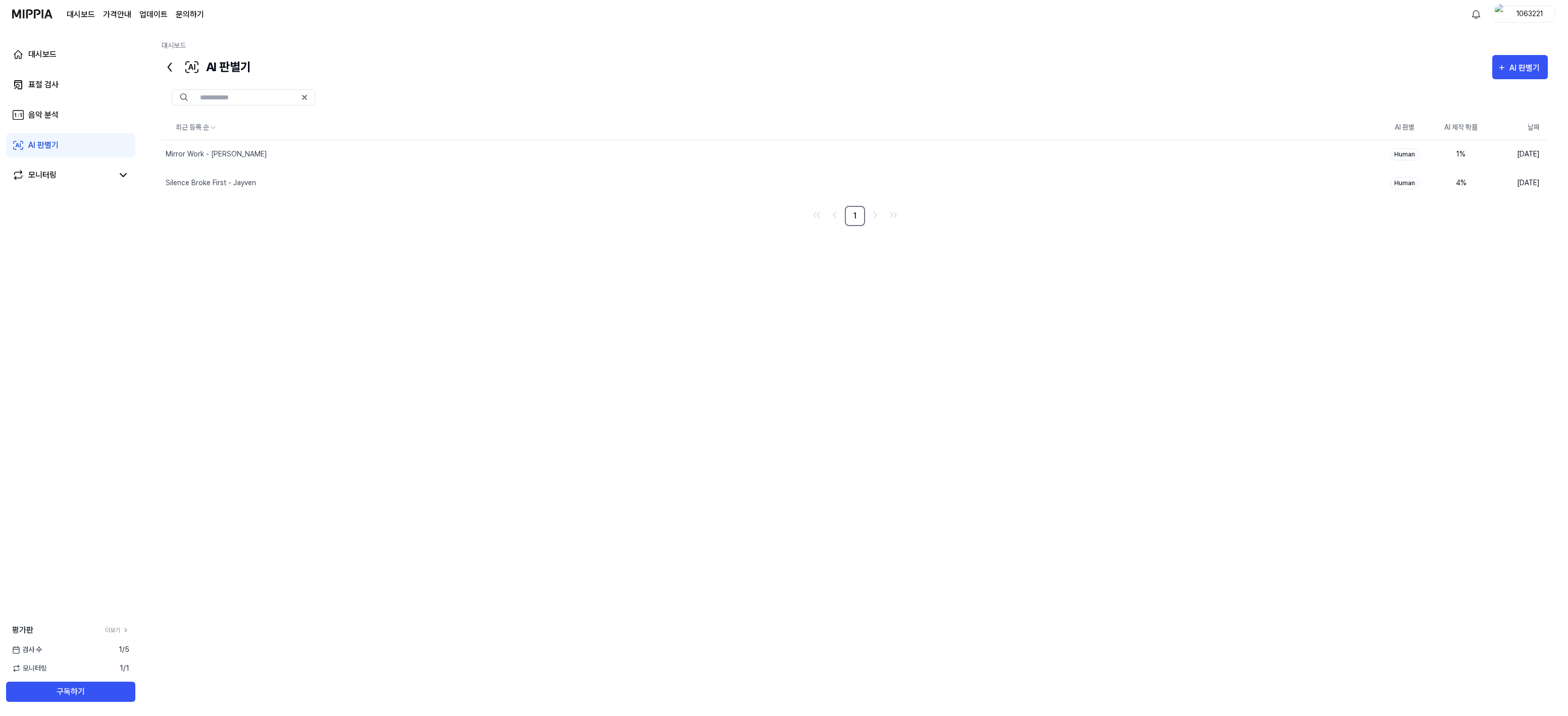
click at [167, 64] on icon at bounding box center [169, 67] width 16 height 16
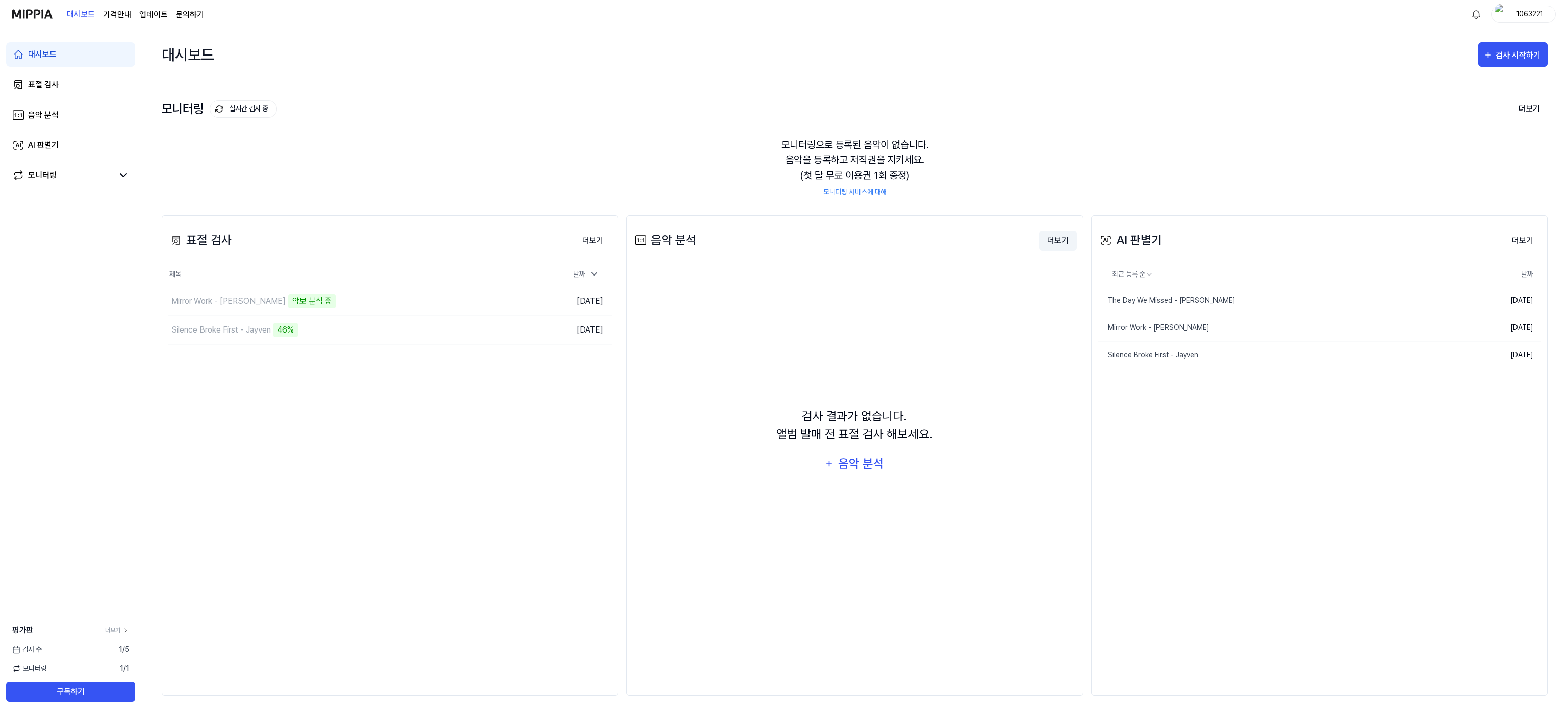
click at [1066, 232] on button "더보기" at bounding box center [1057, 240] width 37 height 20
click at [1143, 299] on div "The Day We Missed - [PERSON_NAME]" at bounding box center [1167, 300] width 138 height 10
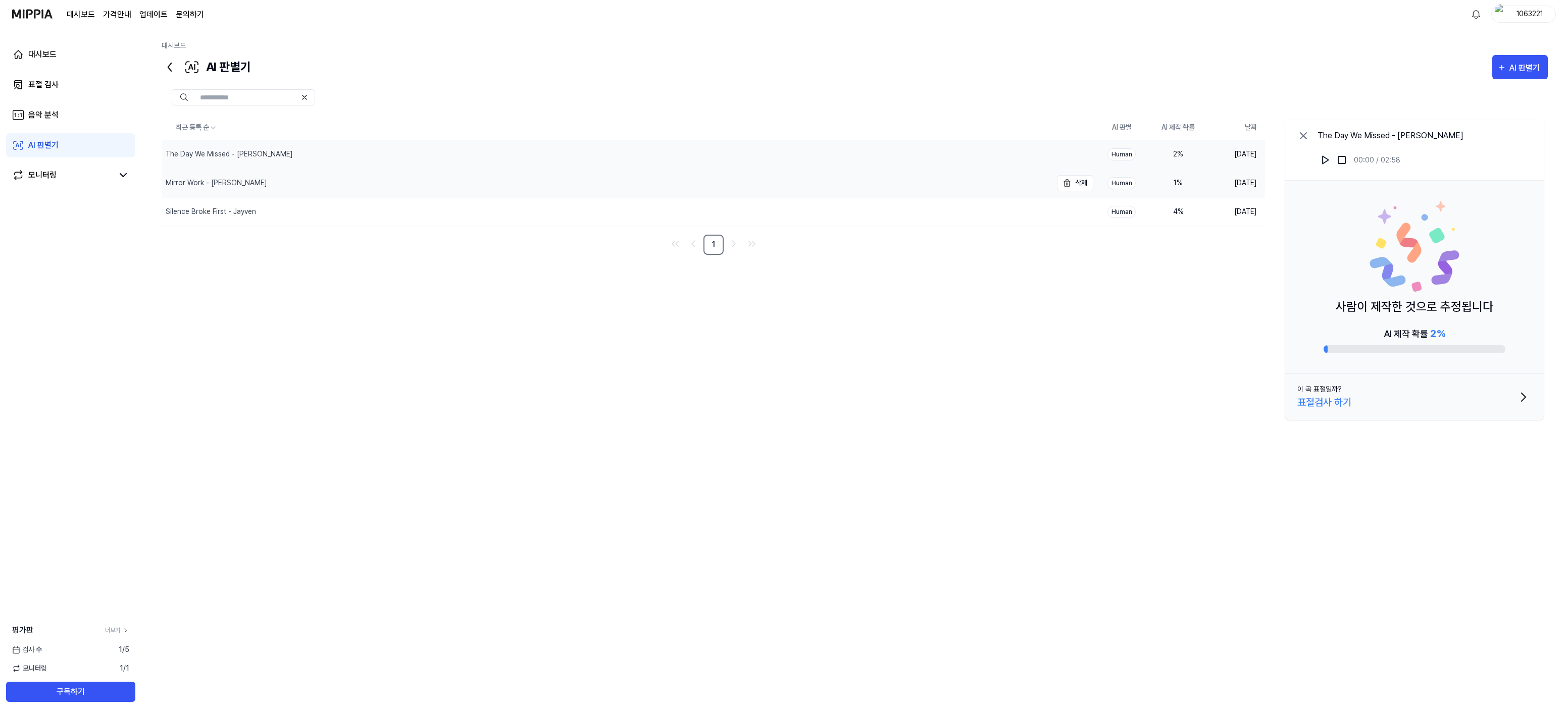
click at [219, 174] on div "Mirror Work - [PERSON_NAME]" at bounding box center [606, 183] width 891 height 28
click at [211, 199] on div "Silence Broke First - Jayven" at bounding box center [606, 212] width 891 height 28
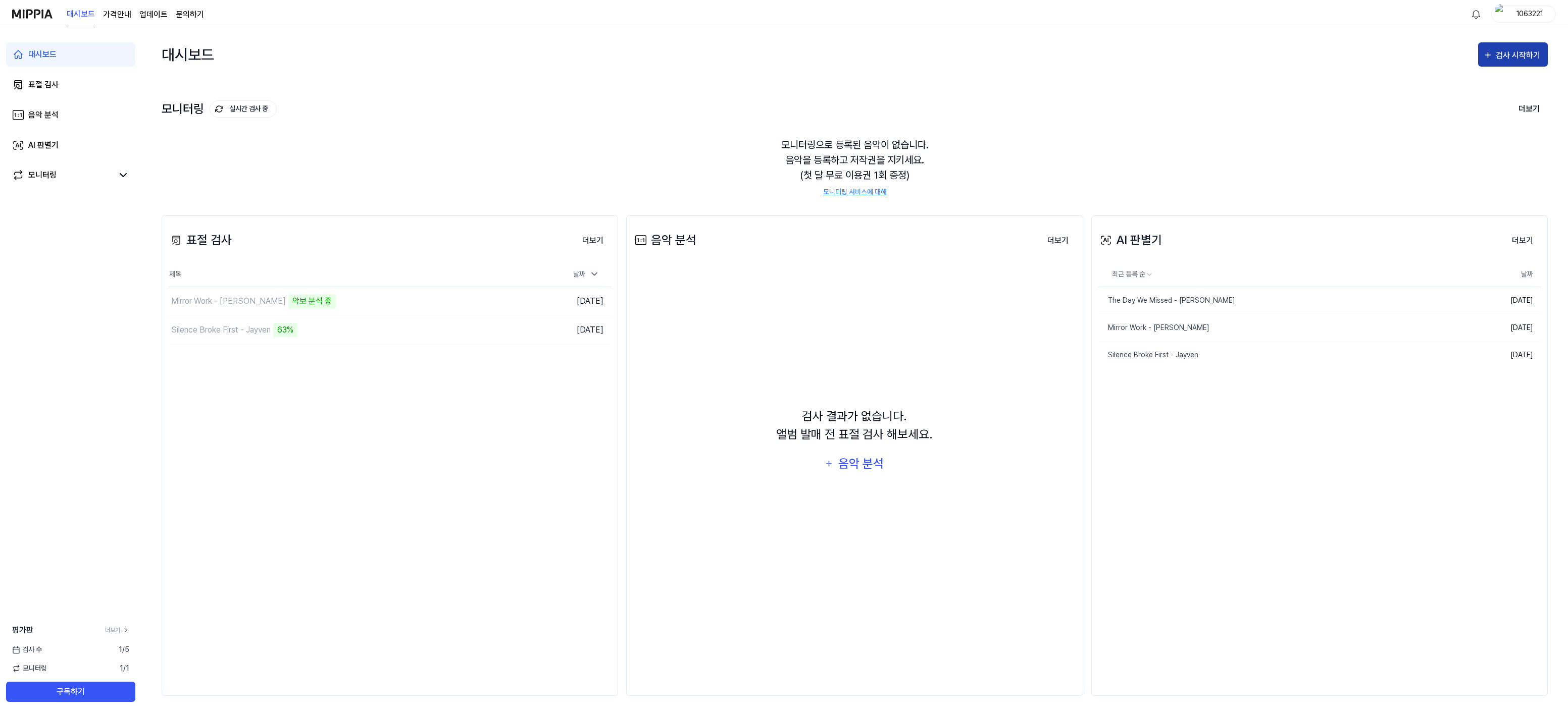
click at [1516, 57] on div "검사 시작하기" at bounding box center [1519, 55] width 47 height 13
click at [1457, 89] on div "표절 검사" at bounding box center [1494, 86] width 88 height 13
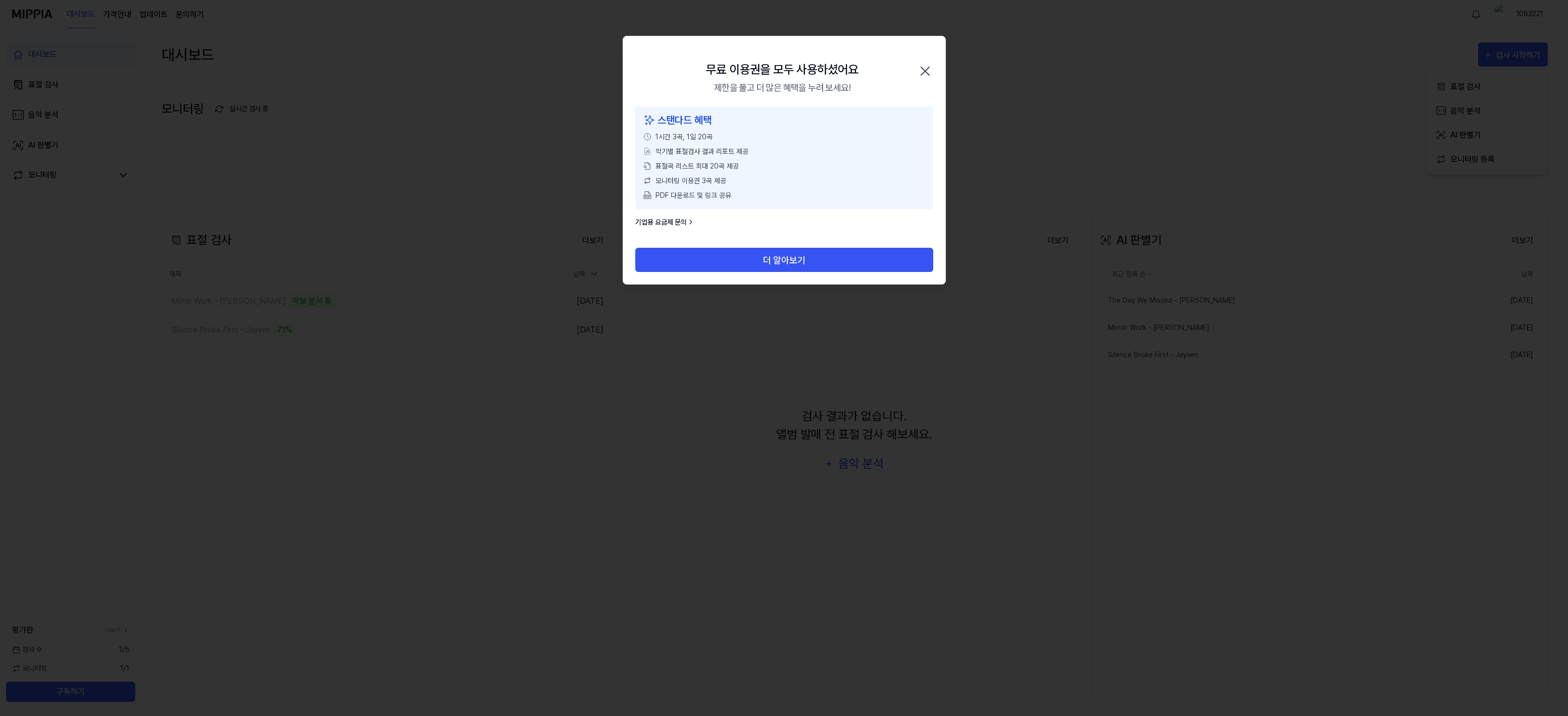
click at [920, 69] on icon "button" at bounding box center [925, 71] width 16 height 16
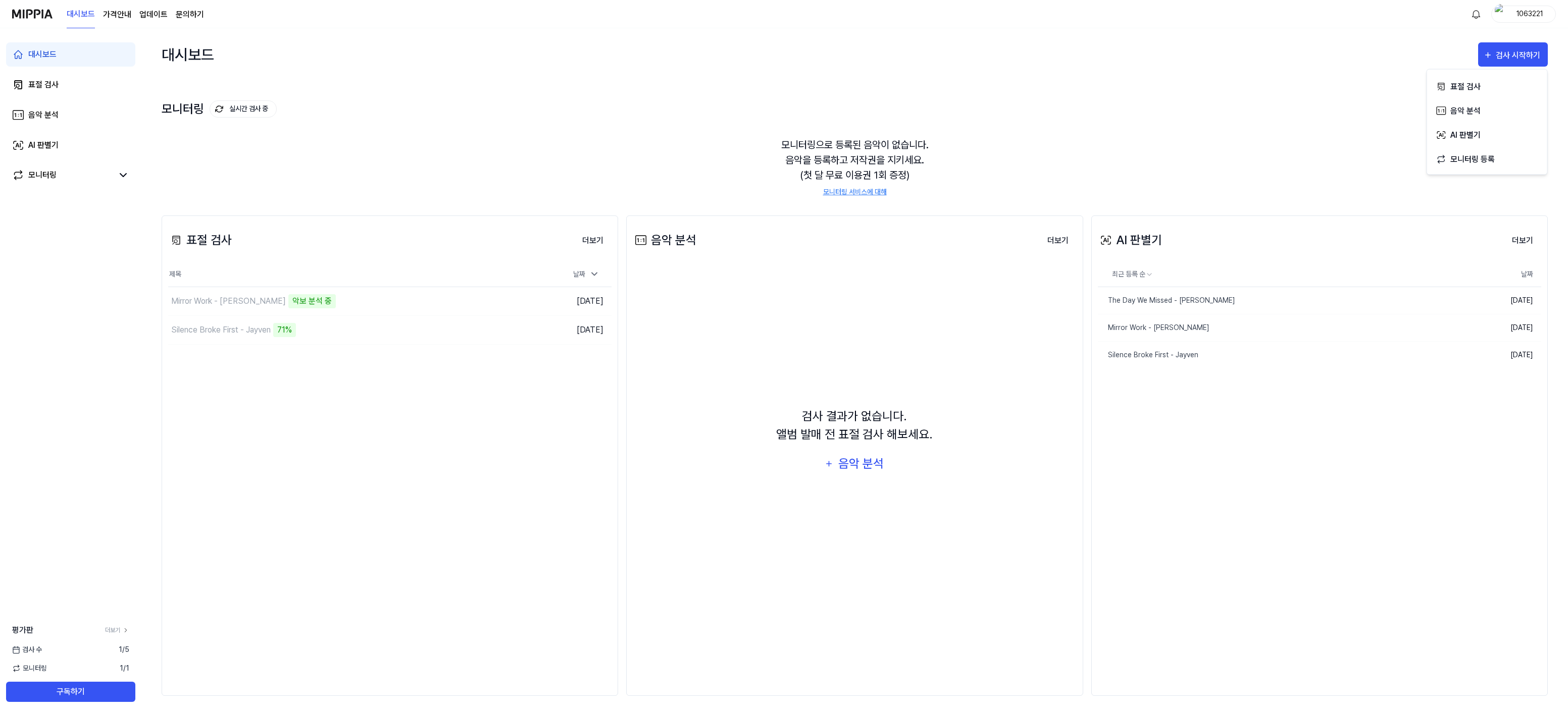
click at [615, 71] on div "대시보드 검사 시작하기" at bounding box center [854, 54] width 1386 height 52
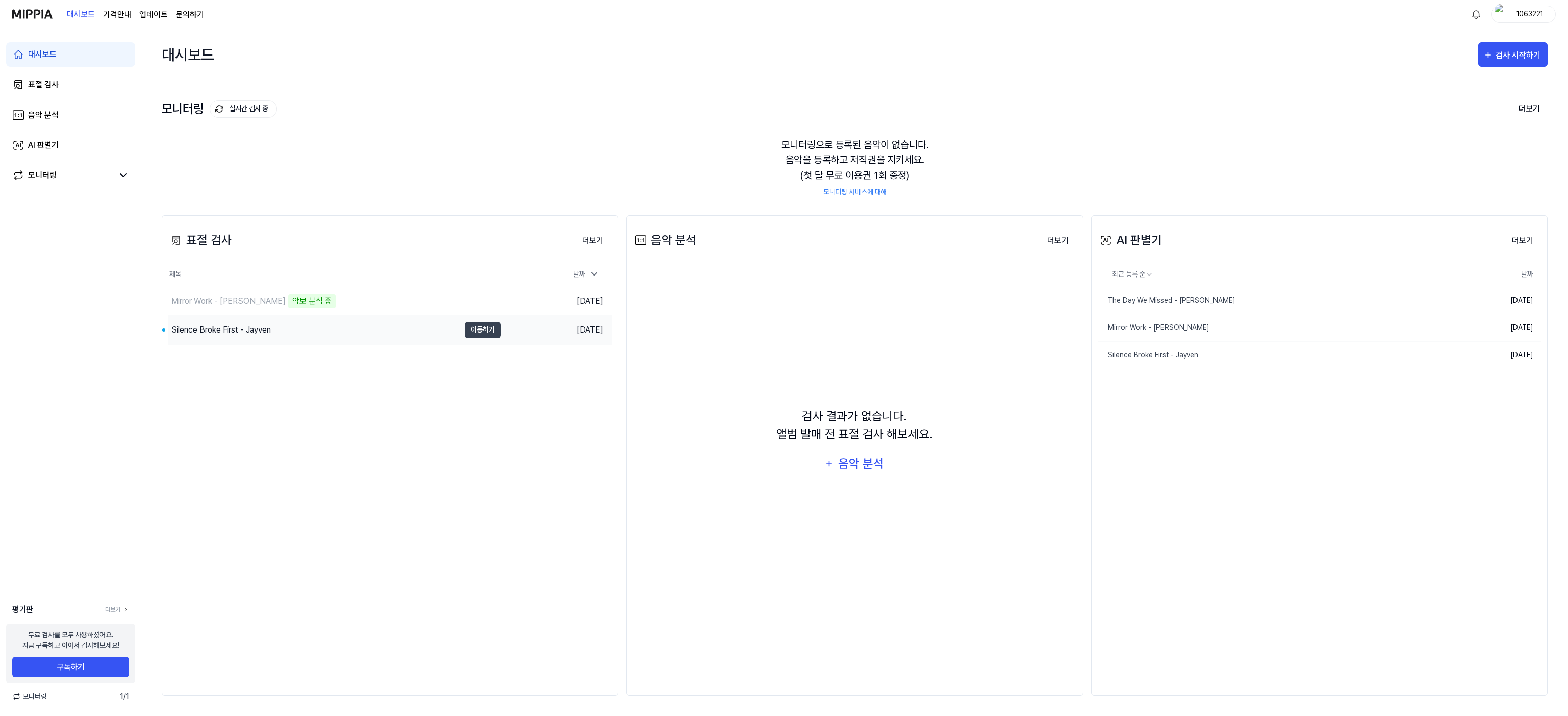
click at [243, 325] on div "Silence Broke First - Jayven" at bounding box center [220, 330] width 99 height 12
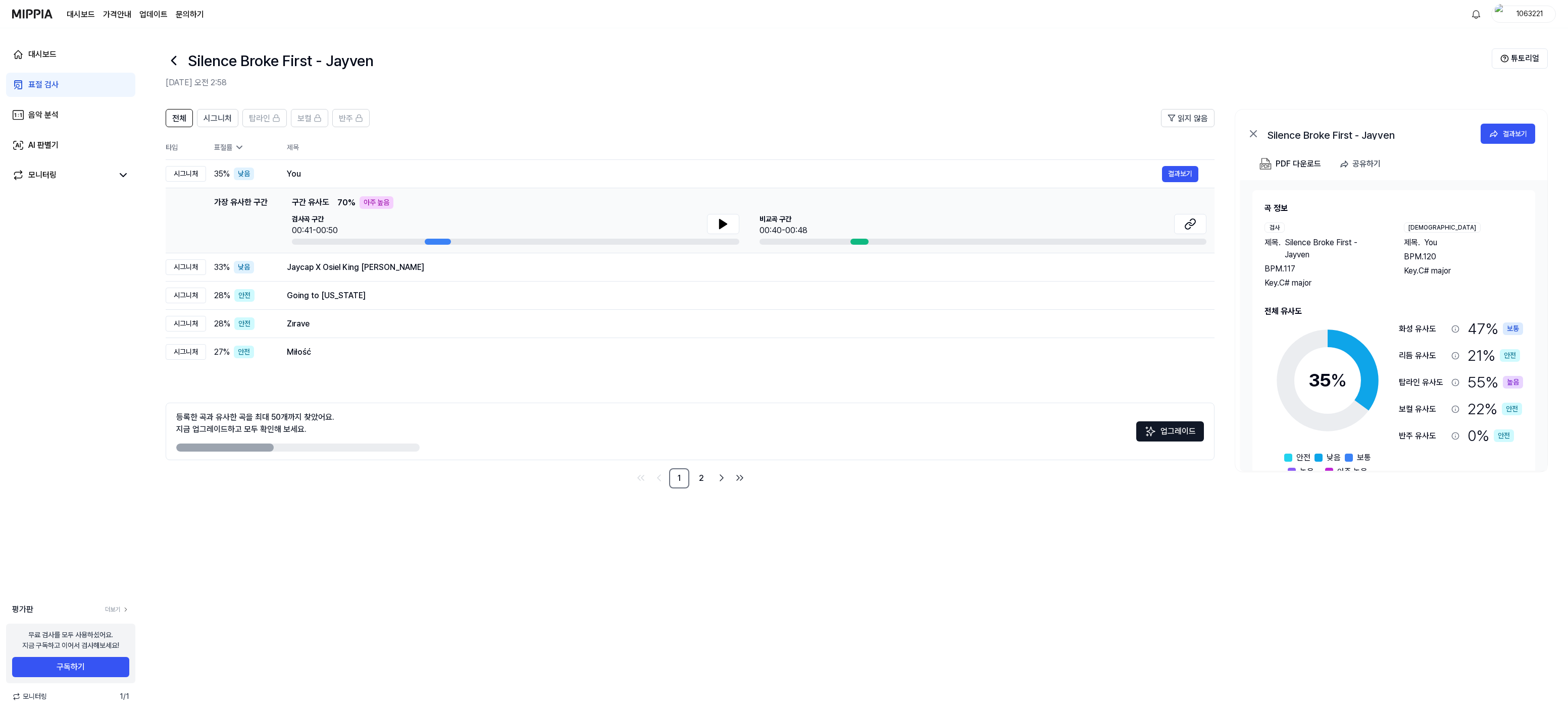
click at [239, 146] on icon at bounding box center [239, 147] width 10 height 10
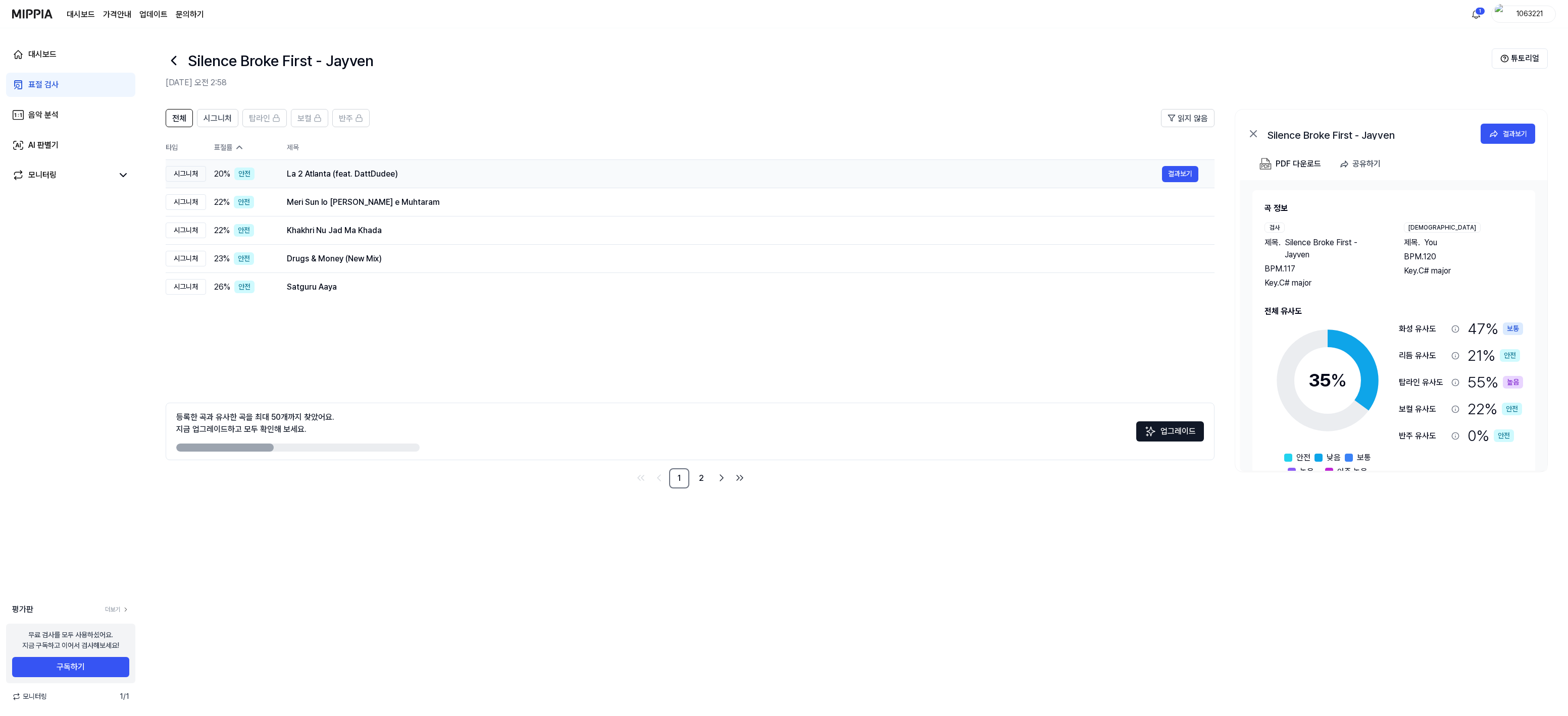
click at [310, 173] on div "La 2 Atlanta (feat. DattDudee)" at bounding box center [724, 174] width 875 height 12
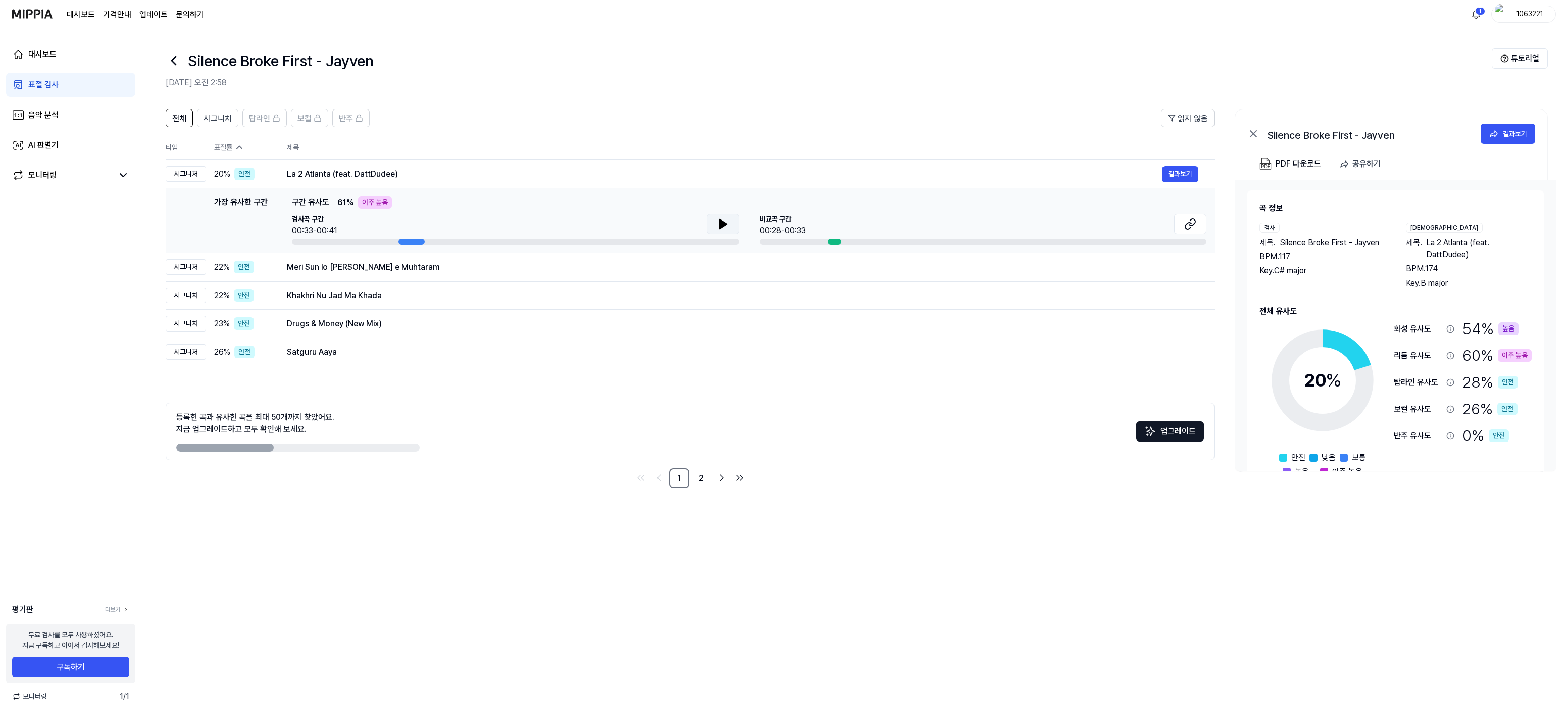
click at [729, 221] on button at bounding box center [723, 224] width 32 height 20
click at [1194, 226] on icon at bounding box center [1190, 224] width 12 height 12
click at [449, 187] on td "La 2 Atlanta (feat. DattDudee) 결과보기" at bounding box center [743, 174] width 944 height 28
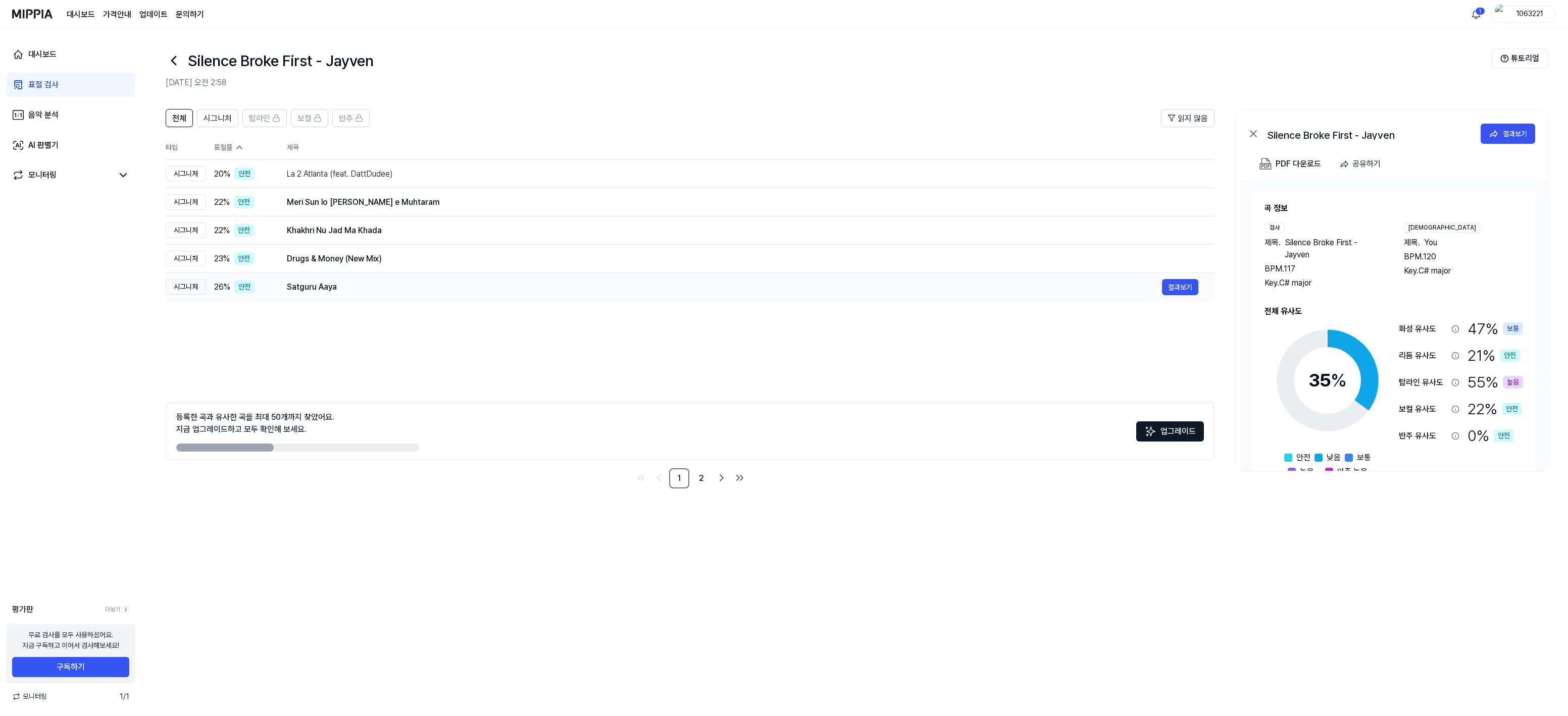
drag, startPoint x: 329, startPoint y: 204, endPoint x: 327, endPoint y: 285, distance: 81.0
click at [327, 285] on tbody "시그니처 20 % 안전 La 2 Atlanta (feat. DattDudee) 결과보기 시그니처 22 % 안전 Meri Sun lo Sada …" at bounding box center [690, 231] width 1049 height 141
click at [327, 285] on div "Satguru Aaya" at bounding box center [724, 287] width 875 height 12
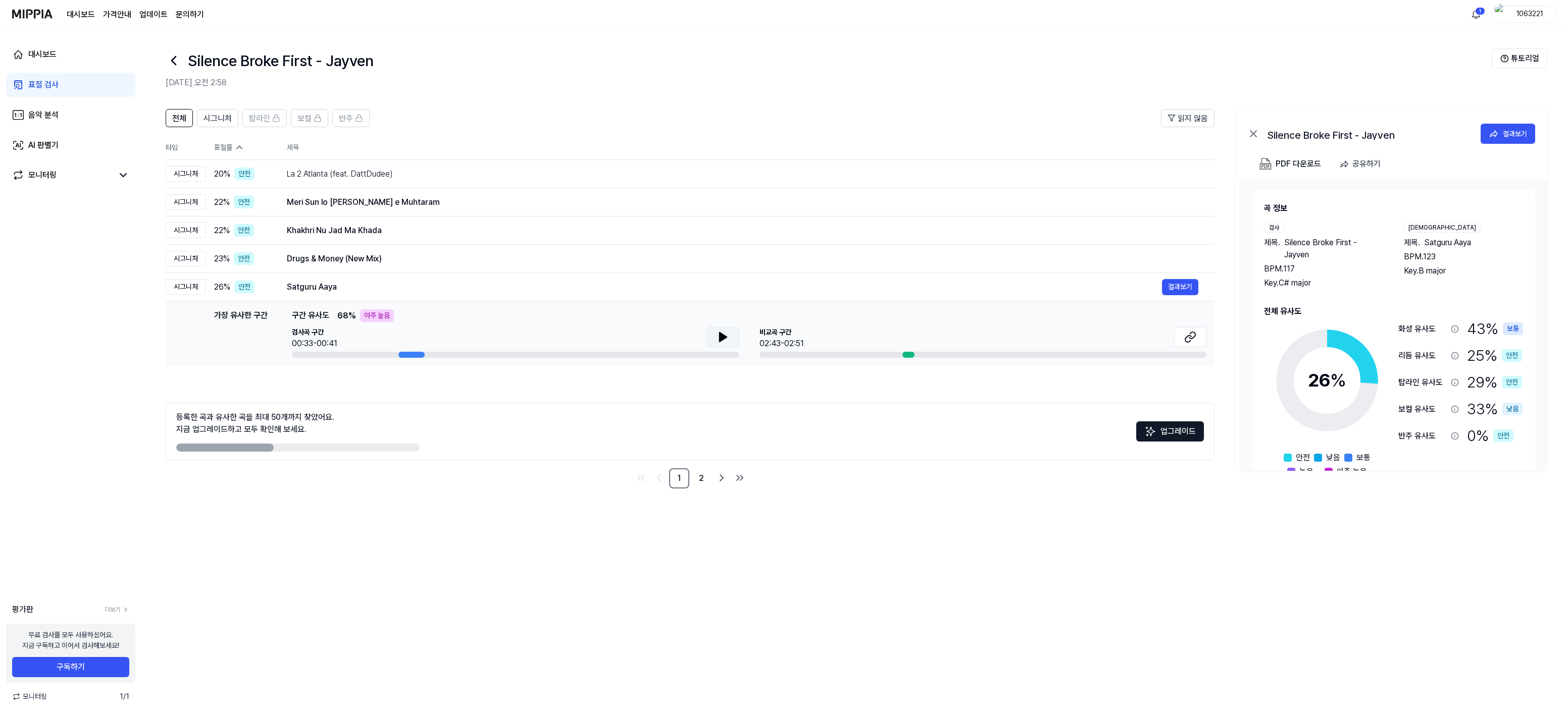
click at [720, 332] on icon at bounding box center [723, 337] width 12 height 12
click at [723, 338] on icon at bounding box center [723, 337] width 12 height 12
click at [1193, 341] on icon at bounding box center [1190, 337] width 12 height 12
click at [732, 341] on button at bounding box center [723, 337] width 32 height 20
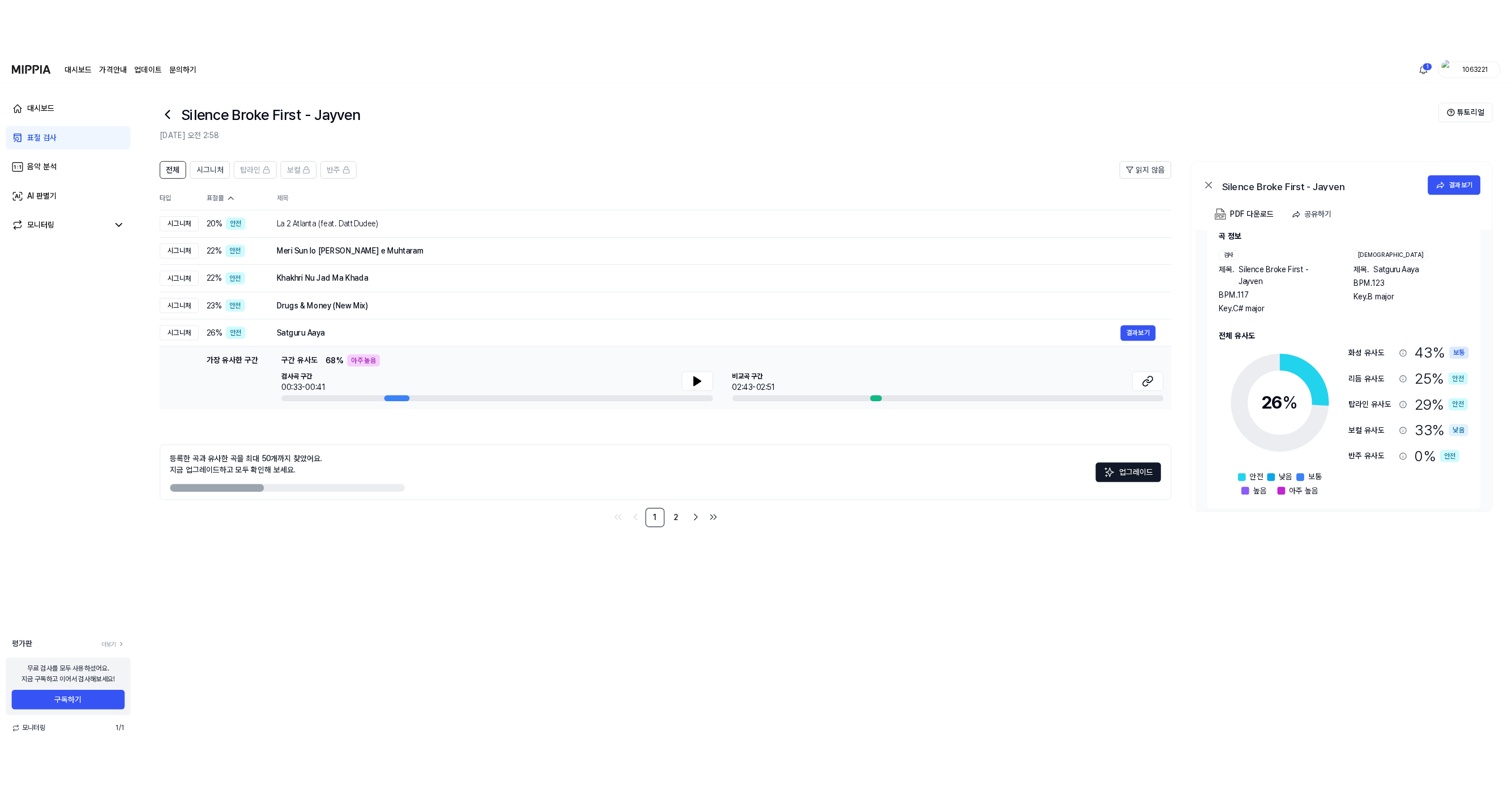
scroll to position [33, 0]
